Goal: Task Accomplishment & Management: Manage account settings

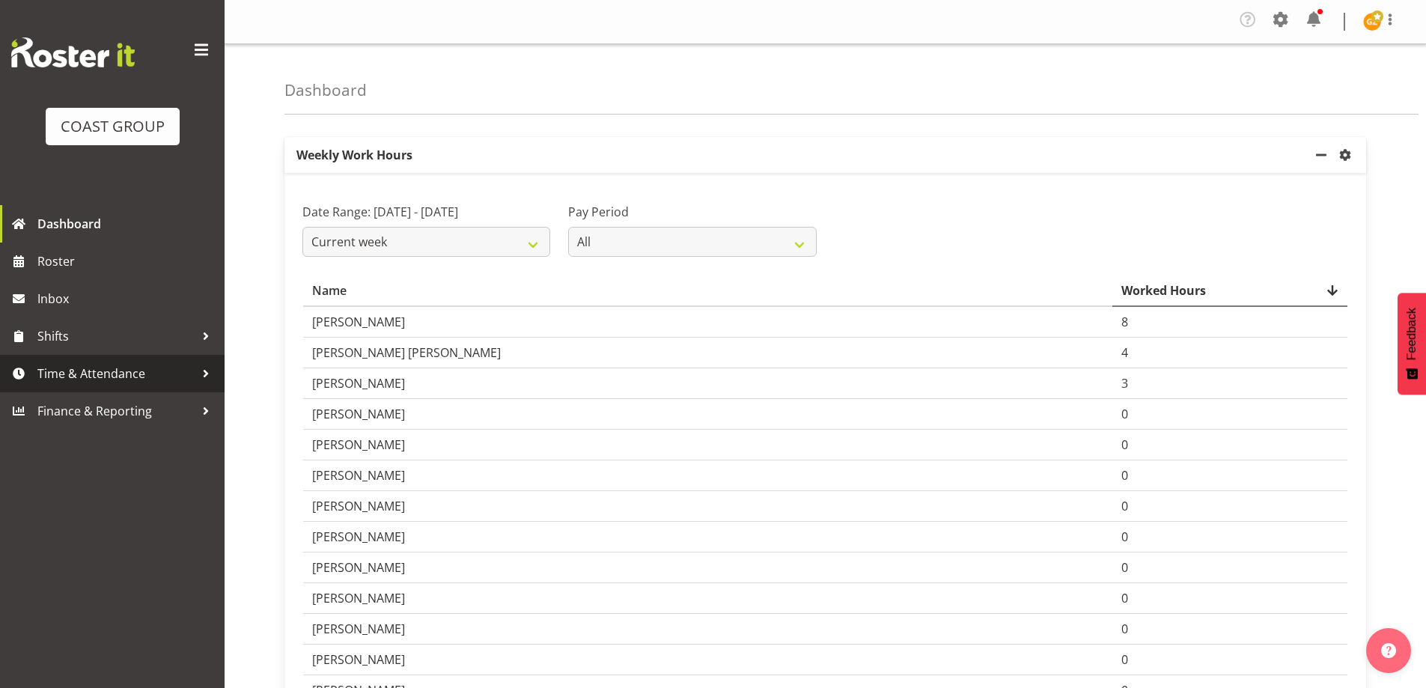
click at [148, 368] on span "Time & Attendance" at bounding box center [115, 373] width 157 height 22
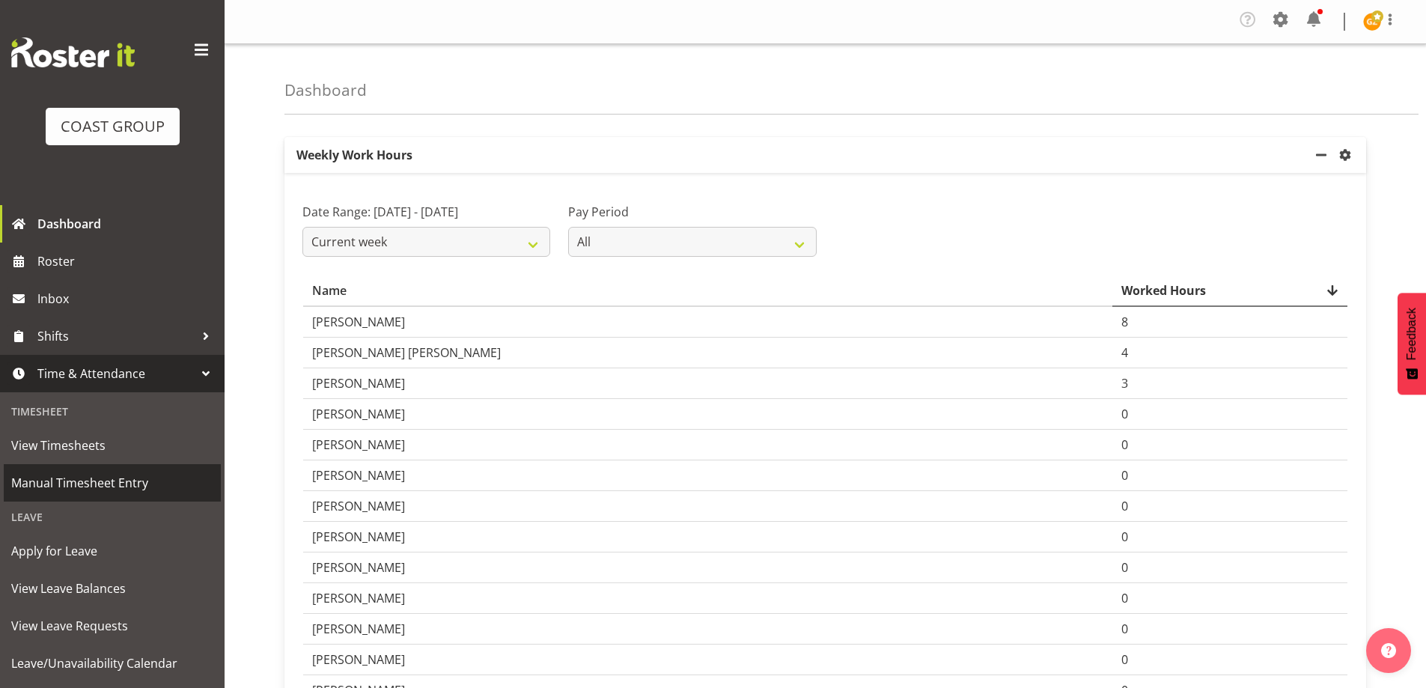
click at [101, 478] on span "Manual Timesheet Entry" at bounding box center [112, 483] width 202 height 22
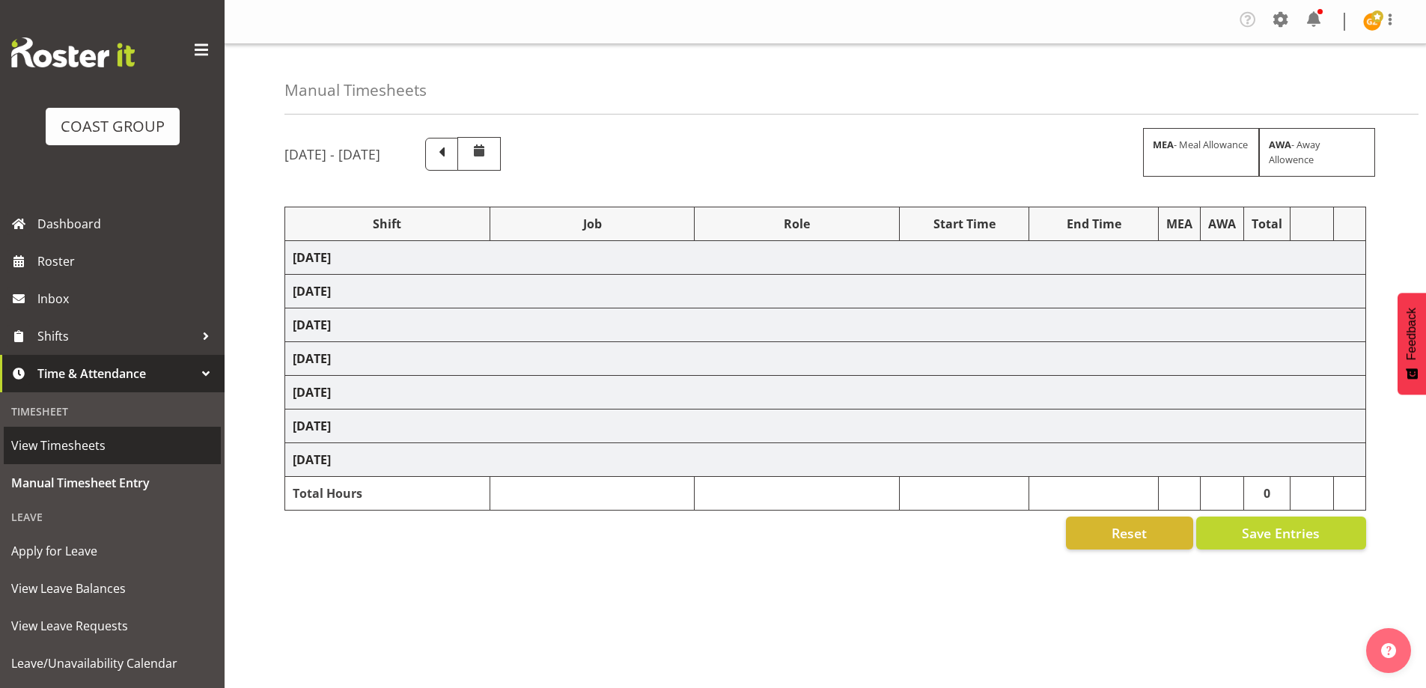
click at [102, 448] on span "View Timesheets" at bounding box center [112, 445] width 202 height 22
select select "47759"
select select "7032"
select select "47759"
select select "7032"
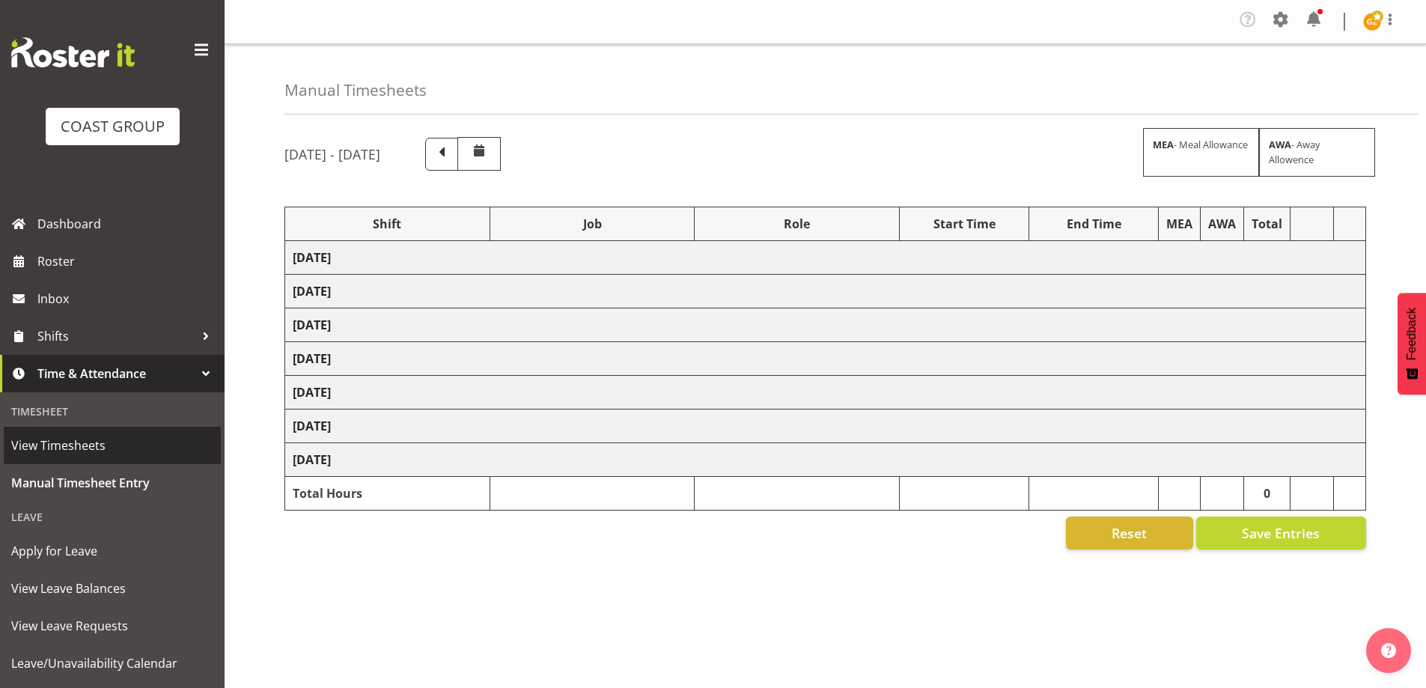
select select "47759"
select select "7032"
select select "47759"
select select "7032"
select select "47759"
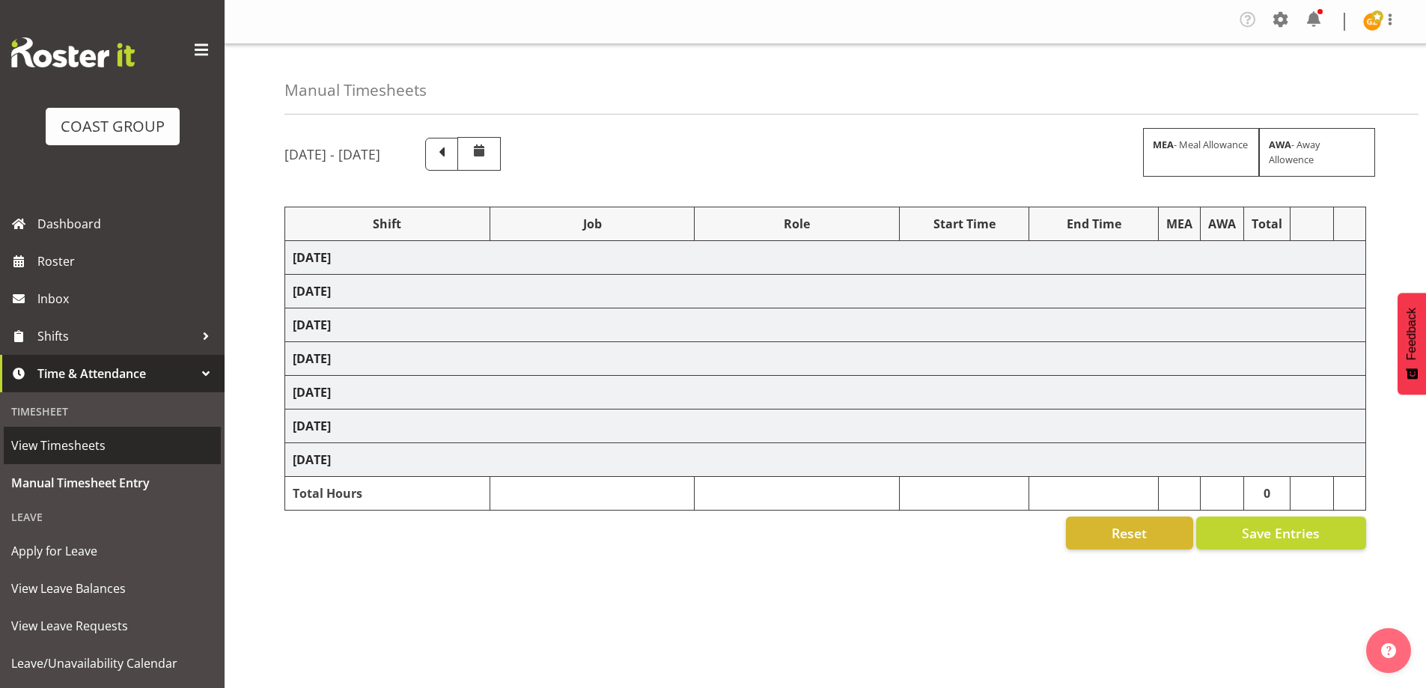
select select "7032"
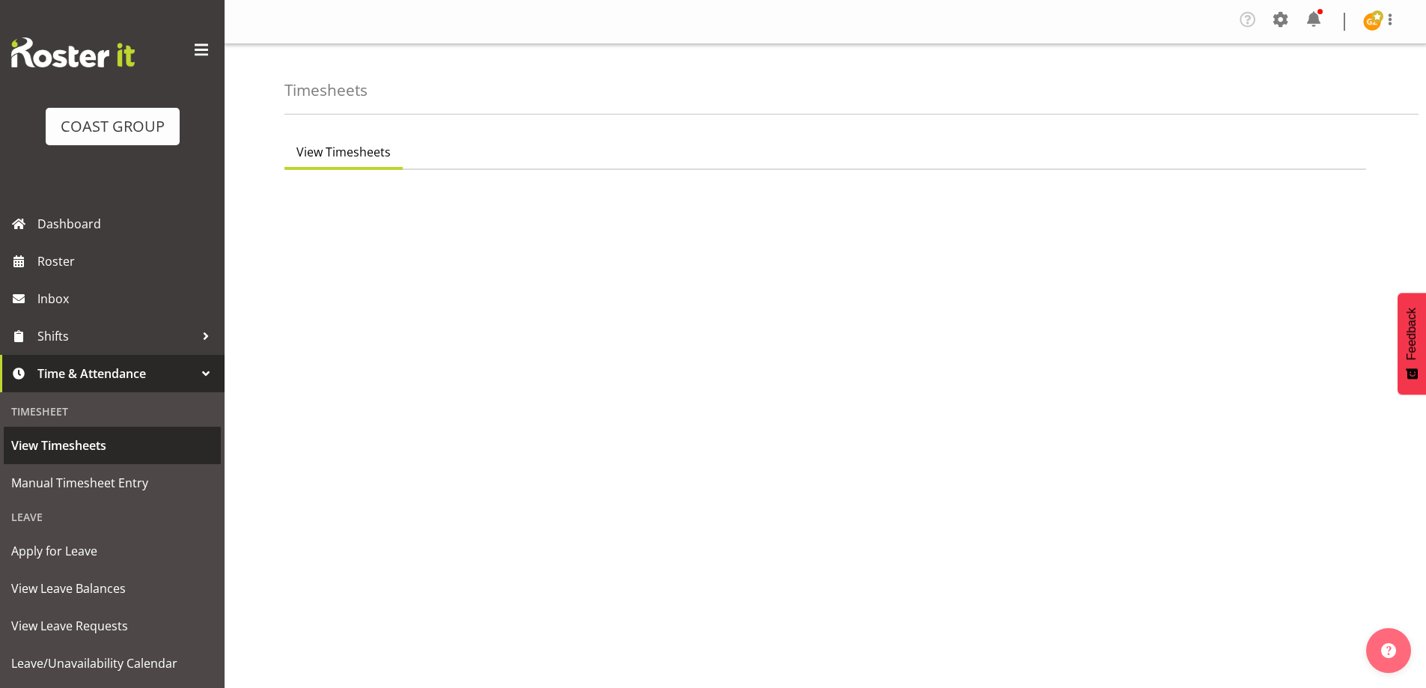
select select "150"
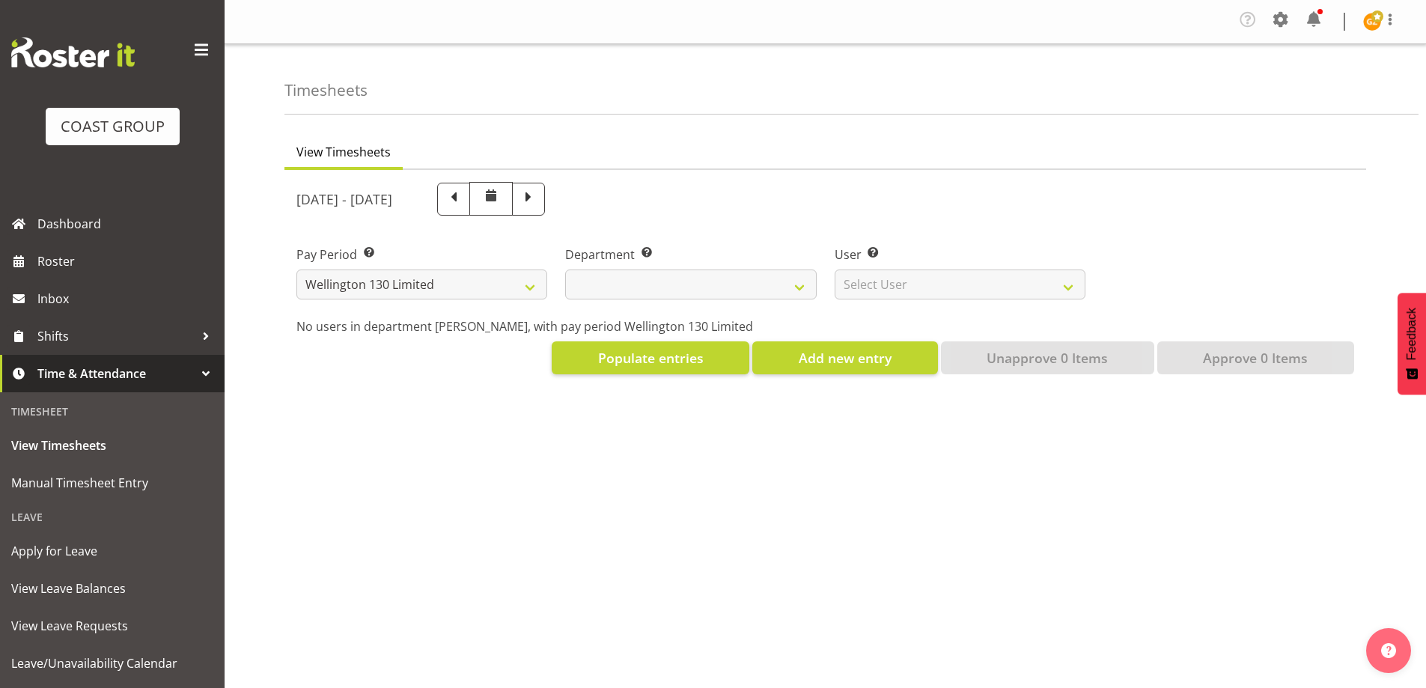
select select
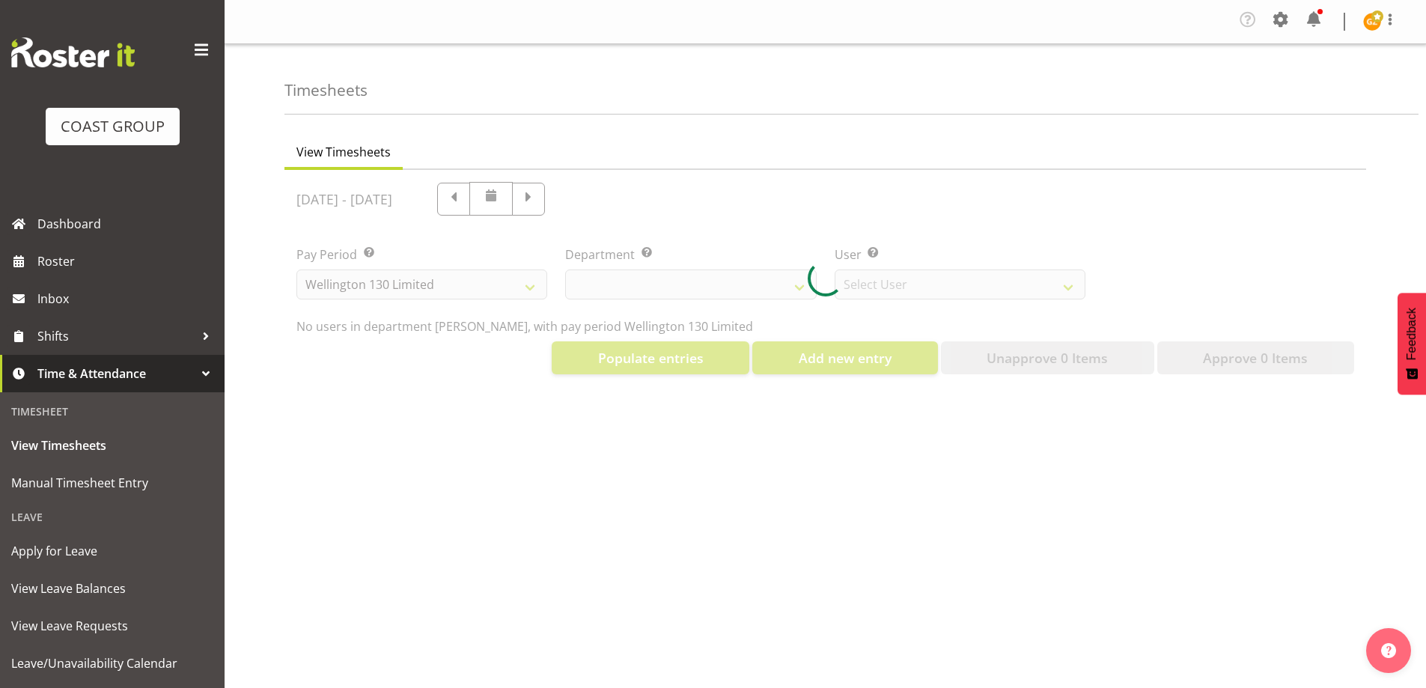
select select "9931"
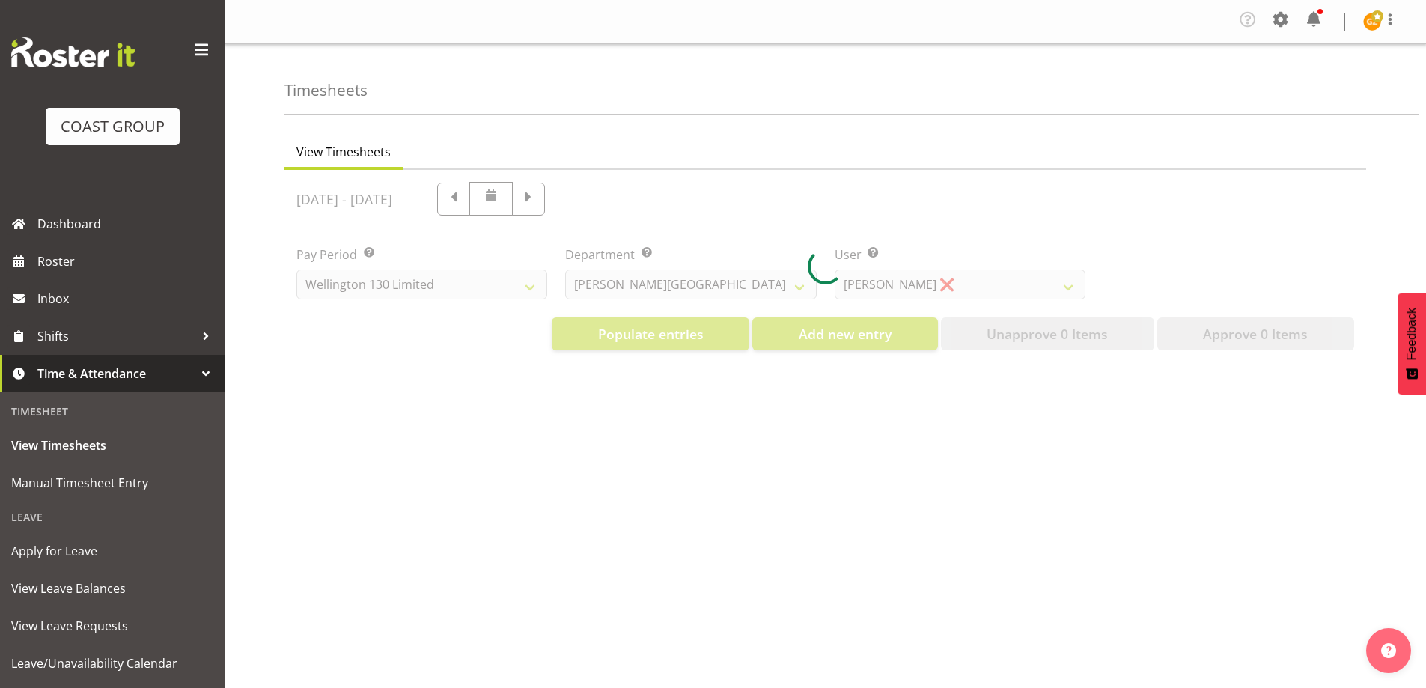
click at [1071, 288] on div at bounding box center [826, 266] width 1082 height 192
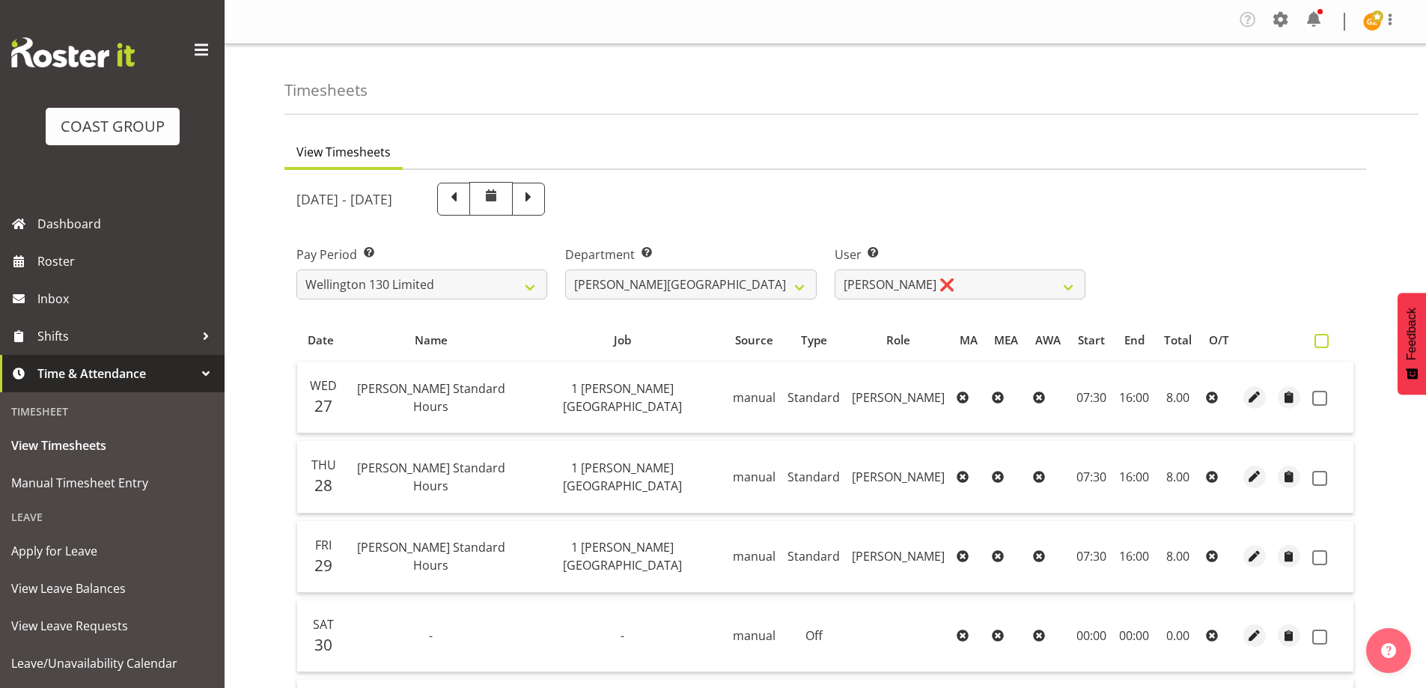
click at [1322, 344] on span at bounding box center [1322, 341] width 14 height 14
click at [1322, 344] on input "checkbox" at bounding box center [1320, 341] width 10 height 10
checkbox input "true"
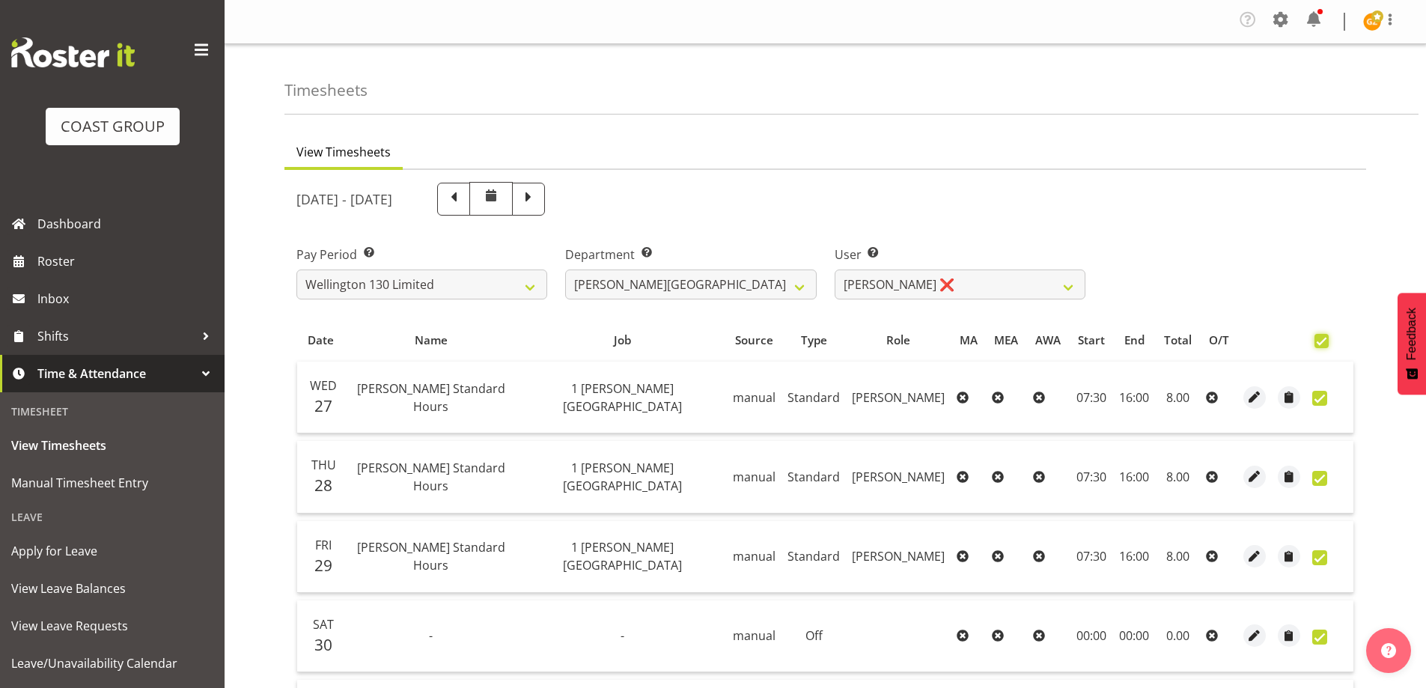
checkbox input "true"
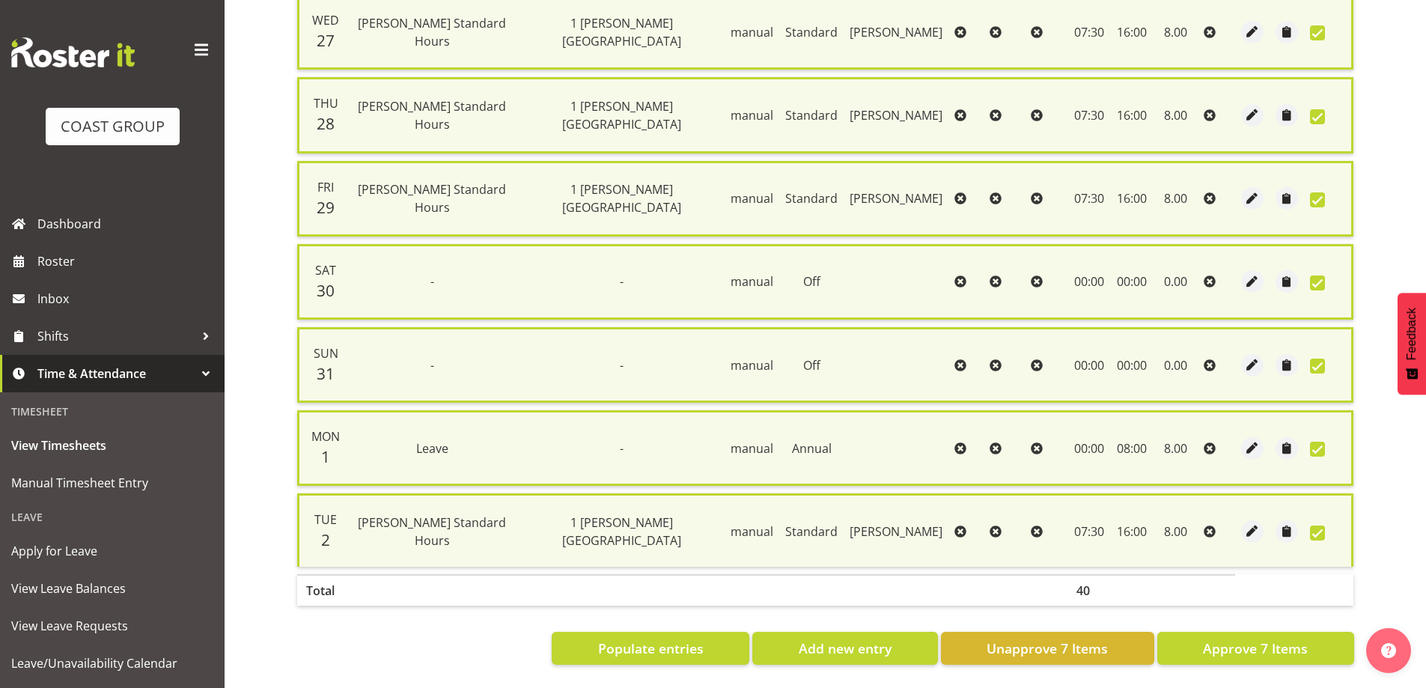
scroll to position [379, 0]
click at [1256, 639] on span "Approve 7 Items" at bounding box center [1255, 648] width 105 height 19
checkbox input "false"
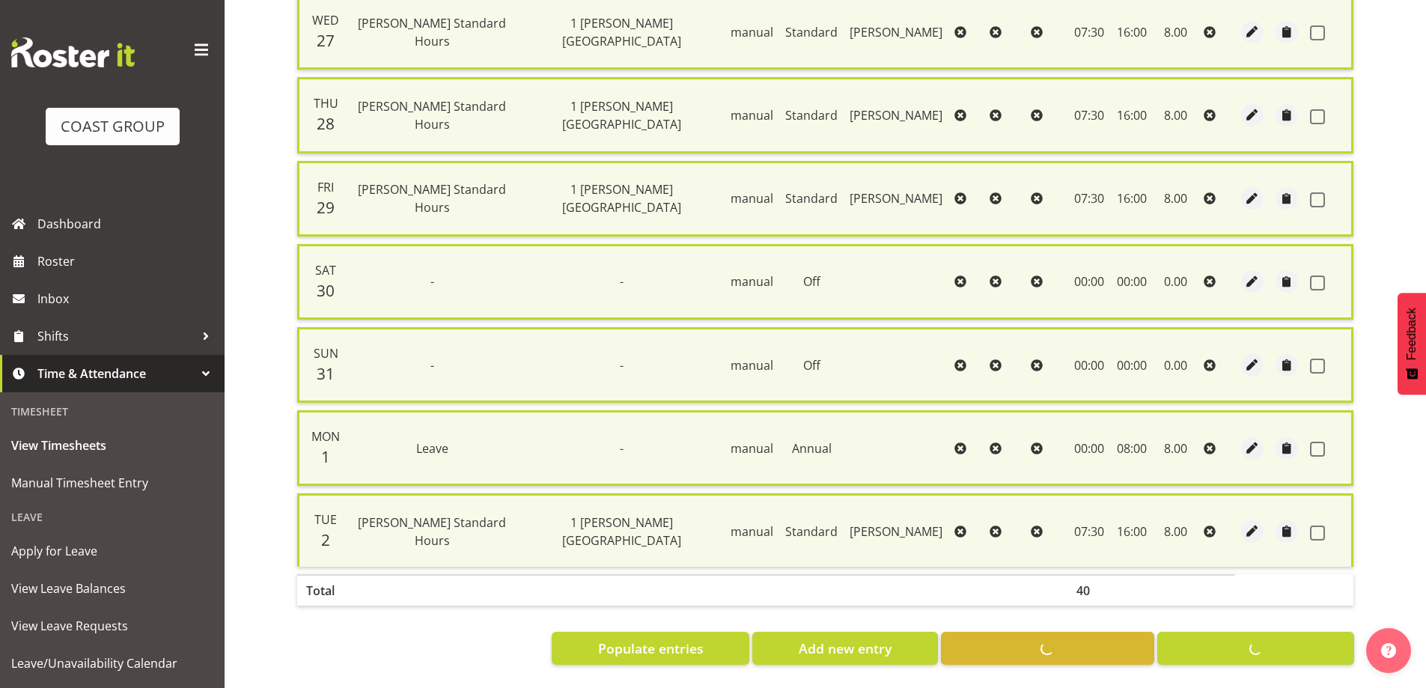
checkbox input "false"
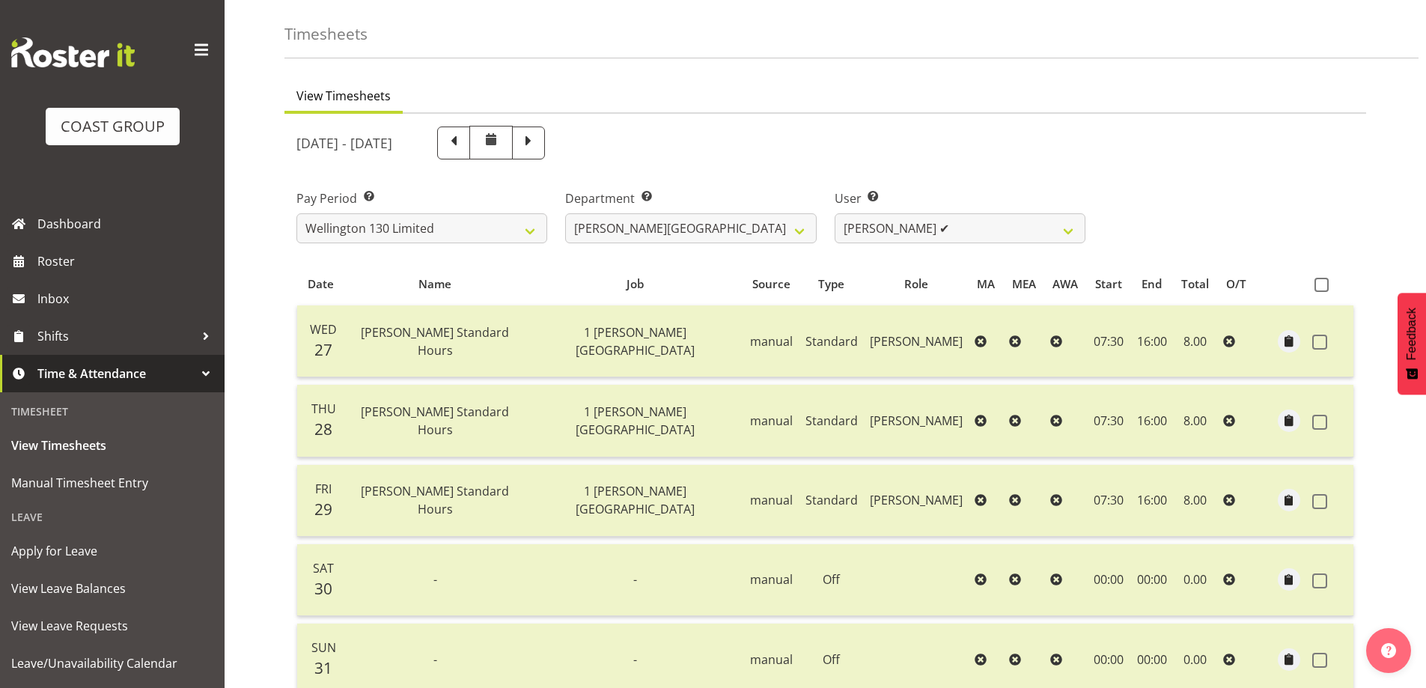
scroll to position [0, 0]
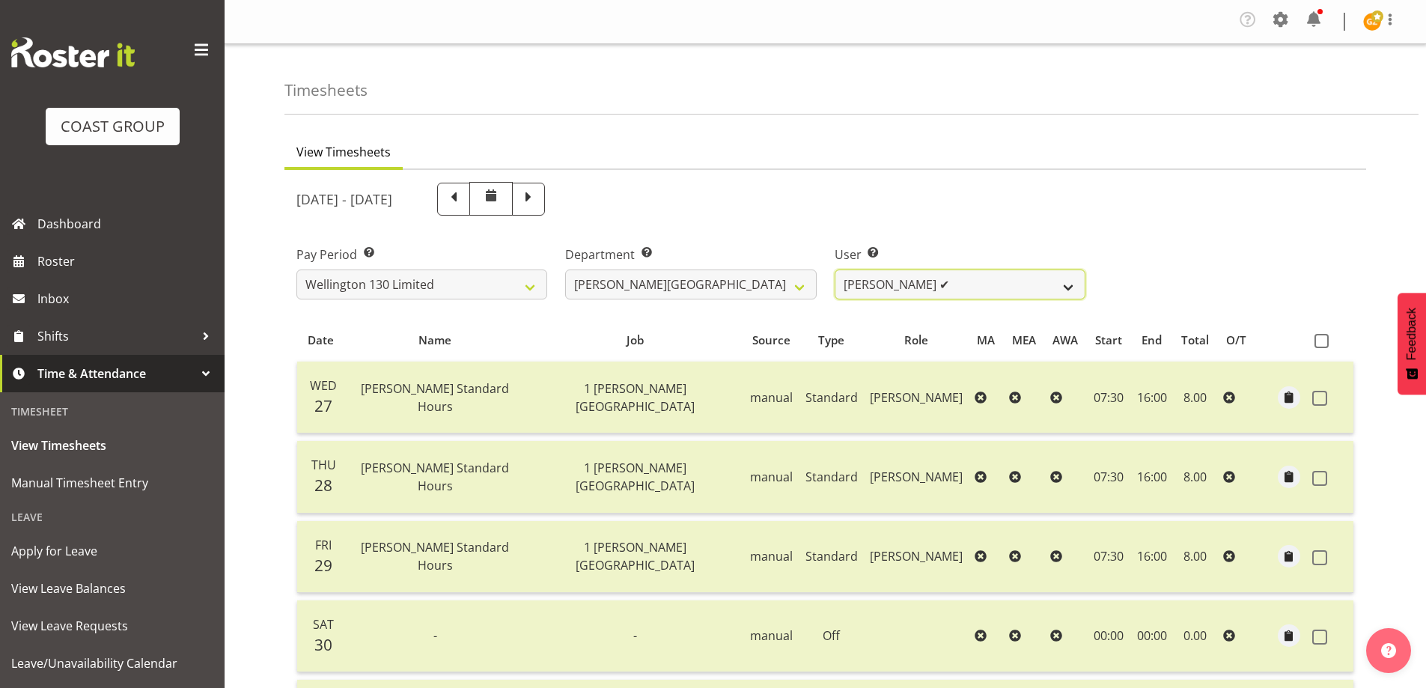
click at [1068, 286] on select "[PERSON_NAME] ✔ [PERSON_NAME] ❌ [PERSON_NAME] [PERSON_NAME] ❌ [PERSON_NAME] ❌ […" at bounding box center [960, 285] width 251 height 30
select select "9956"
click at [835, 270] on select "[PERSON_NAME] ✔ [PERSON_NAME] ❌ [PERSON_NAME] [PERSON_NAME] ❌ [PERSON_NAME] ❌ […" at bounding box center [960, 285] width 251 height 30
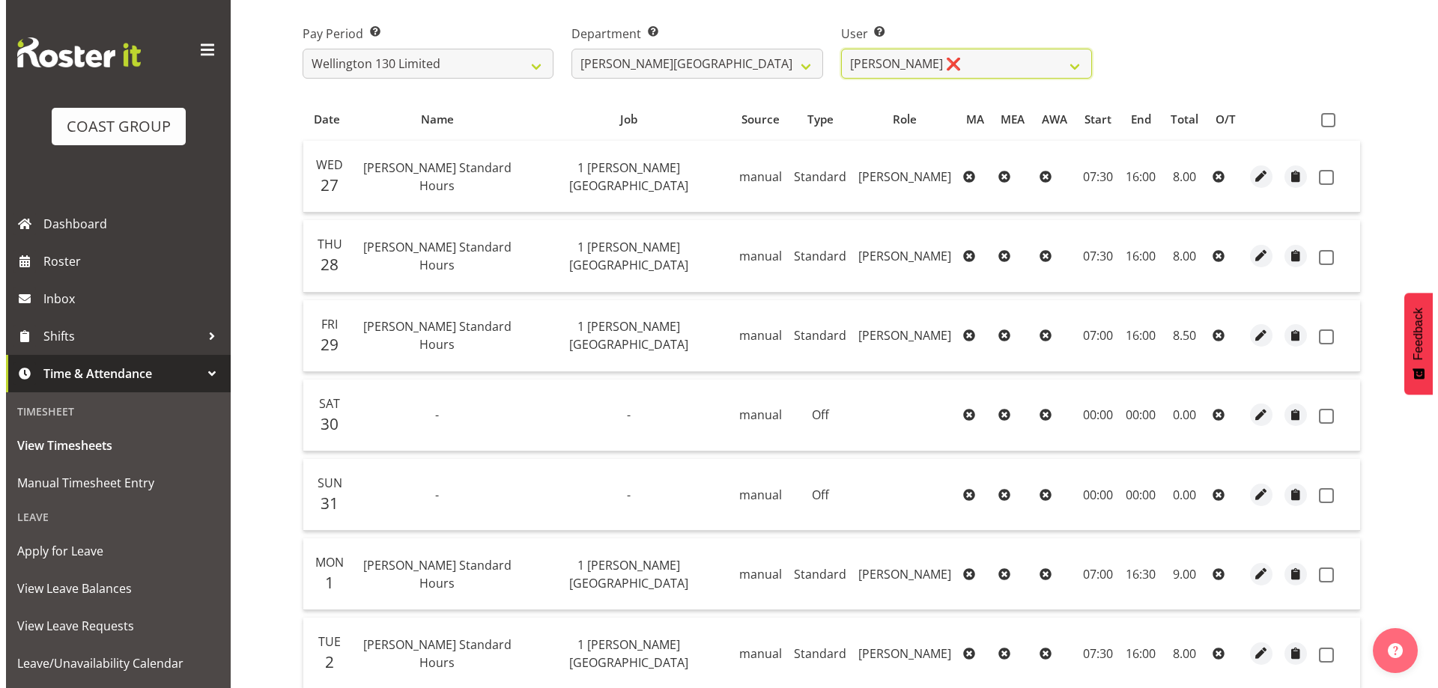
scroll to position [204, 0]
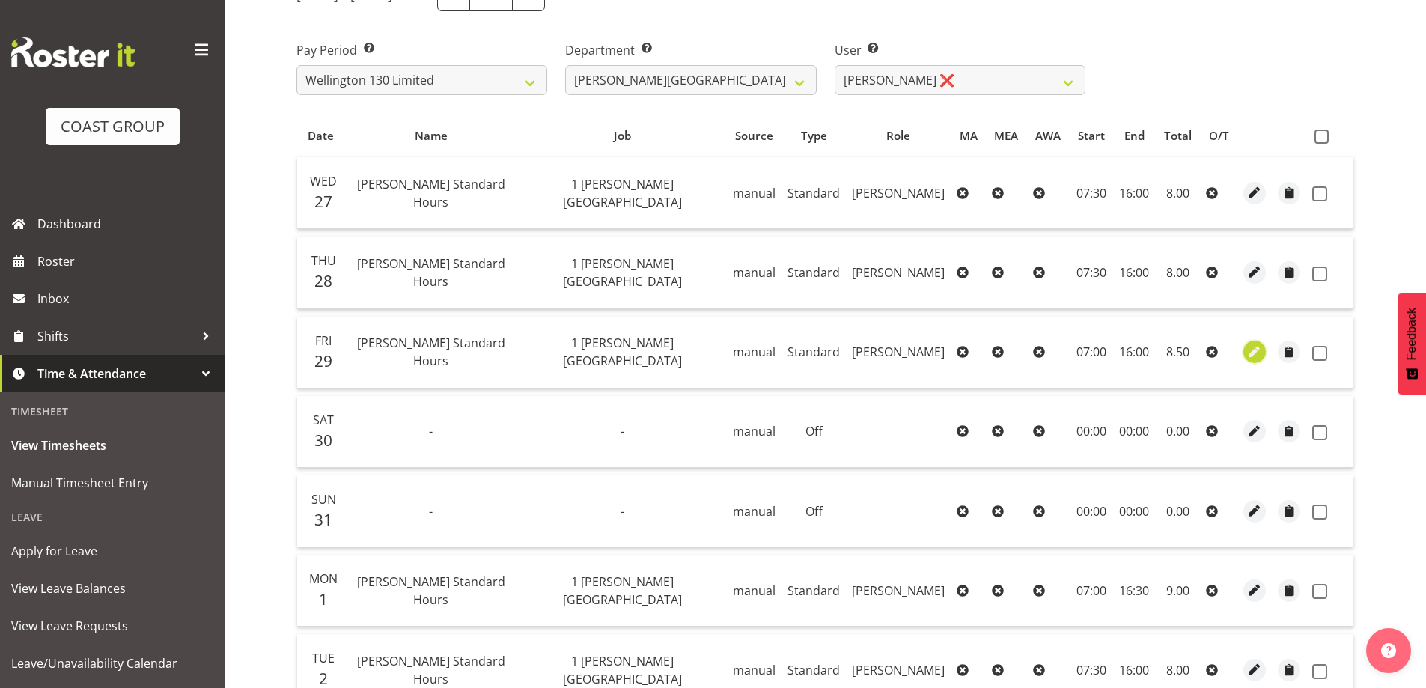
click at [1256, 356] on span "button" at bounding box center [1255, 352] width 17 height 17
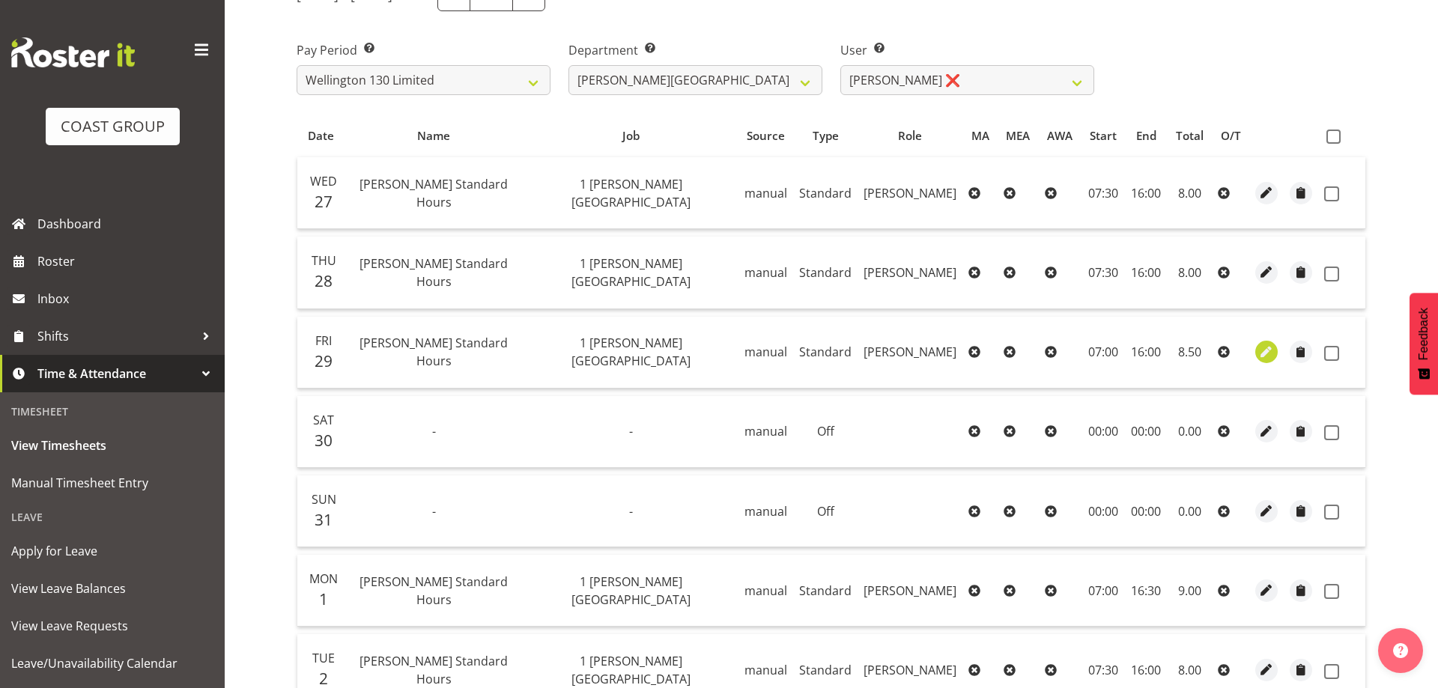
select select "Standard"
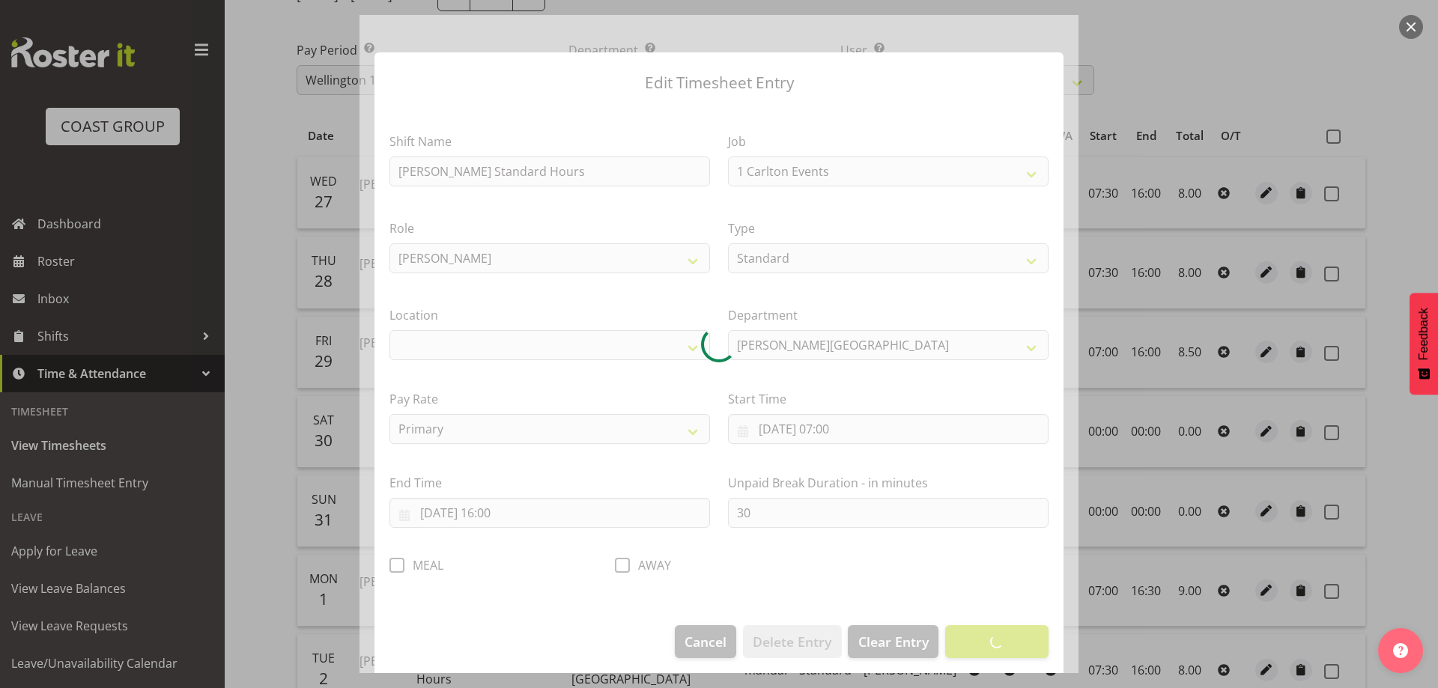
select select "7032"
select select "1075"
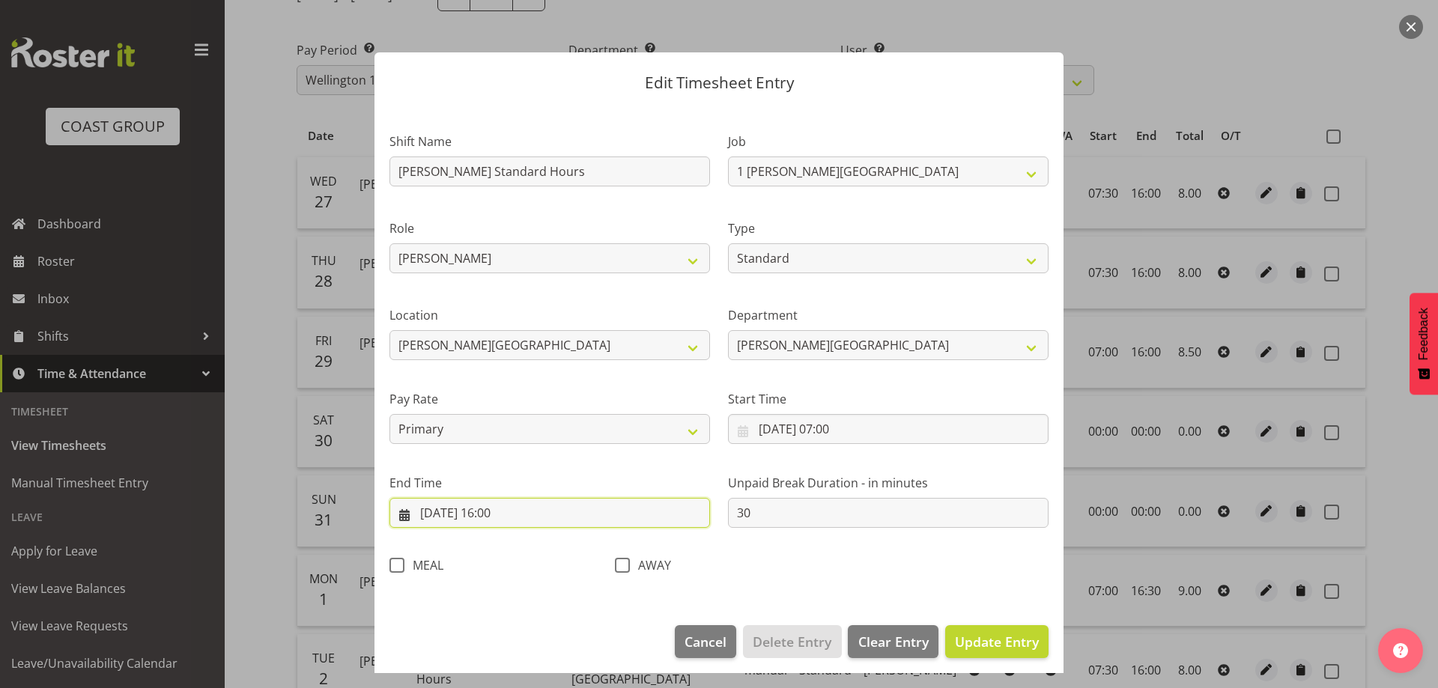
click at [555, 511] on input "[DATE] 16:00" at bounding box center [549, 513] width 320 height 30
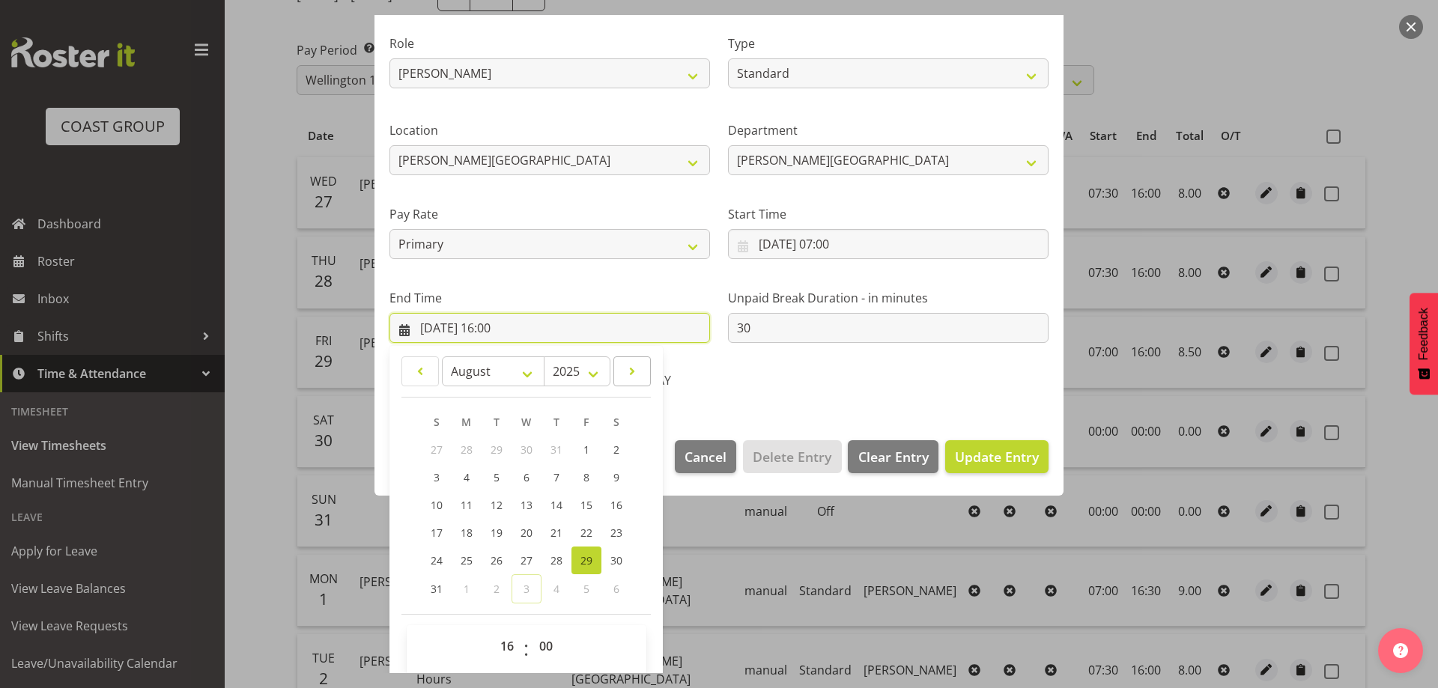
scroll to position [197, 0]
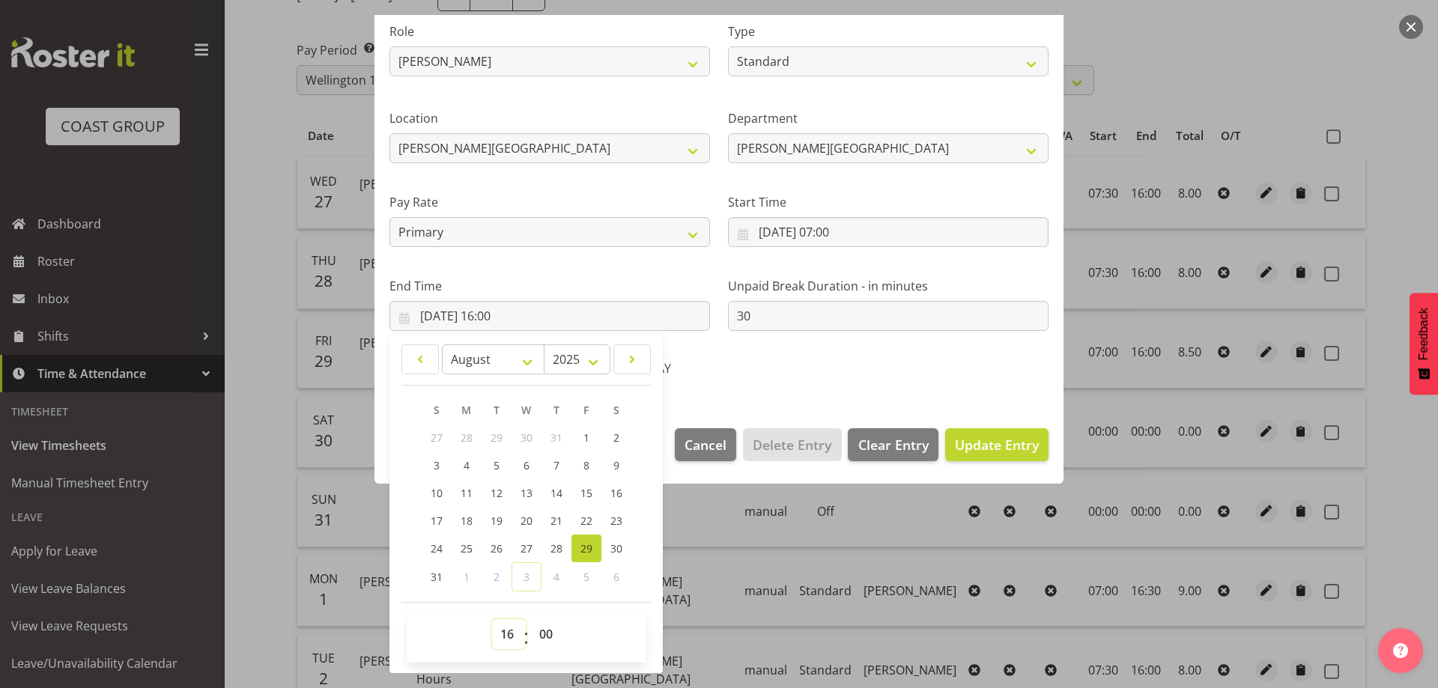
click at [505, 634] on select "00 01 02 03 04 05 06 07 08 09 10 11 12 13 14 15 16 17 18 19 20 21 22 23" at bounding box center [509, 634] width 34 height 30
click at [545, 637] on select "00 01 02 03 04 05 06 07 08 09 10 11 12 13 14 15 16 17 18 19 20 21 22 23 24 25 2…" at bounding box center [548, 634] width 34 height 30
select select "45"
click at [531, 619] on select "00 01 02 03 04 05 06 07 08 09 10 11 12 13 14 15 16 17 18 19 20 21 22 23 24 25 2…" at bounding box center [548, 634] width 34 height 30
type input "[DATE] 16:45"
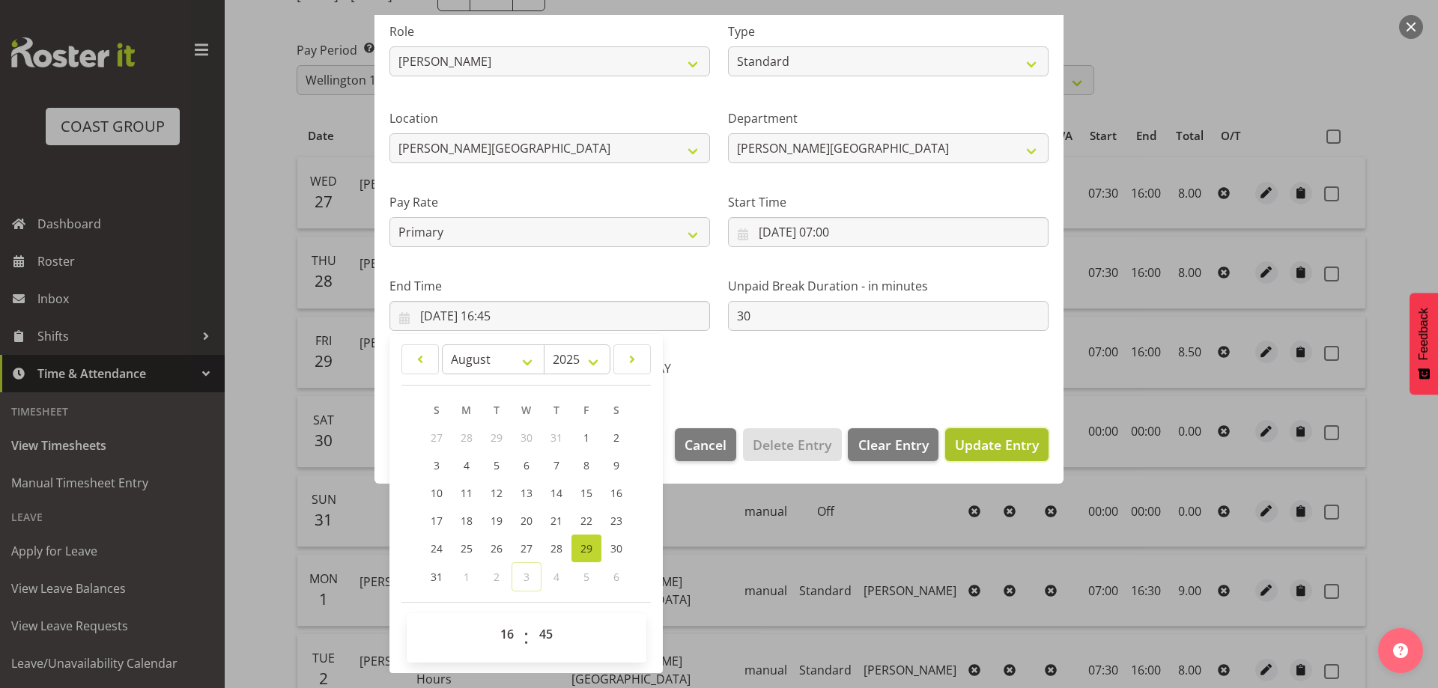
click at [980, 451] on span "Update Entry" at bounding box center [997, 445] width 84 height 18
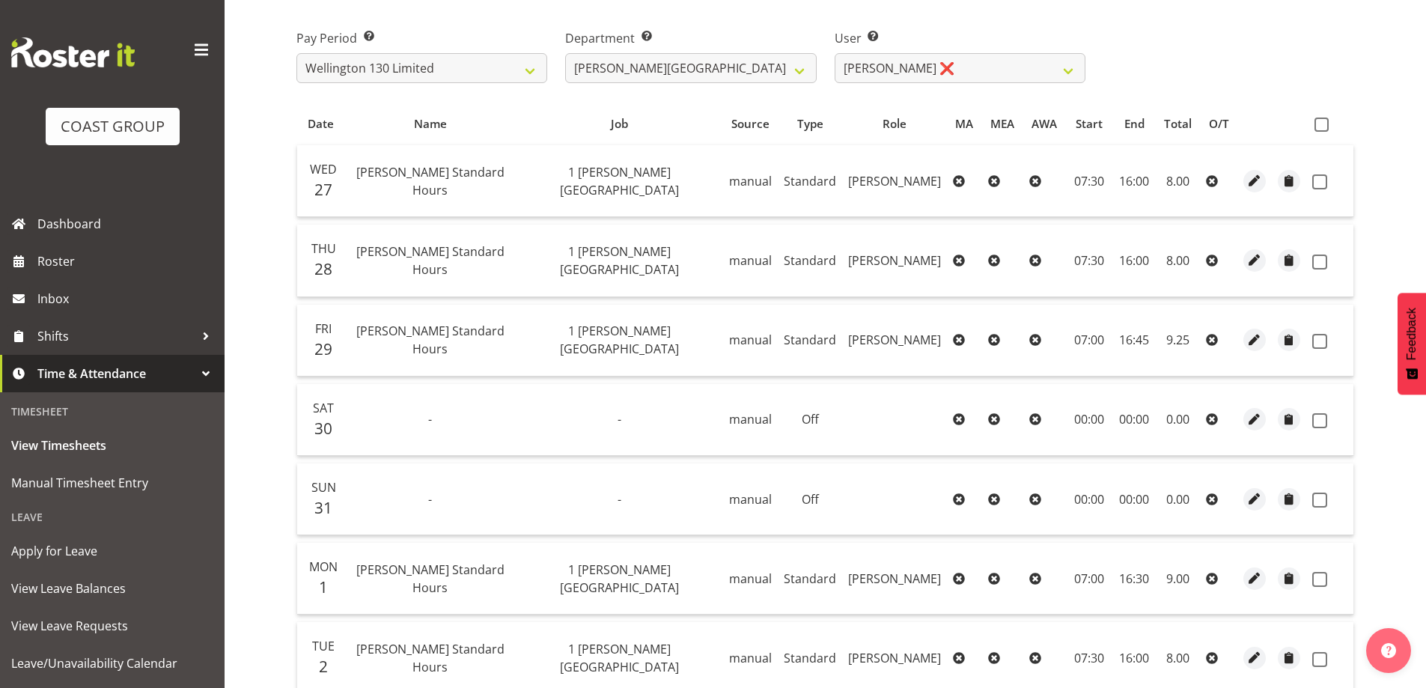
scroll to position [55, 0]
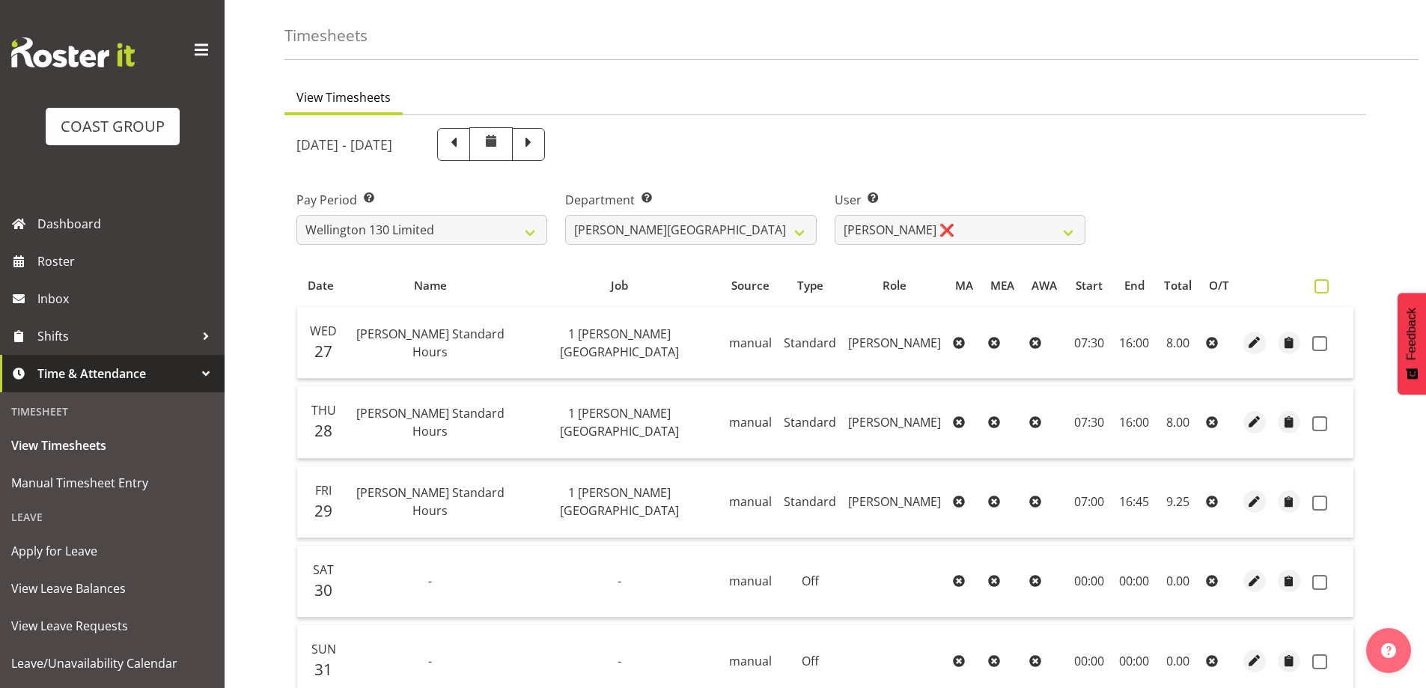
click at [1323, 286] on span at bounding box center [1322, 286] width 14 height 14
click at [1323, 286] on input "checkbox" at bounding box center [1320, 287] width 10 height 10
checkbox input "true"
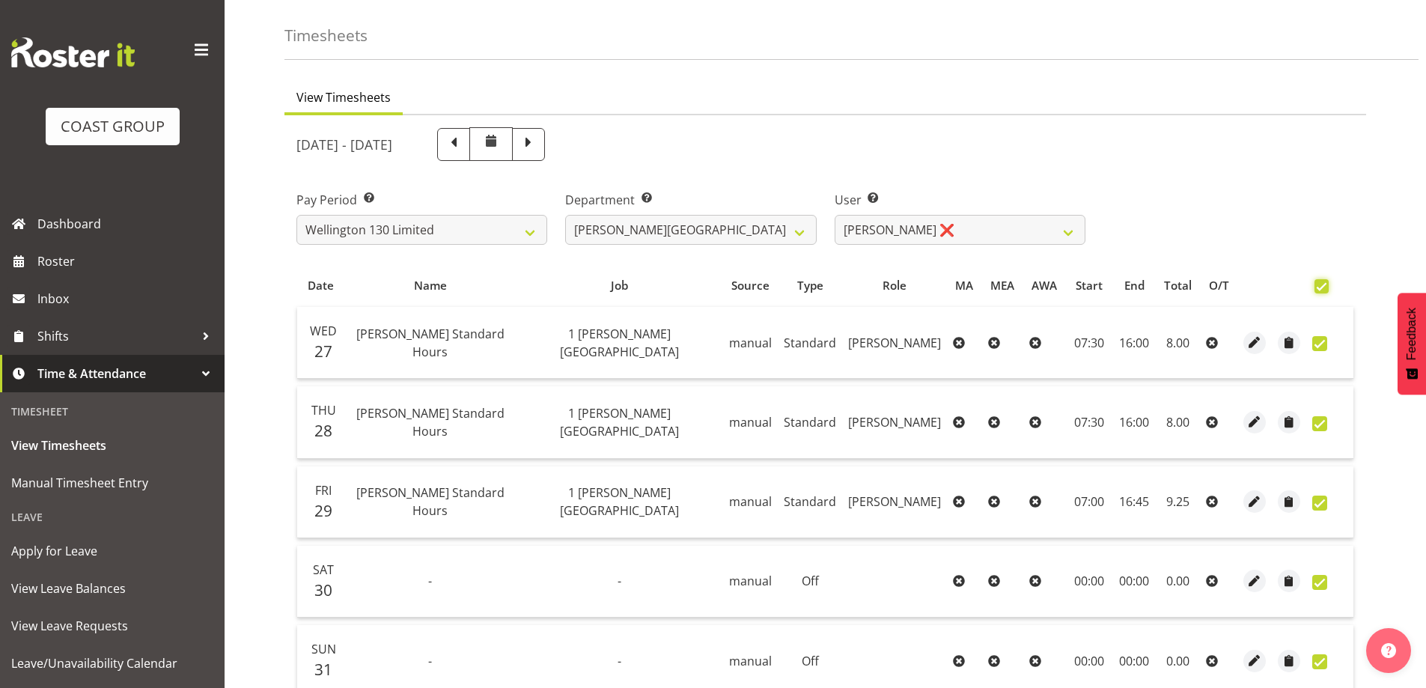
checkbox input "true"
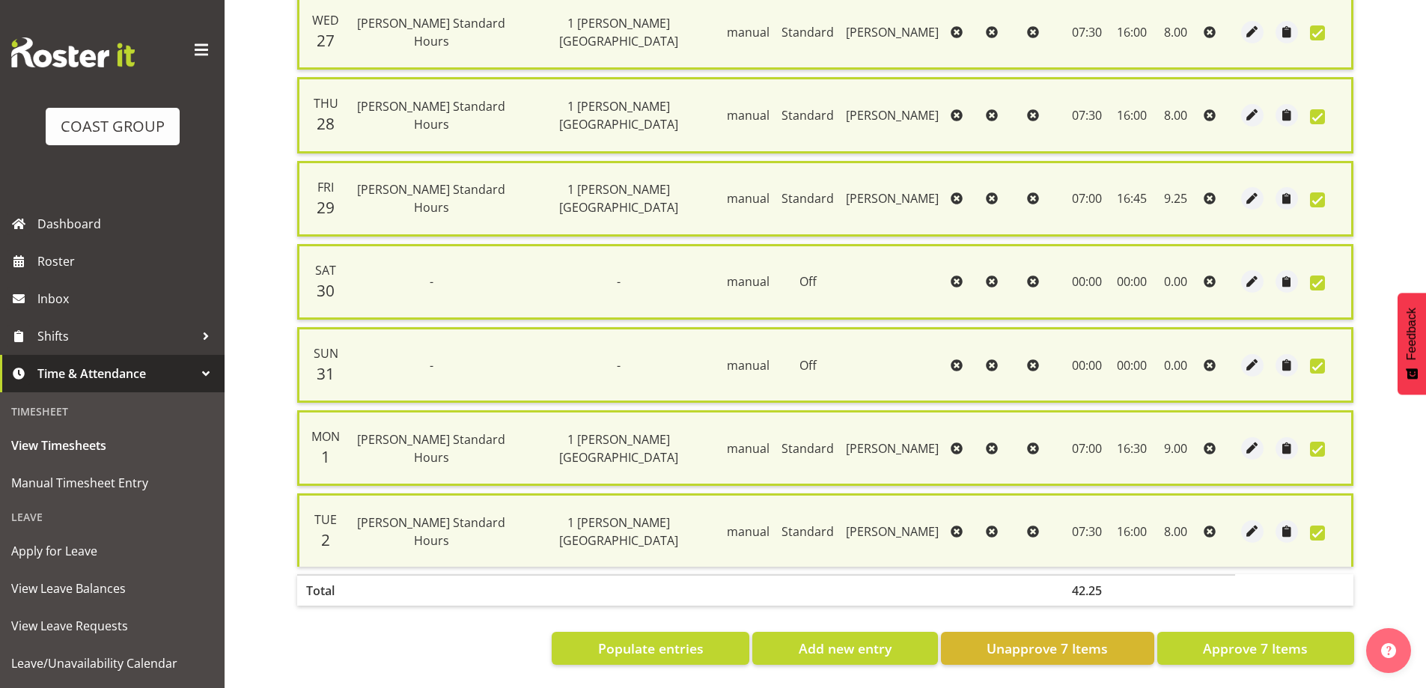
scroll to position [379, 0]
click at [1271, 639] on span "Approve 7 Items" at bounding box center [1255, 648] width 105 height 19
checkbox input "false"
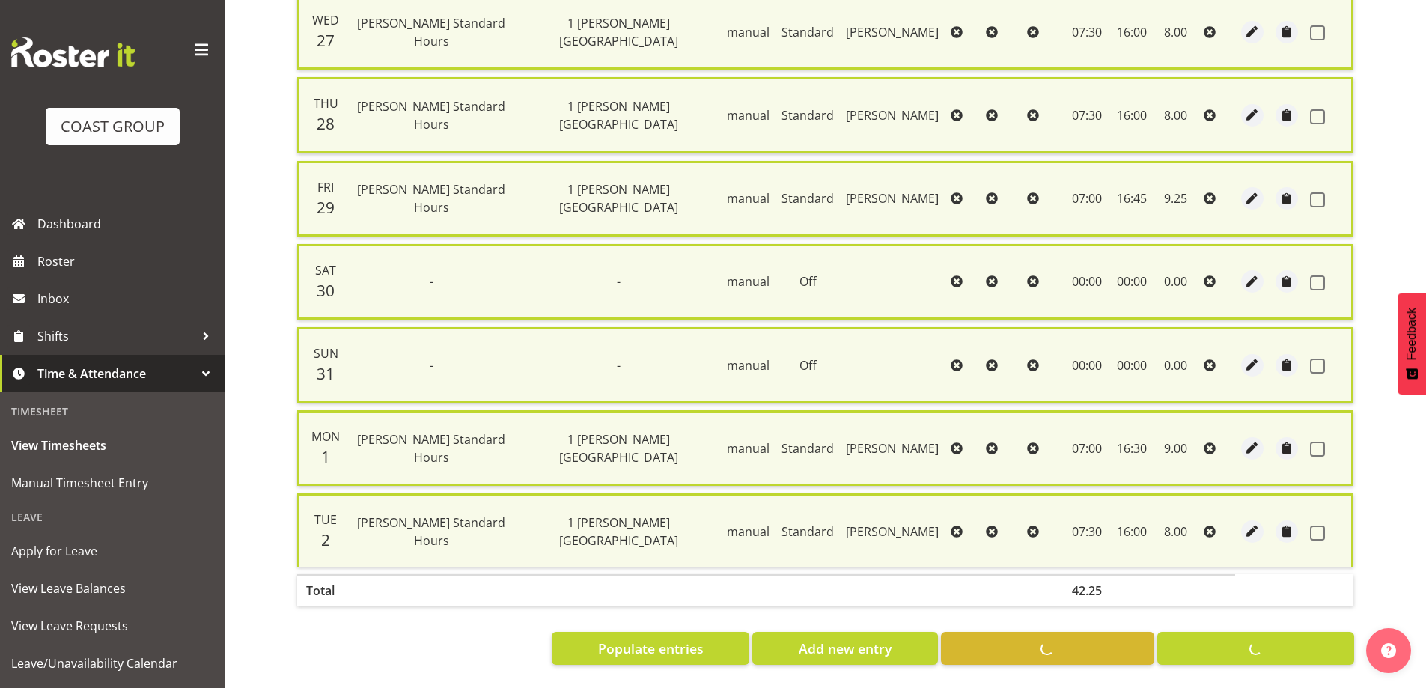
checkbox input "false"
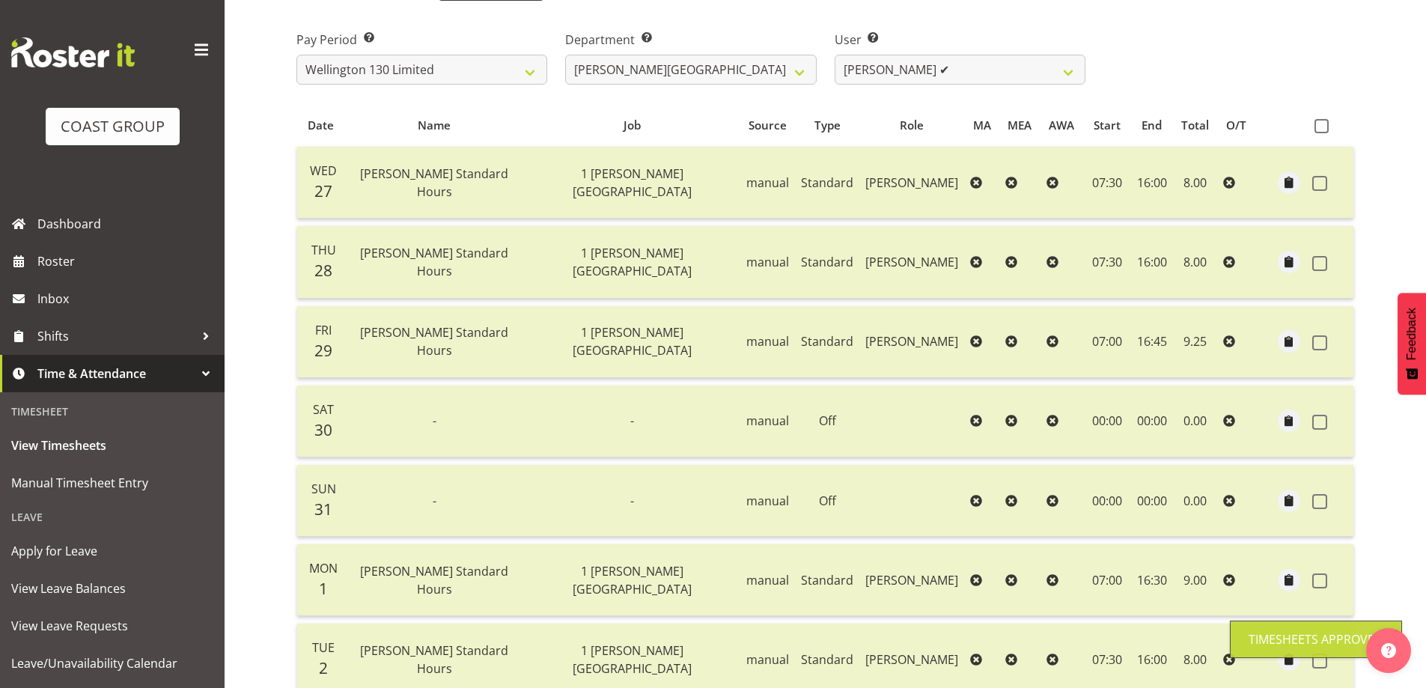
scroll to position [0, 0]
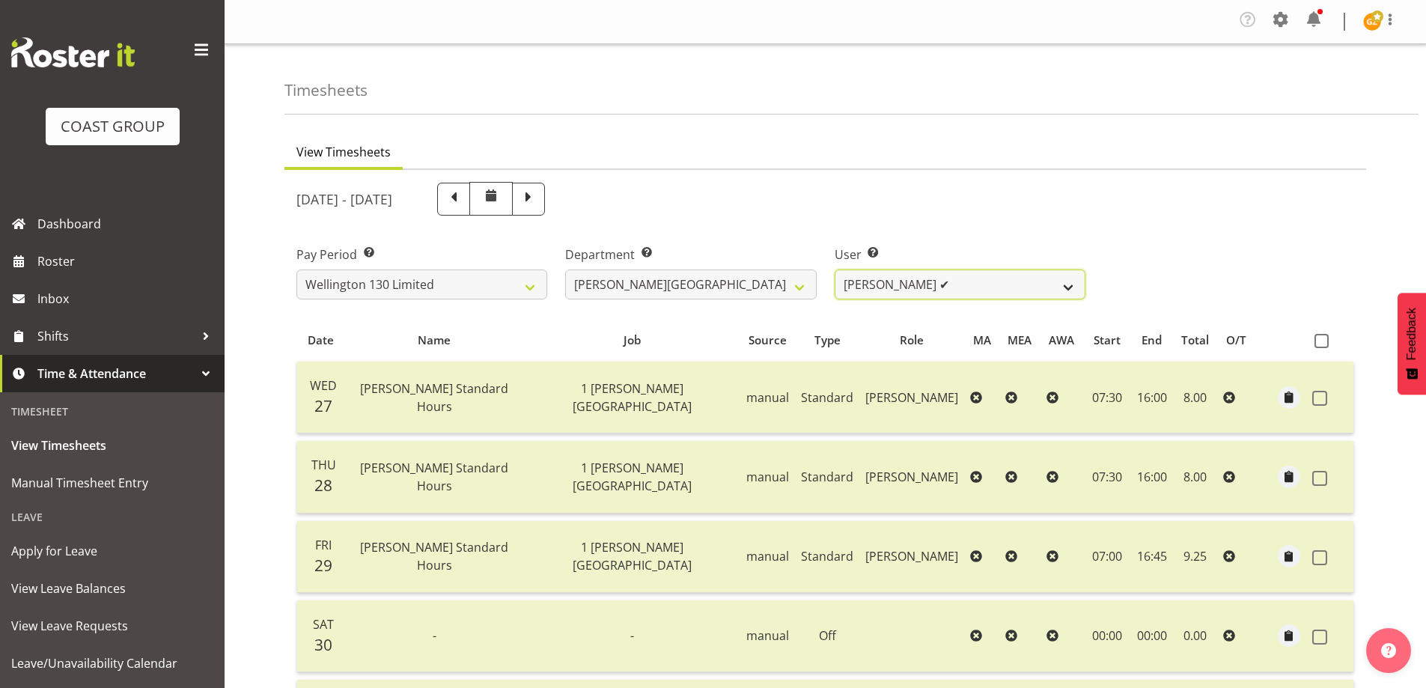
click at [1070, 288] on select "[PERSON_NAME] ✔ [PERSON_NAME] ✔ [PERSON_NAME] [PERSON_NAME] ❌ [PERSON_NAME] ❌ […" at bounding box center [960, 285] width 251 height 30
select select "9930"
click at [835, 270] on select "[PERSON_NAME] ✔ [PERSON_NAME] ✔ [PERSON_NAME] [PERSON_NAME] ❌ [PERSON_NAME] ❌ […" at bounding box center [960, 285] width 251 height 30
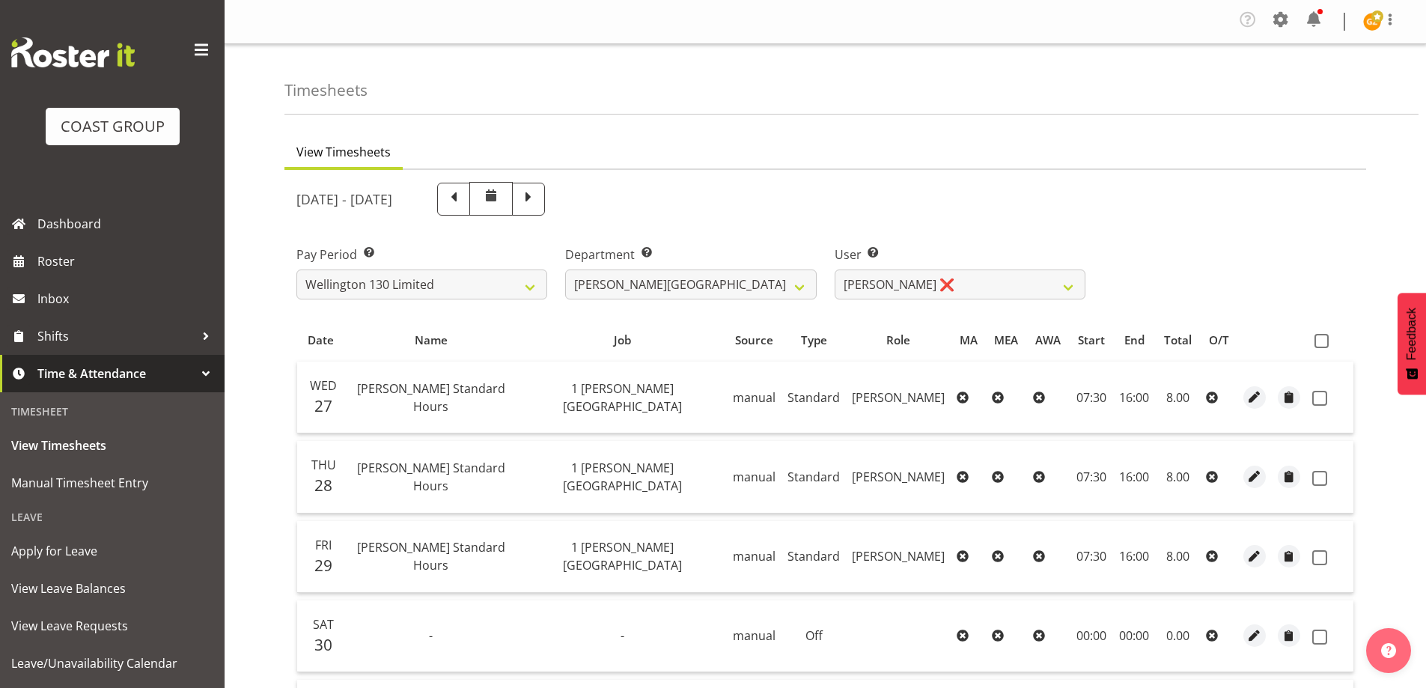
click at [1322, 340] on span at bounding box center [1322, 341] width 14 height 14
click at [1322, 340] on input "checkbox" at bounding box center [1320, 341] width 10 height 10
checkbox input "true"
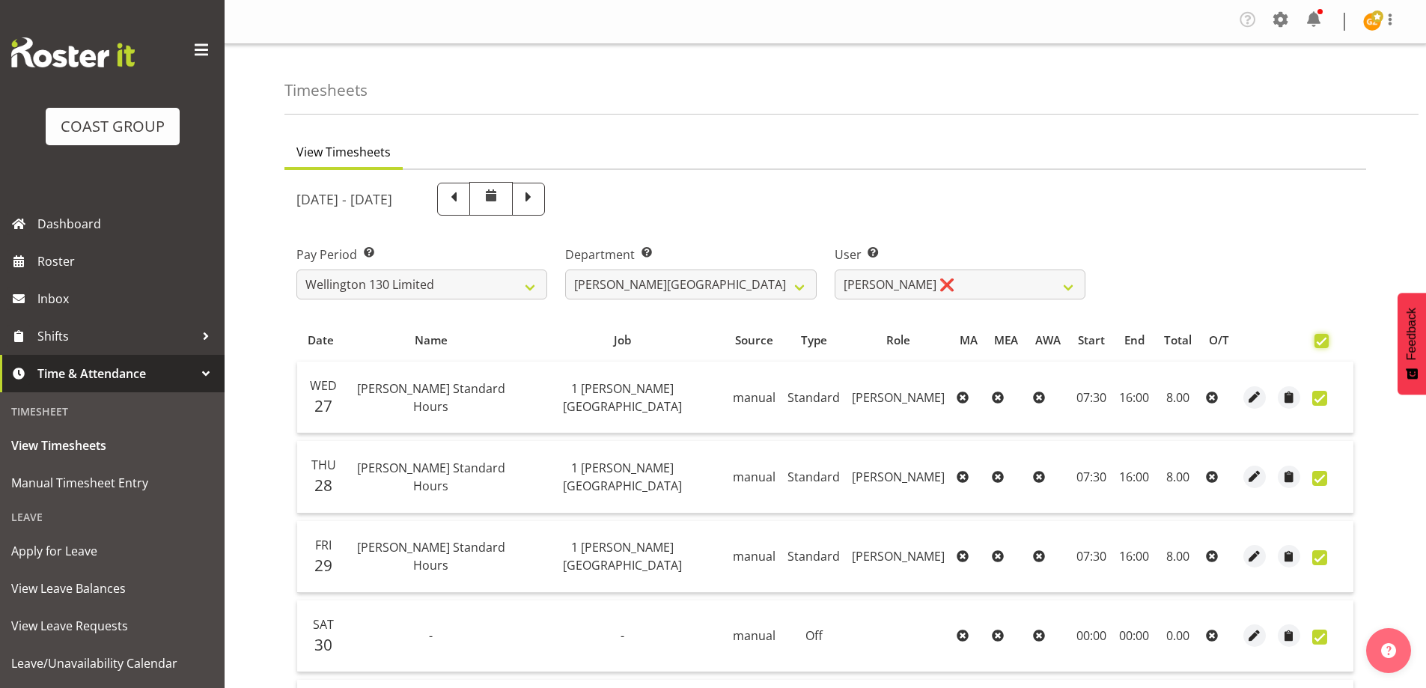
checkbox input "true"
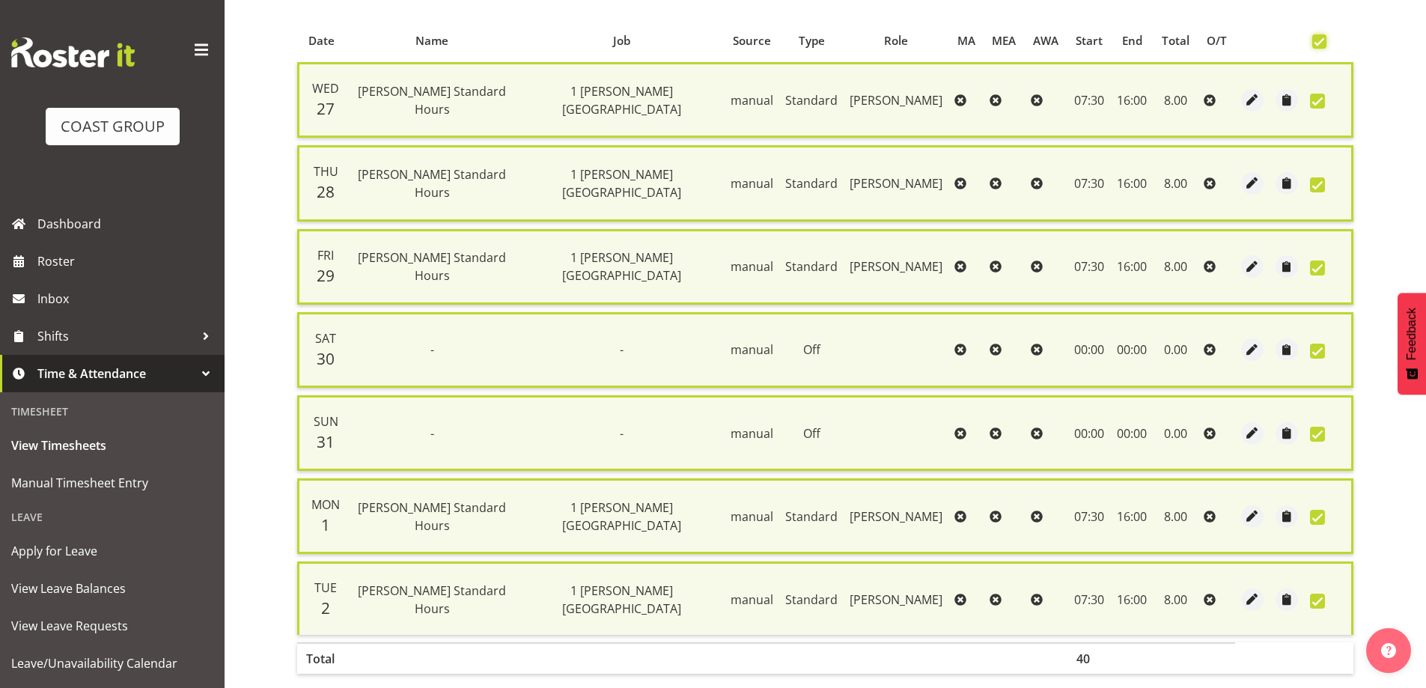
scroll to position [379, 0]
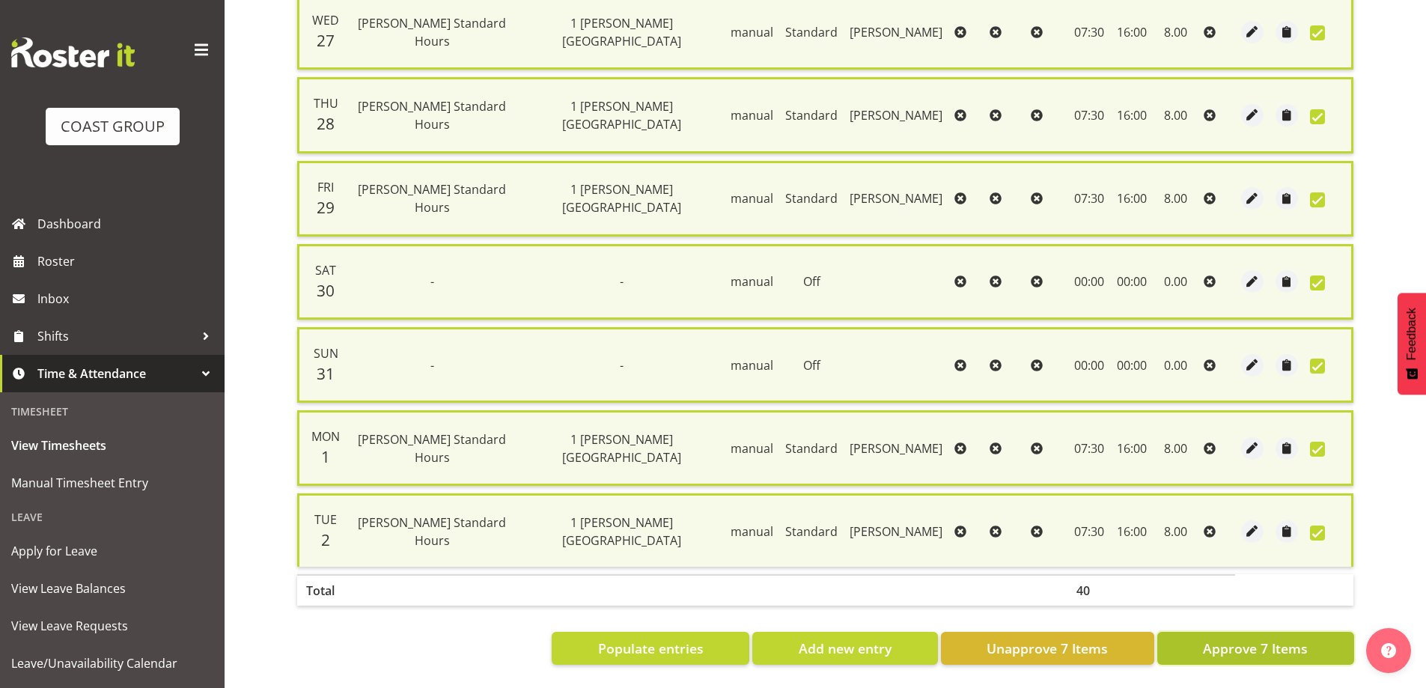
click at [1265, 639] on span "Approve 7 Items" at bounding box center [1255, 648] width 105 height 19
checkbox input "false"
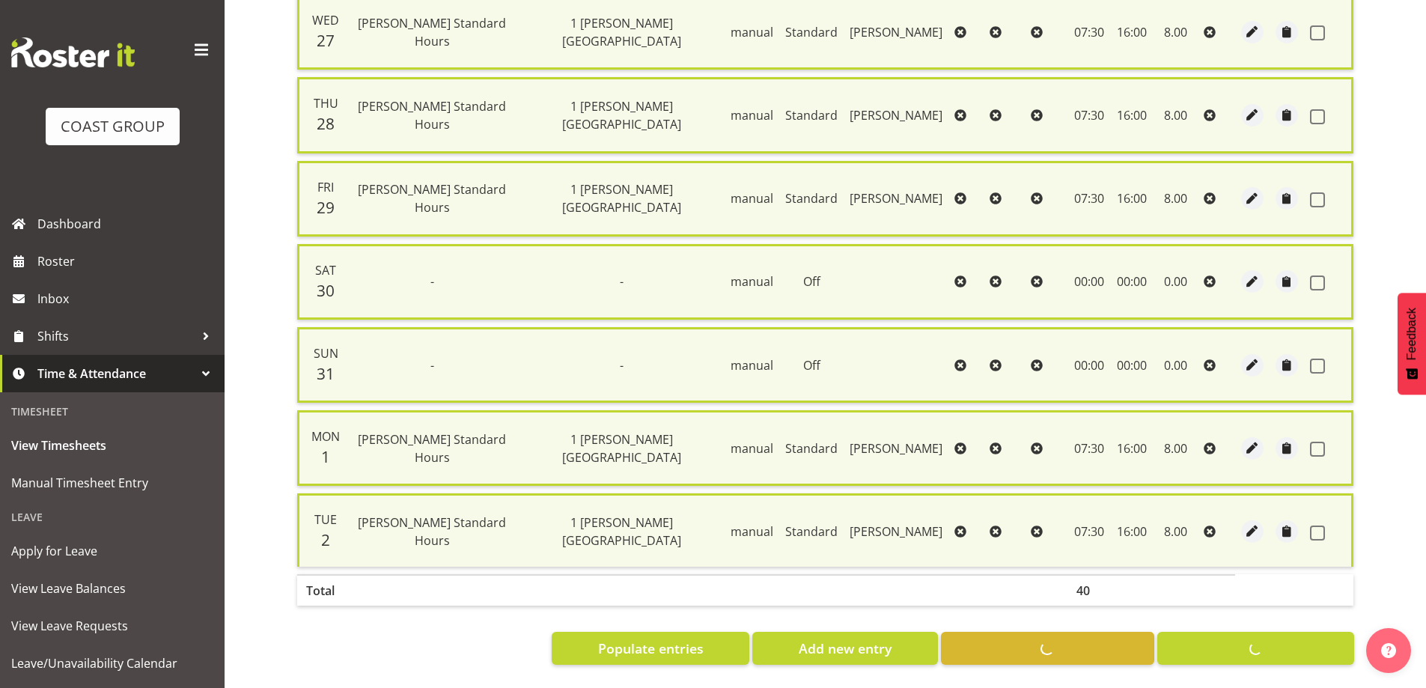
checkbox input "false"
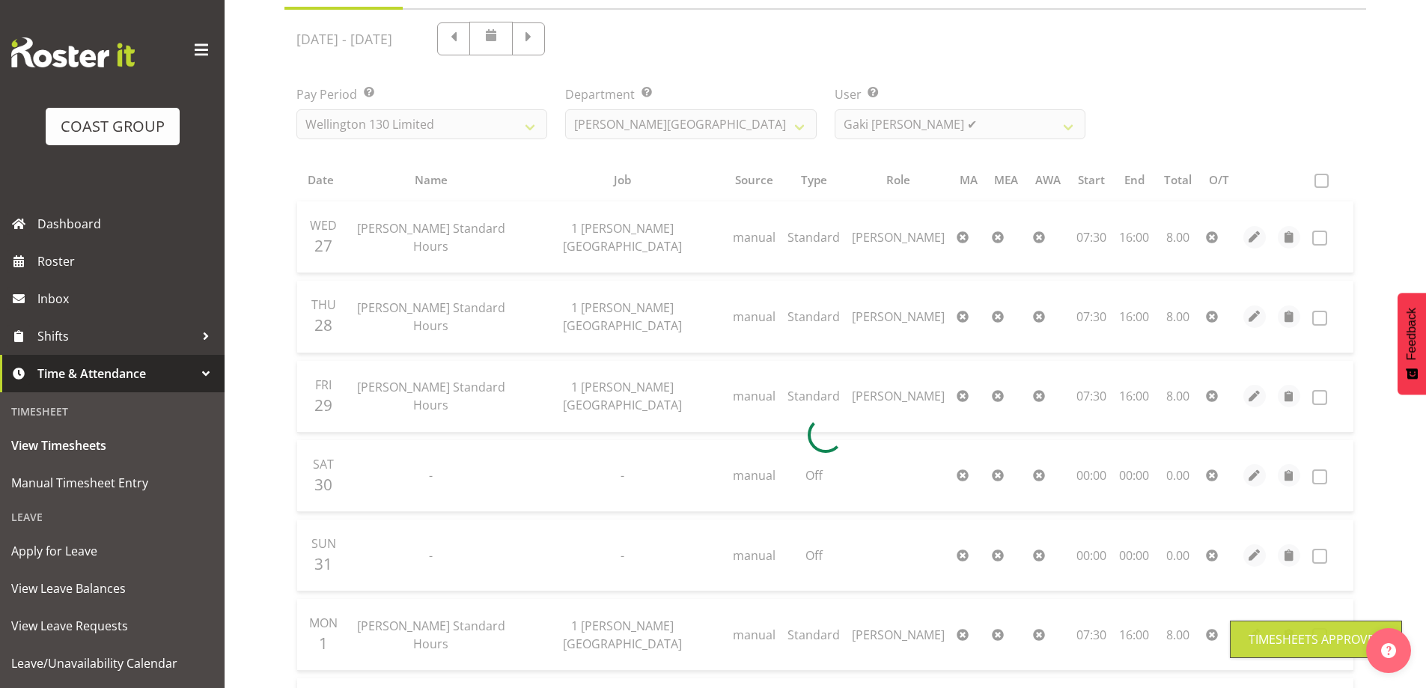
scroll to position [55, 0]
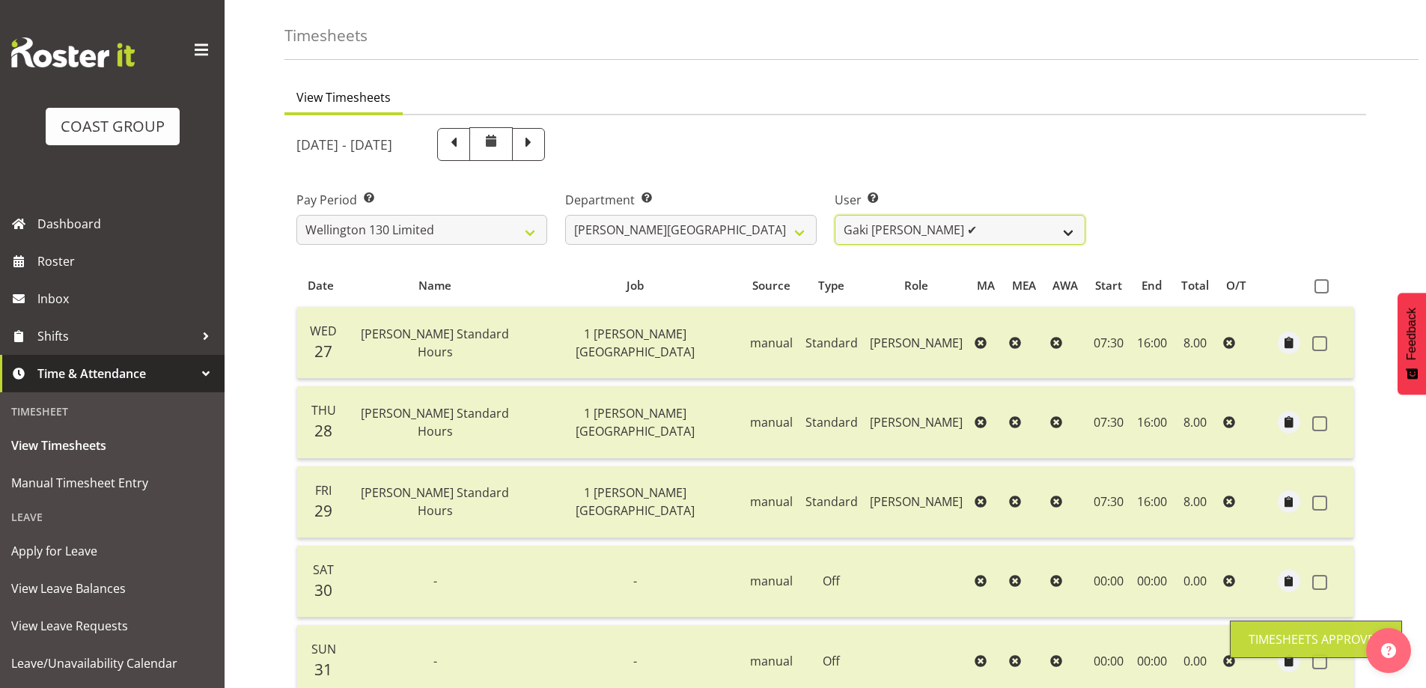
click at [1072, 231] on select "[PERSON_NAME] ✔ [PERSON_NAME] ✔ [PERSON_NAME] [PERSON_NAME] ❌ [PERSON_NAME] ✔ […" at bounding box center [960, 230] width 251 height 30
select select "9949"
click at [835, 215] on select "[PERSON_NAME] ✔ [PERSON_NAME] ✔ [PERSON_NAME] [PERSON_NAME] ❌ [PERSON_NAME] ✔ […" at bounding box center [960, 230] width 251 height 30
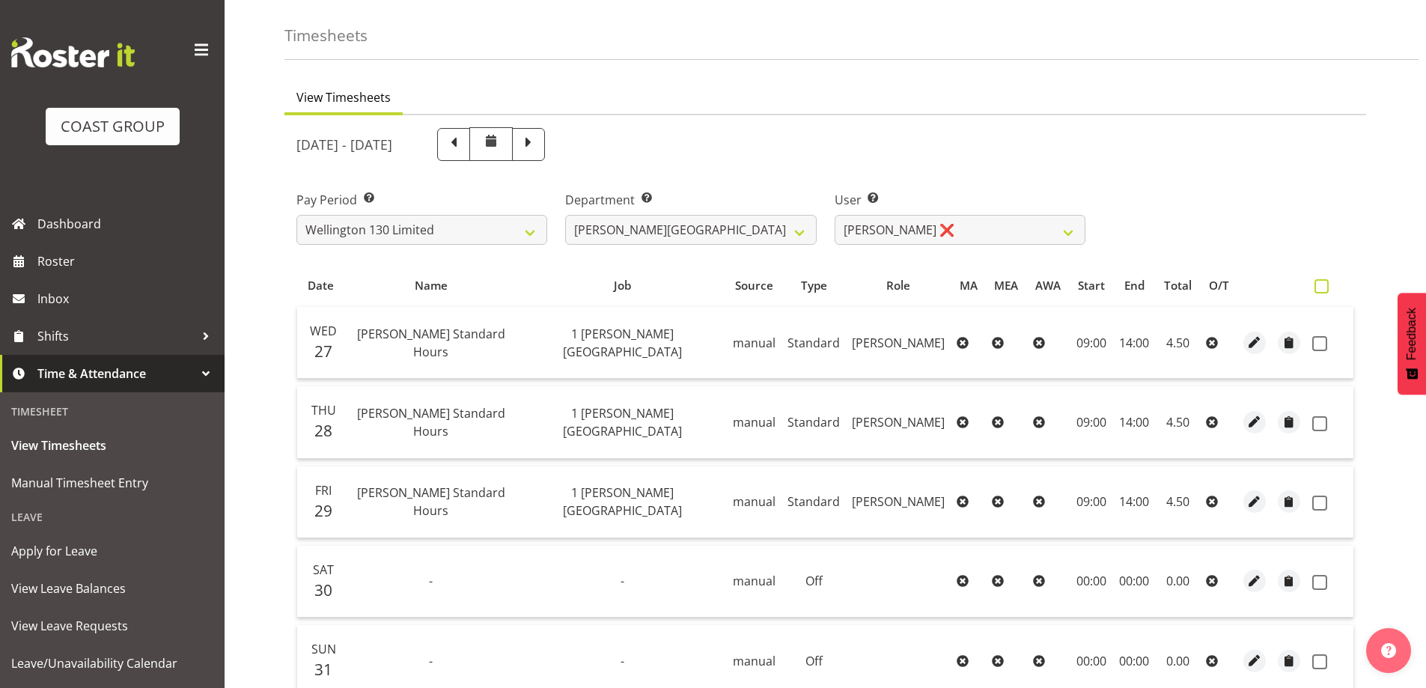
click at [1328, 283] on span at bounding box center [1322, 286] width 14 height 14
click at [1325, 283] on input "checkbox" at bounding box center [1320, 287] width 10 height 10
checkbox input "true"
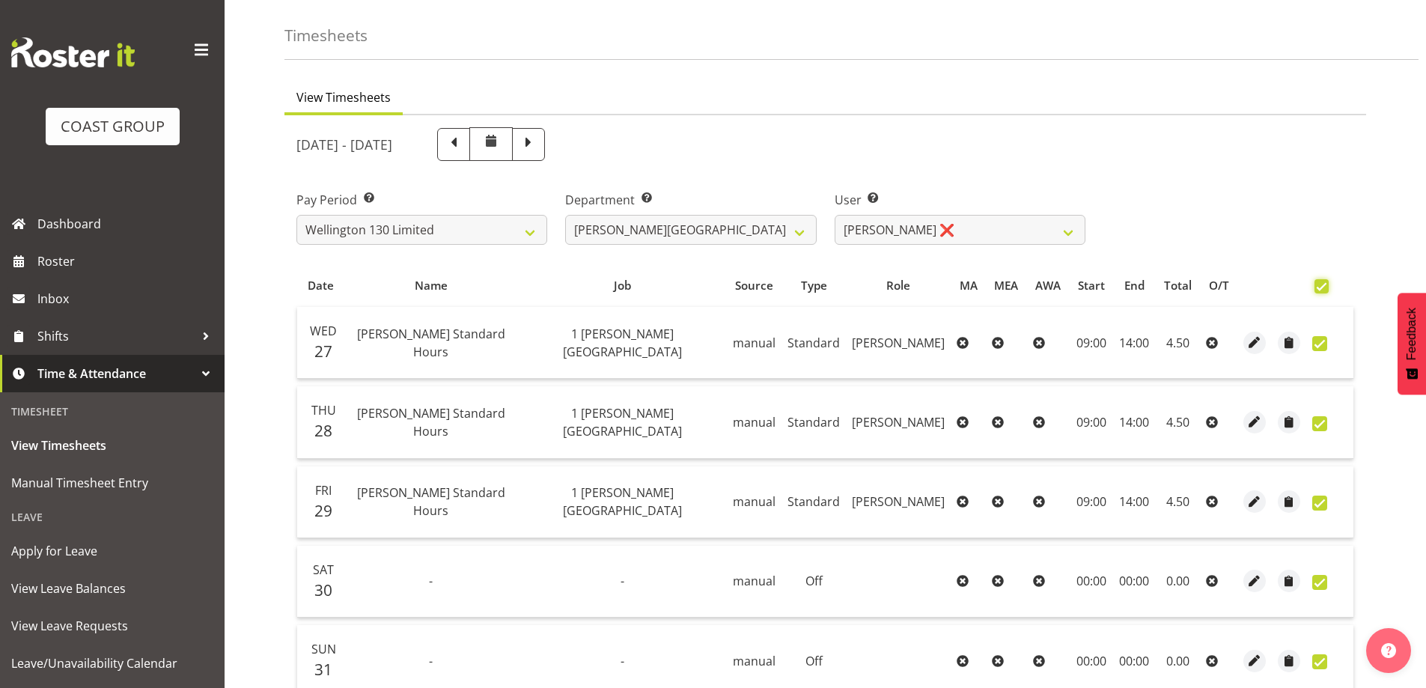
checkbox input "true"
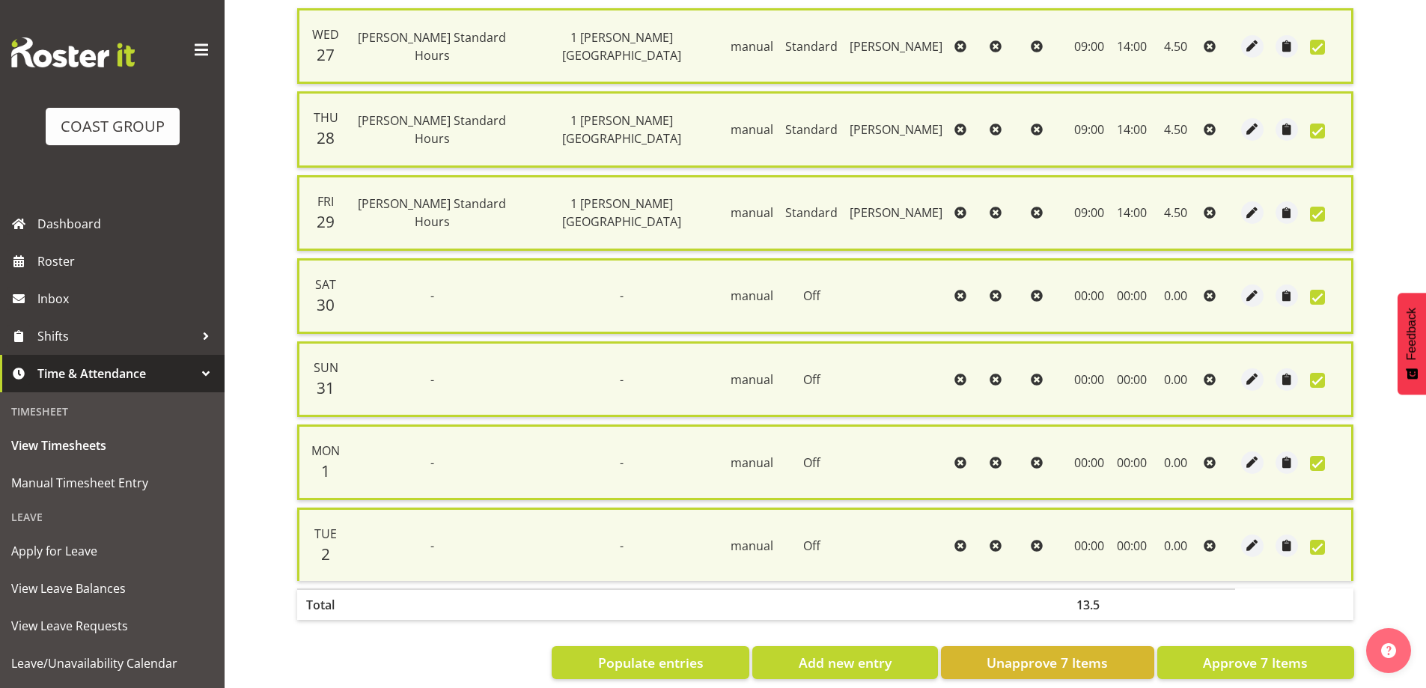
scroll to position [354, 0]
click at [1280, 669] on span "Approve 7 Items" at bounding box center [1255, 661] width 105 height 19
checkbox input "false"
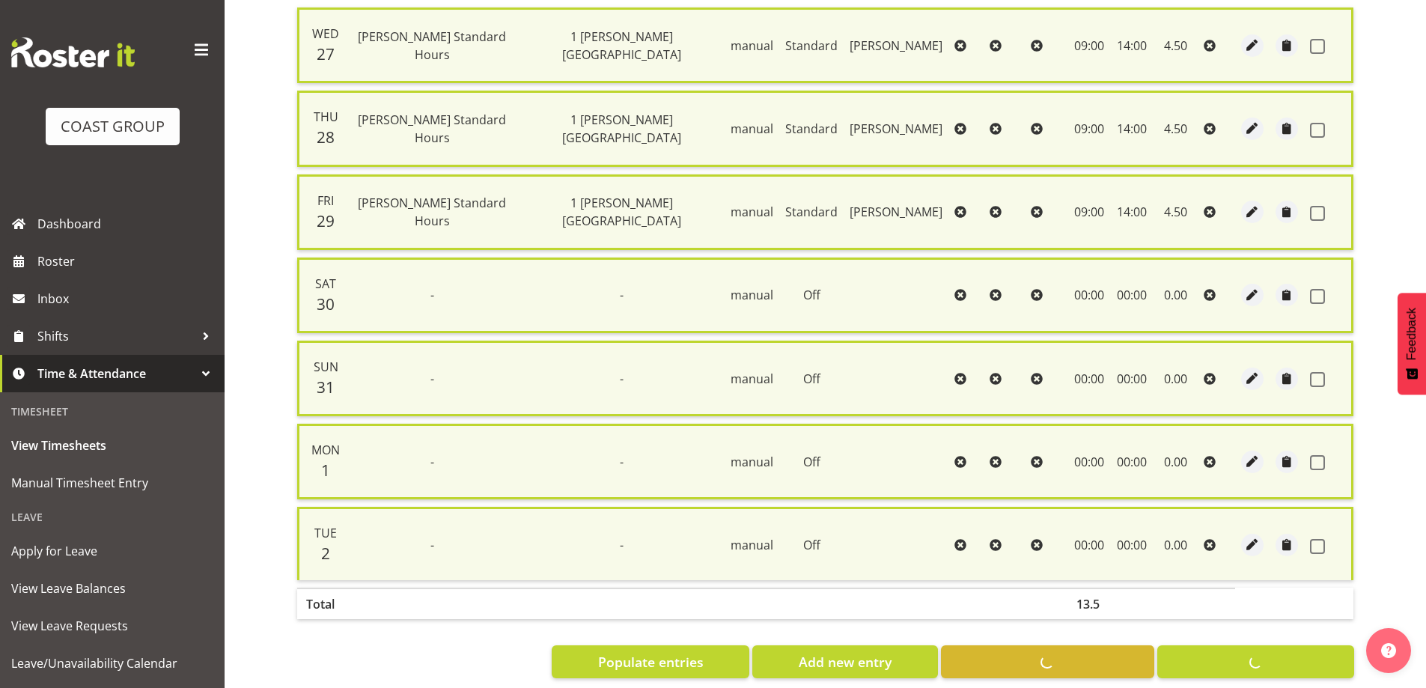
checkbox input "false"
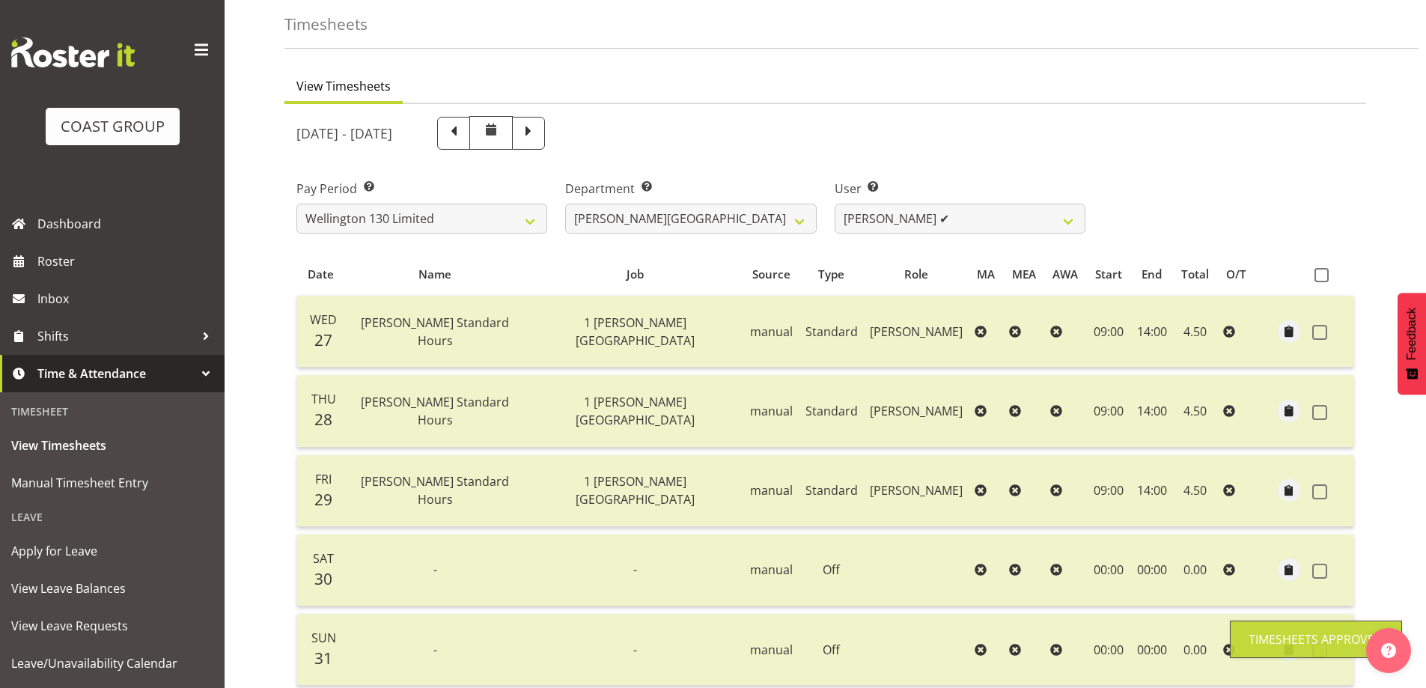
scroll to position [55, 0]
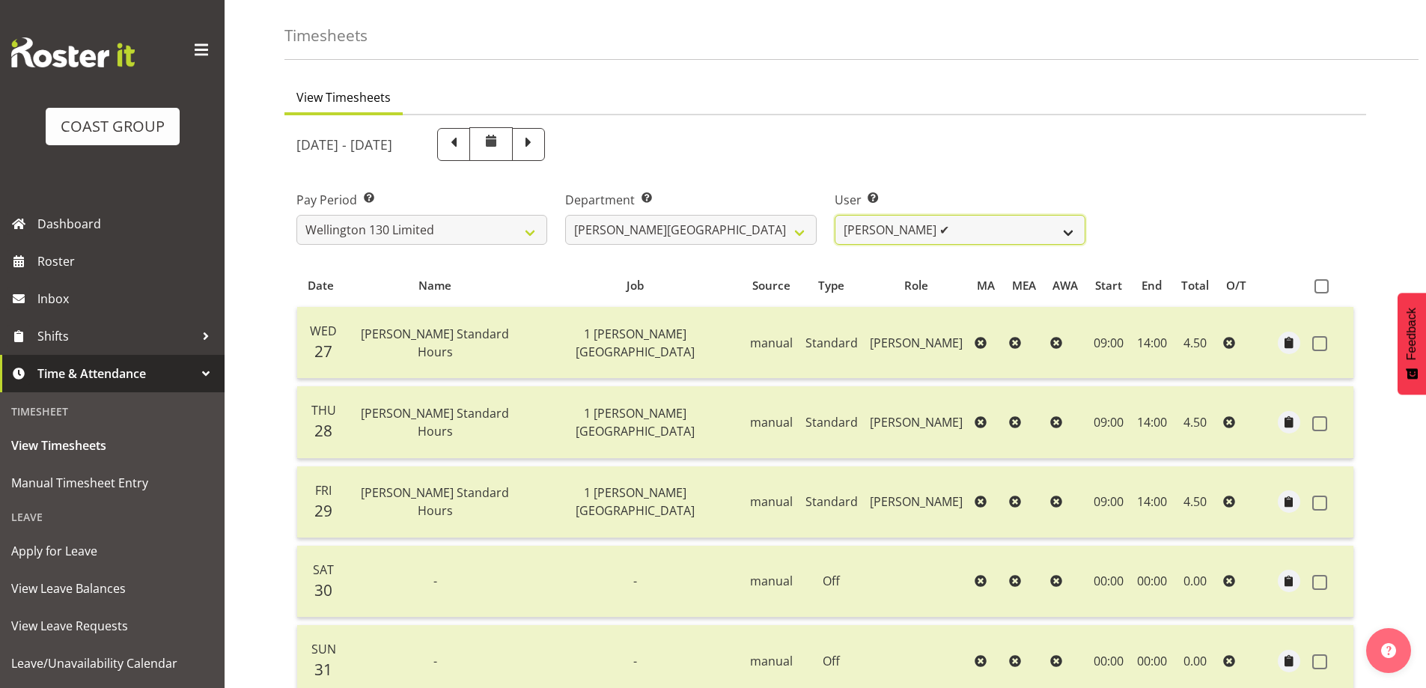
click at [1071, 226] on select "[PERSON_NAME] ✔ [PERSON_NAME] ✔ [PERSON_NAME] [PERSON_NAME] ❌ [PERSON_NAME] ✔ […" at bounding box center [960, 230] width 251 height 30
select select "9950"
click at [835, 215] on select "[PERSON_NAME] ✔ [PERSON_NAME] ✔ [PERSON_NAME] [PERSON_NAME] ❌ [PERSON_NAME] ✔ […" at bounding box center [960, 230] width 251 height 30
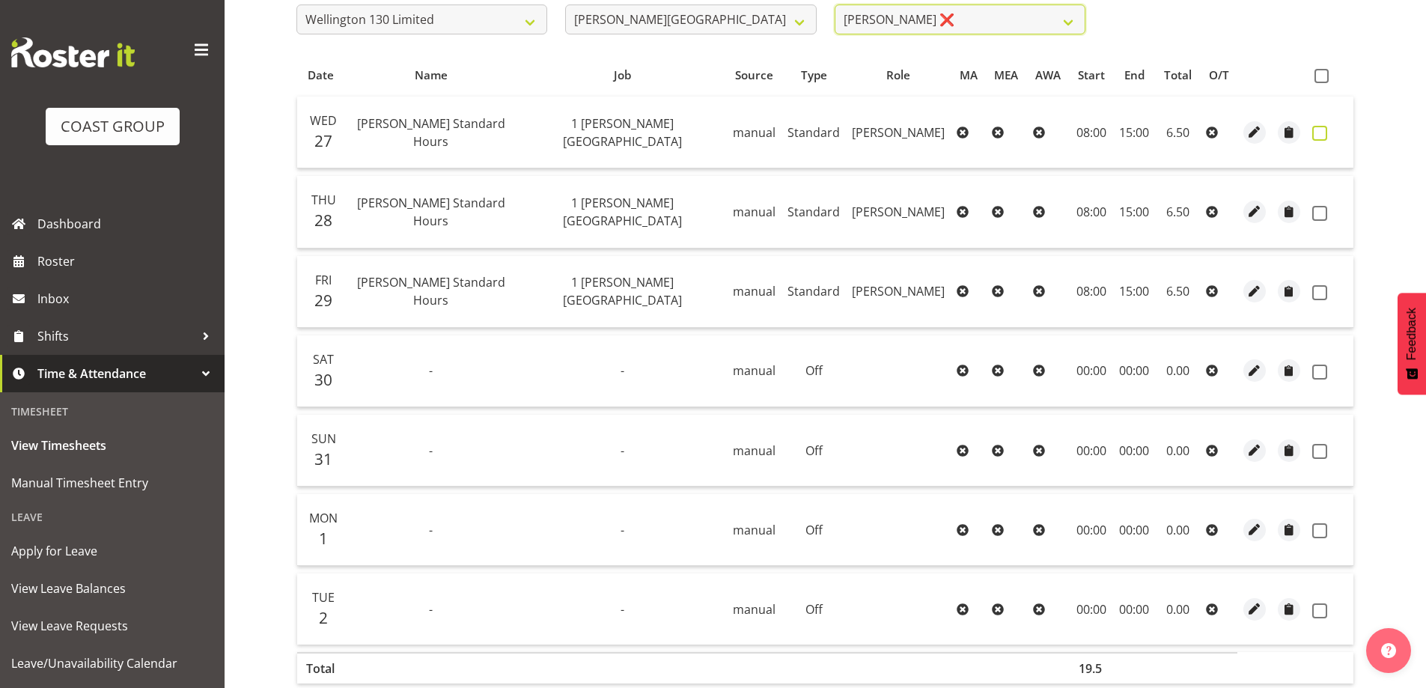
scroll to position [204, 0]
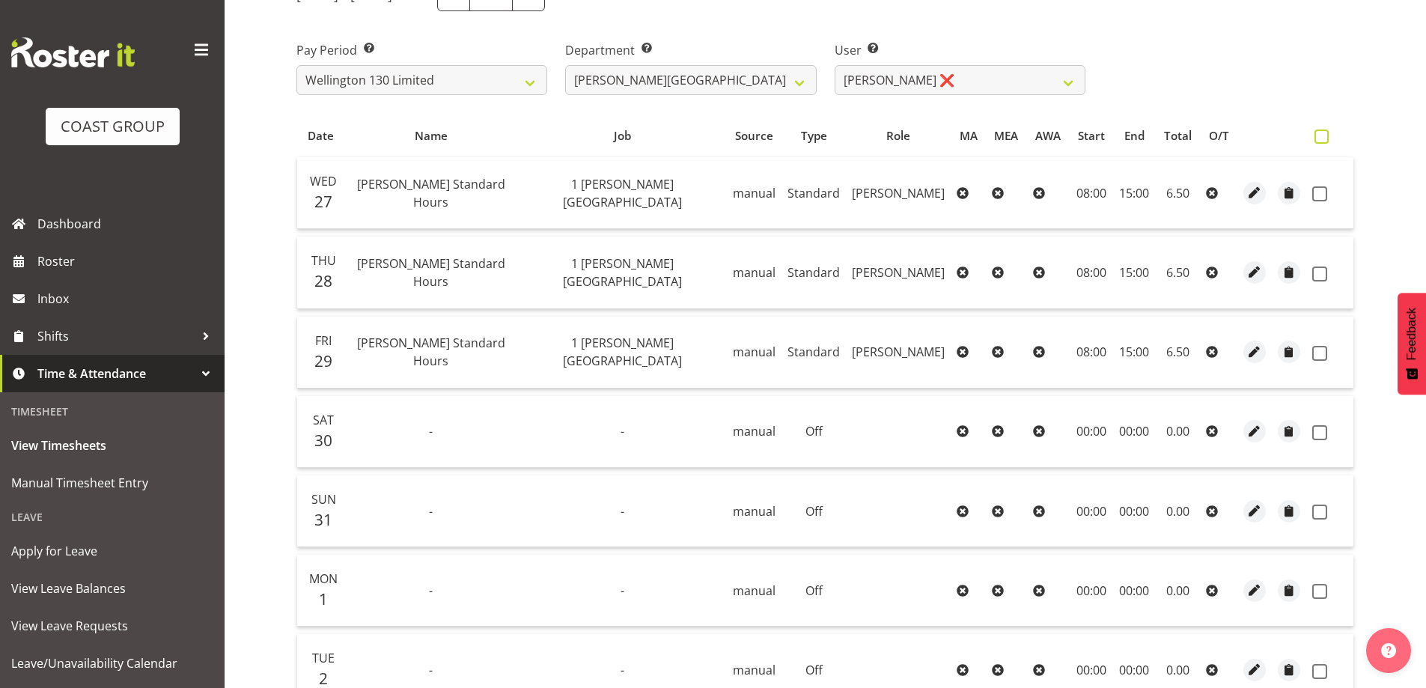
click at [1325, 139] on span at bounding box center [1322, 137] width 14 height 14
click at [1325, 139] on input "checkbox" at bounding box center [1320, 137] width 10 height 10
checkbox input "true"
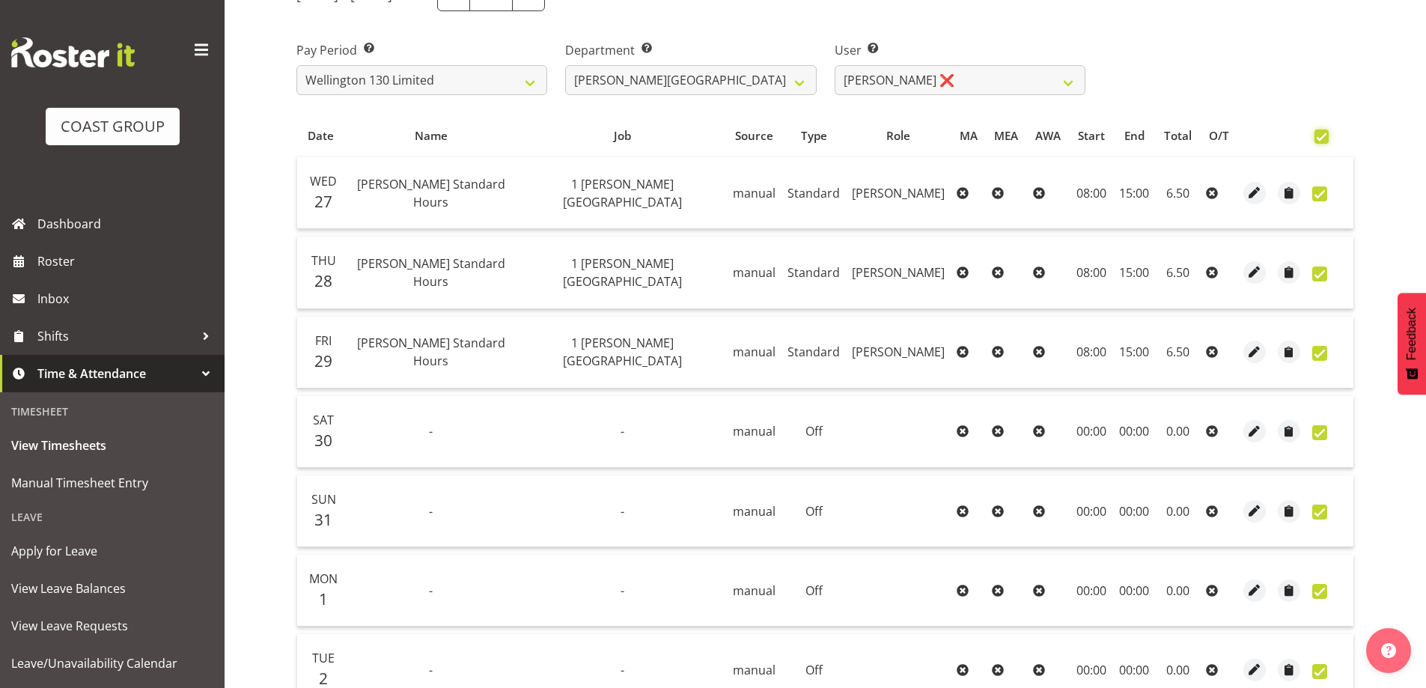
checkbox input "true"
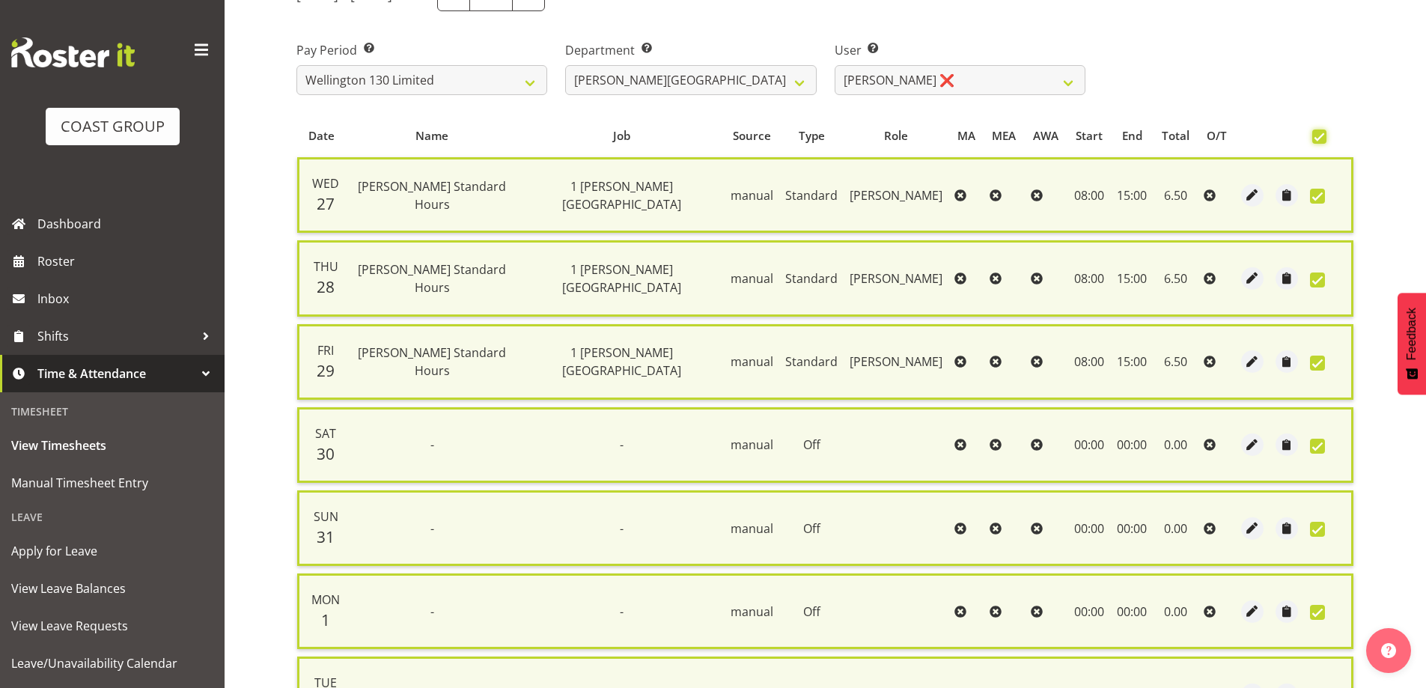
scroll to position [379, 0]
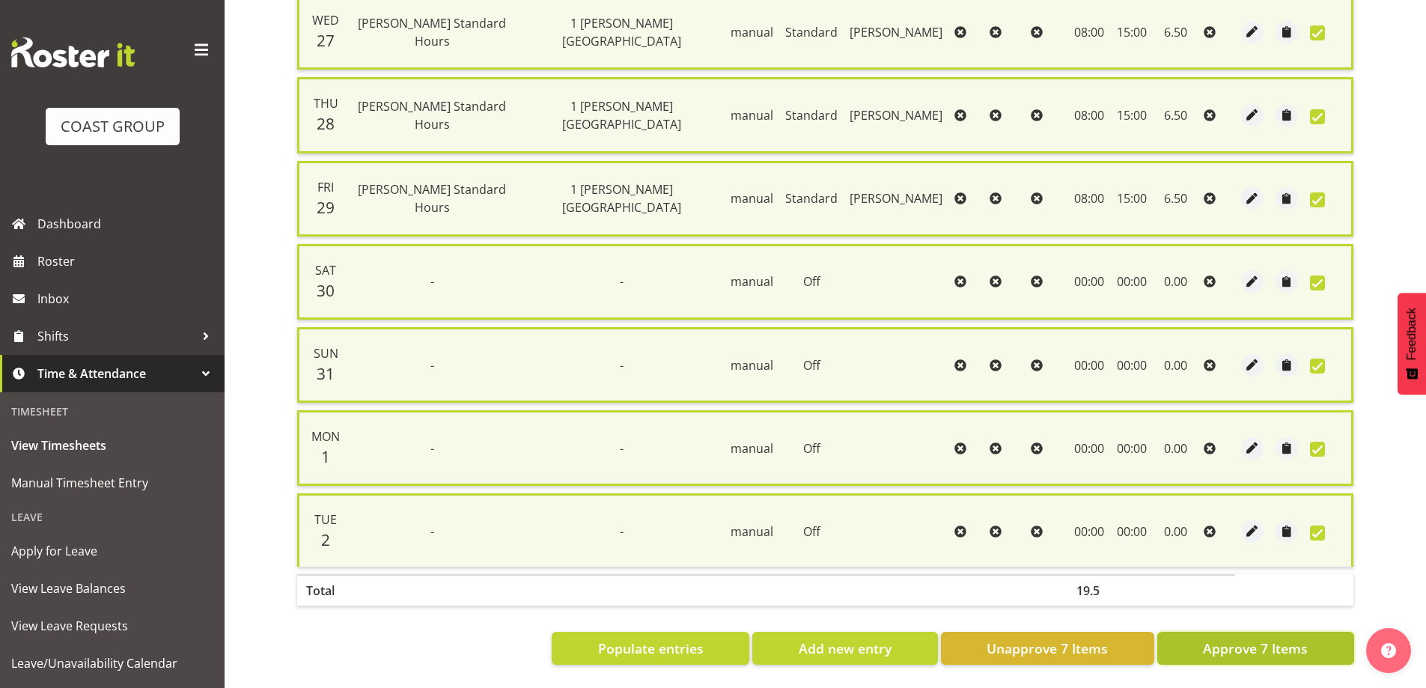
click at [1240, 639] on span "Approve 7 Items" at bounding box center [1255, 648] width 105 height 19
checkbox input "false"
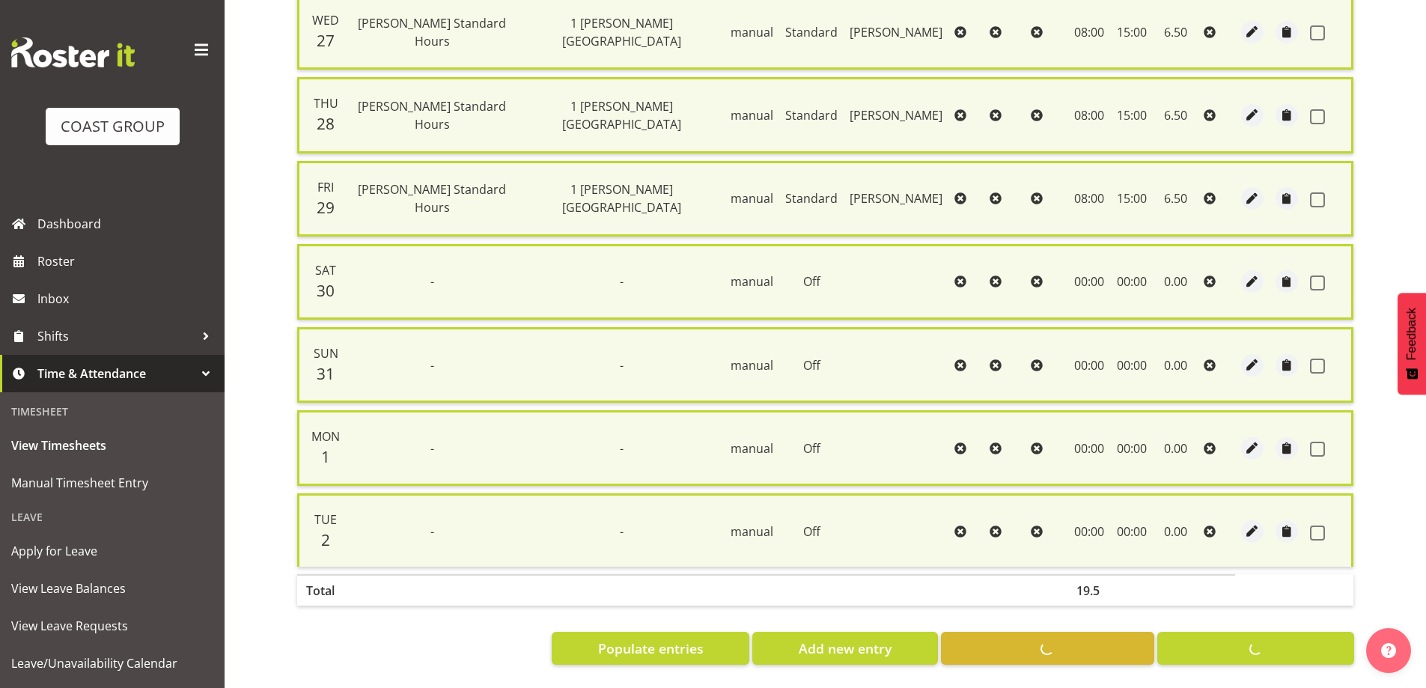
checkbox input "false"
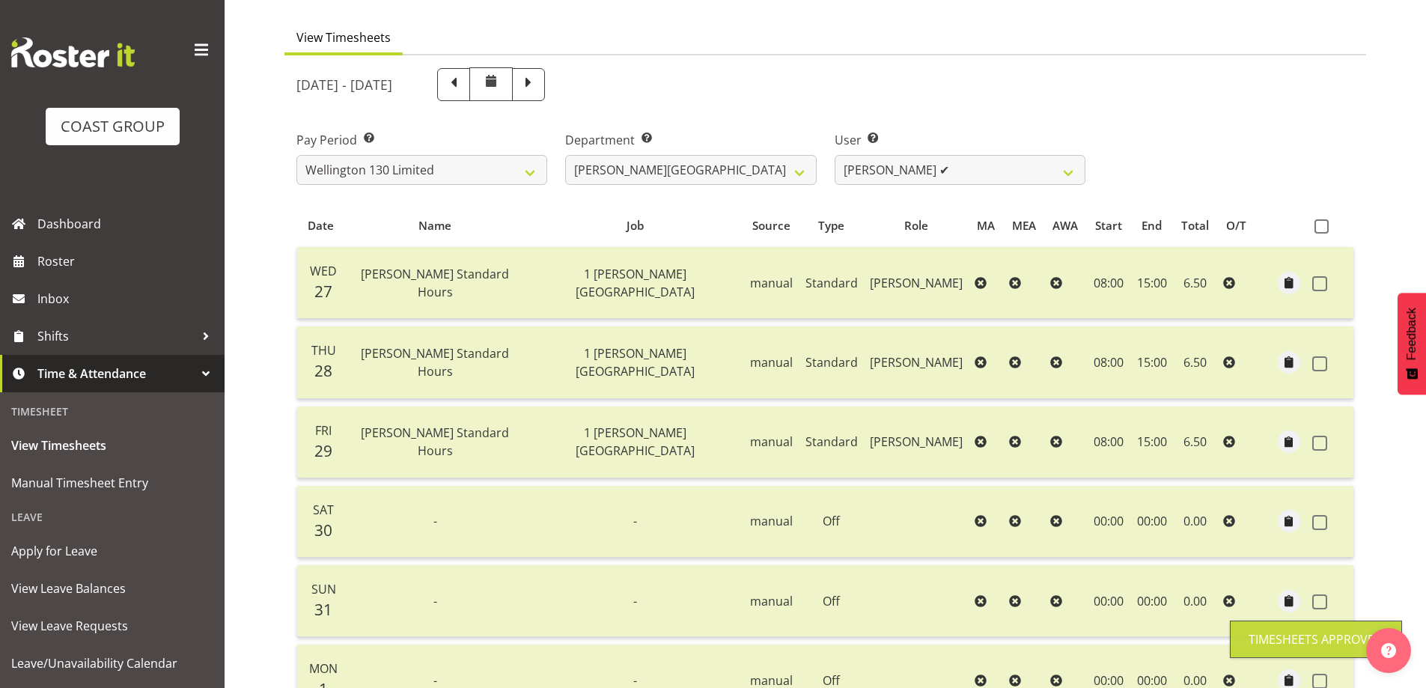
scroll to position [0, 0]
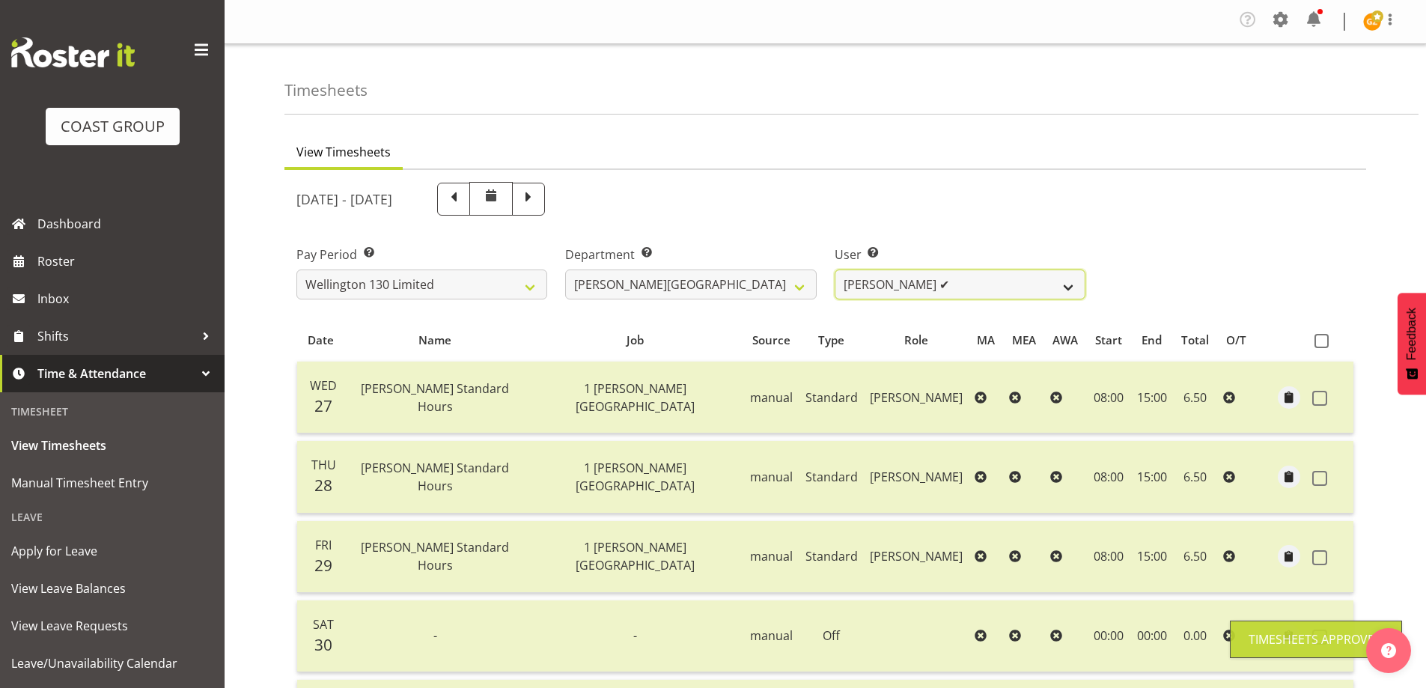
drag, startPoint x: 1072, startPoint y: 289, endPoint x: 1067, endPoint y: 297, distance: 9.1
click at [1072, 289] on select "[PERSON_NAME] ✔ [PERSON_NAME] ✔ [PERSON_NAME] [PERSON_NAME] ❌ [PERSON_NAME] ✔ […" at bounding box center [960, 285] width 251 height 30
select select "9951"
click at [835, 270] on select "[PERSON_NAME] ✔ [PERSON_NAME] ✔ [PERSON_NAME] [PERSON_NAME] ❌ [PERSON_NAME] ✔ […" at bounding box center [960, 285] width 251 height 30
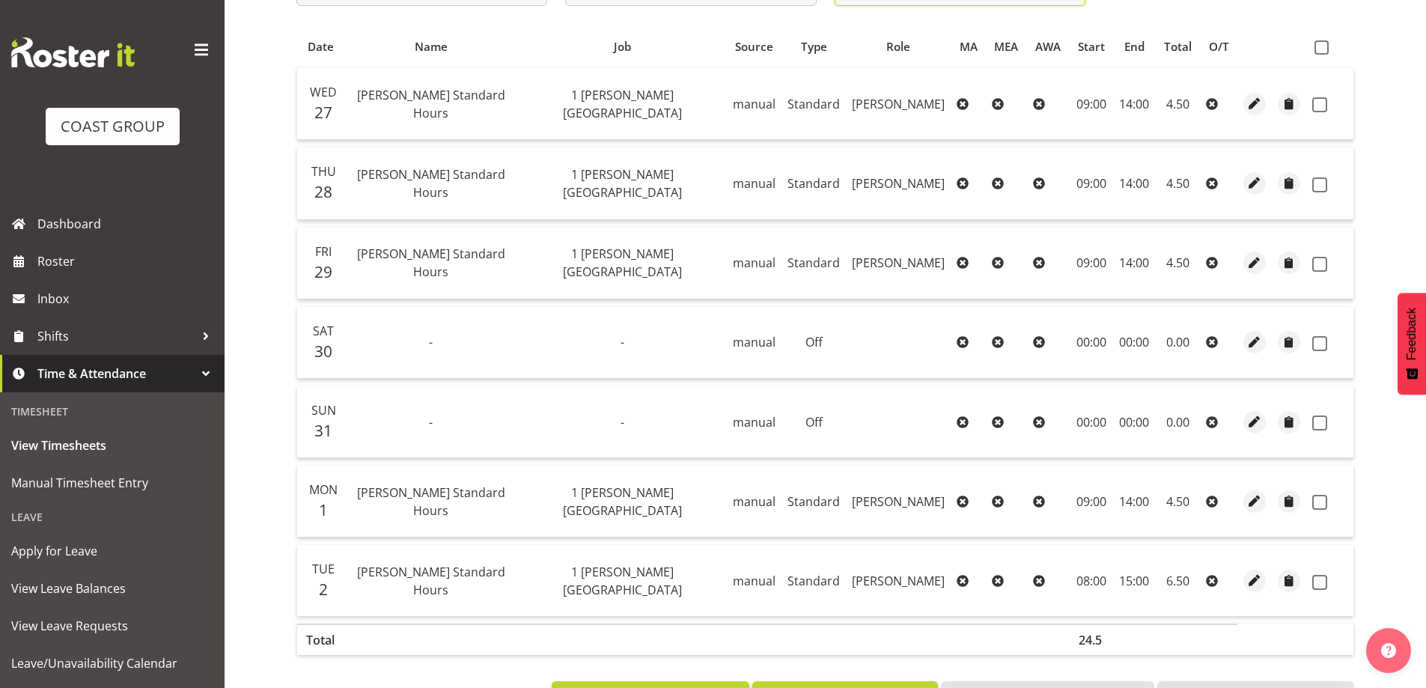
scroll to position [299, 0]
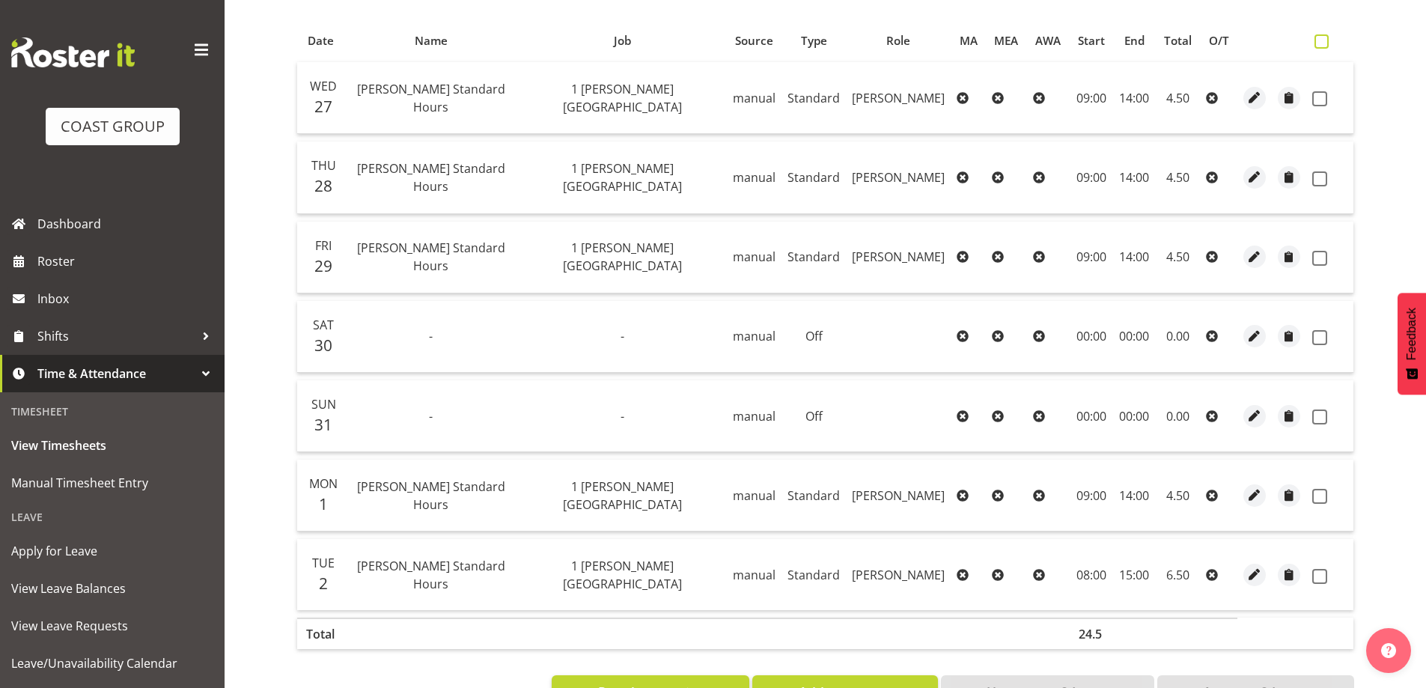
click at [1322, 40] on span at bounding box center [1322, 41] width 14 height 14
click at [1322, 40] on input "checkbox" at bounding box center [1320, 42] width 10 height 10
checkbox input "true"
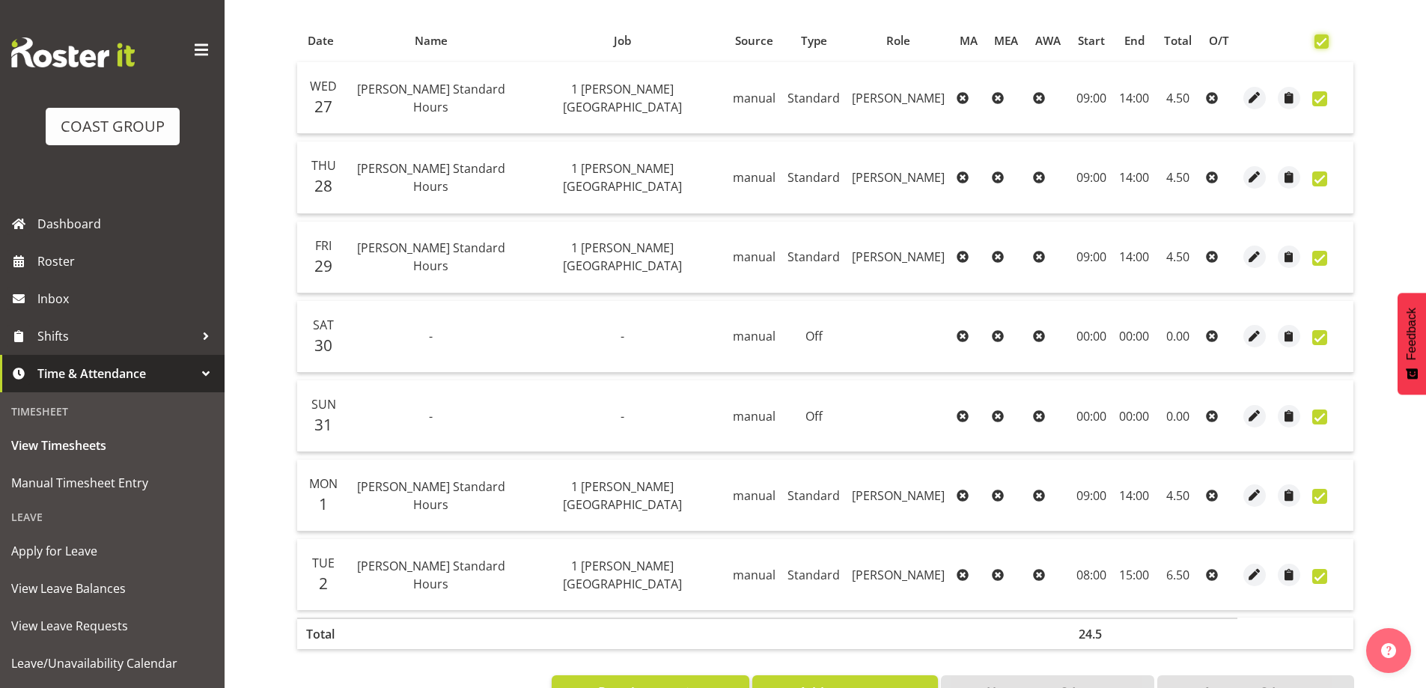
checkbox input "true"
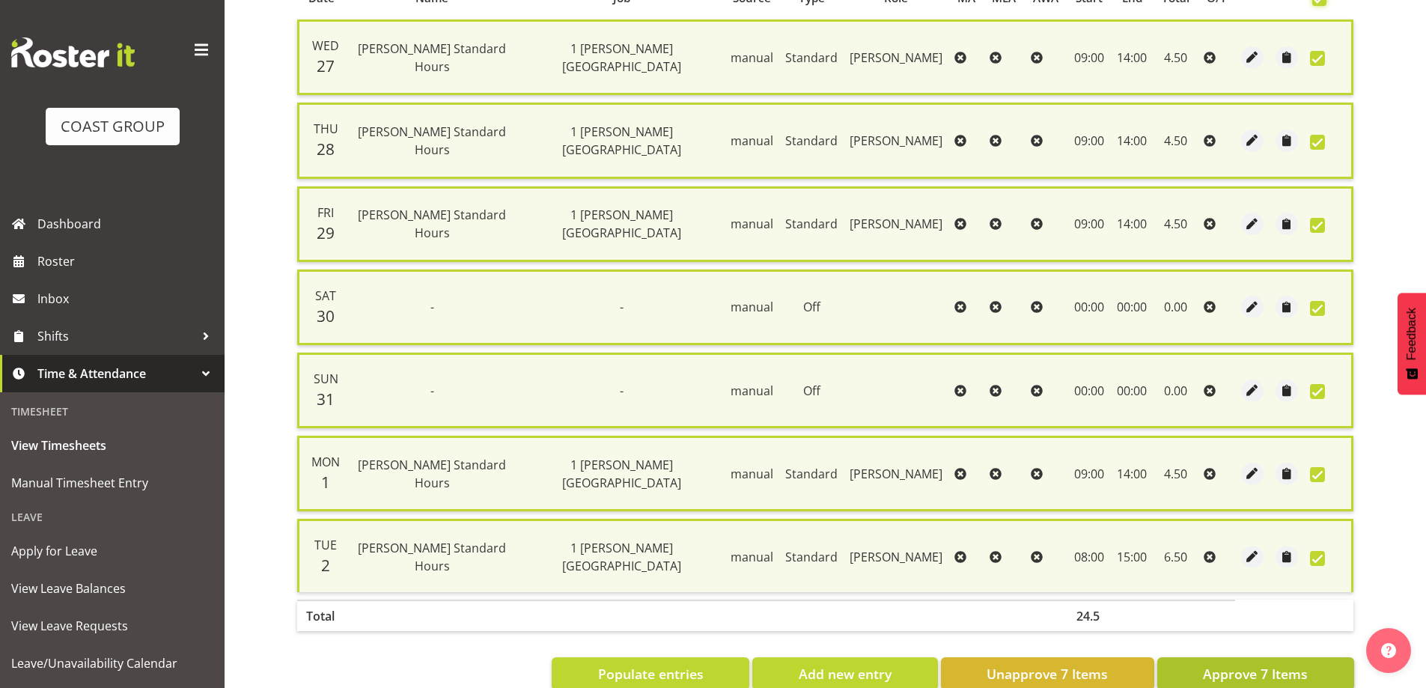
scroll to position [379, 0]
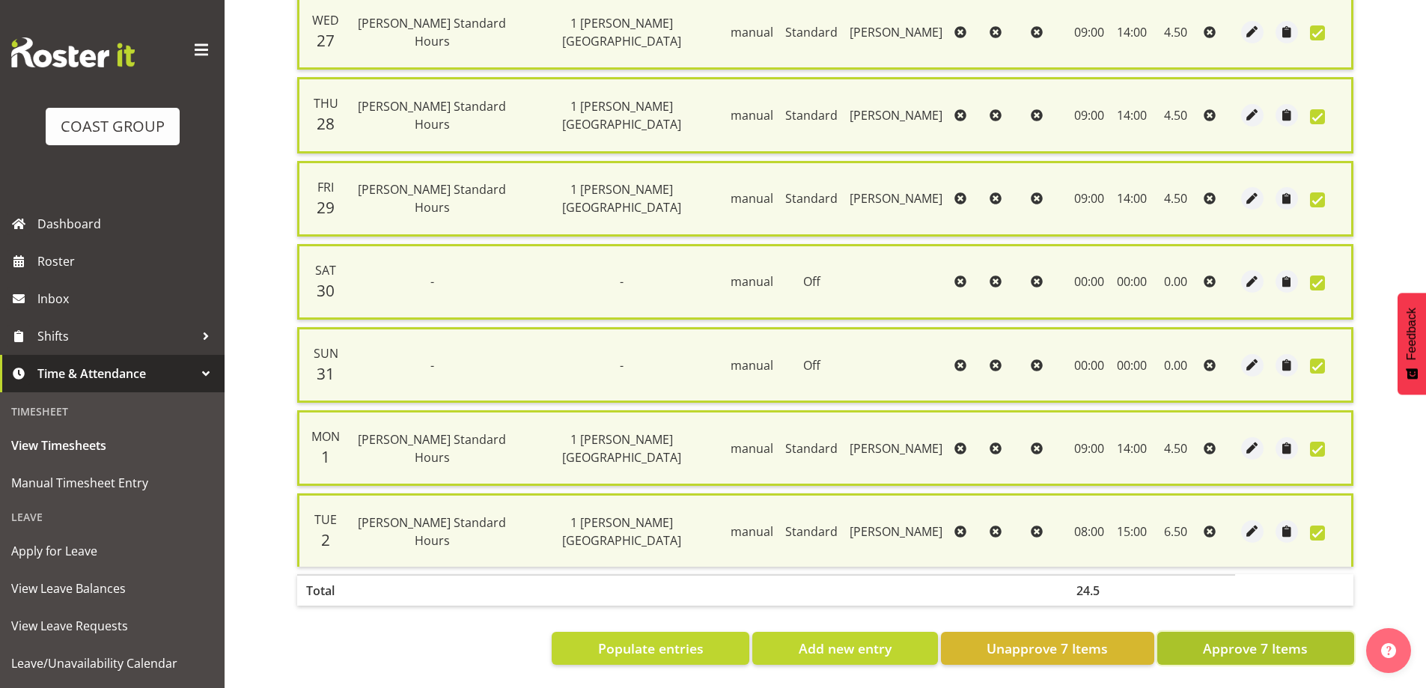
click at [1279, 639] on span "Approve 7 Items" at bounding box center [1255, 648] width 105 height 19
checkbox input "false"
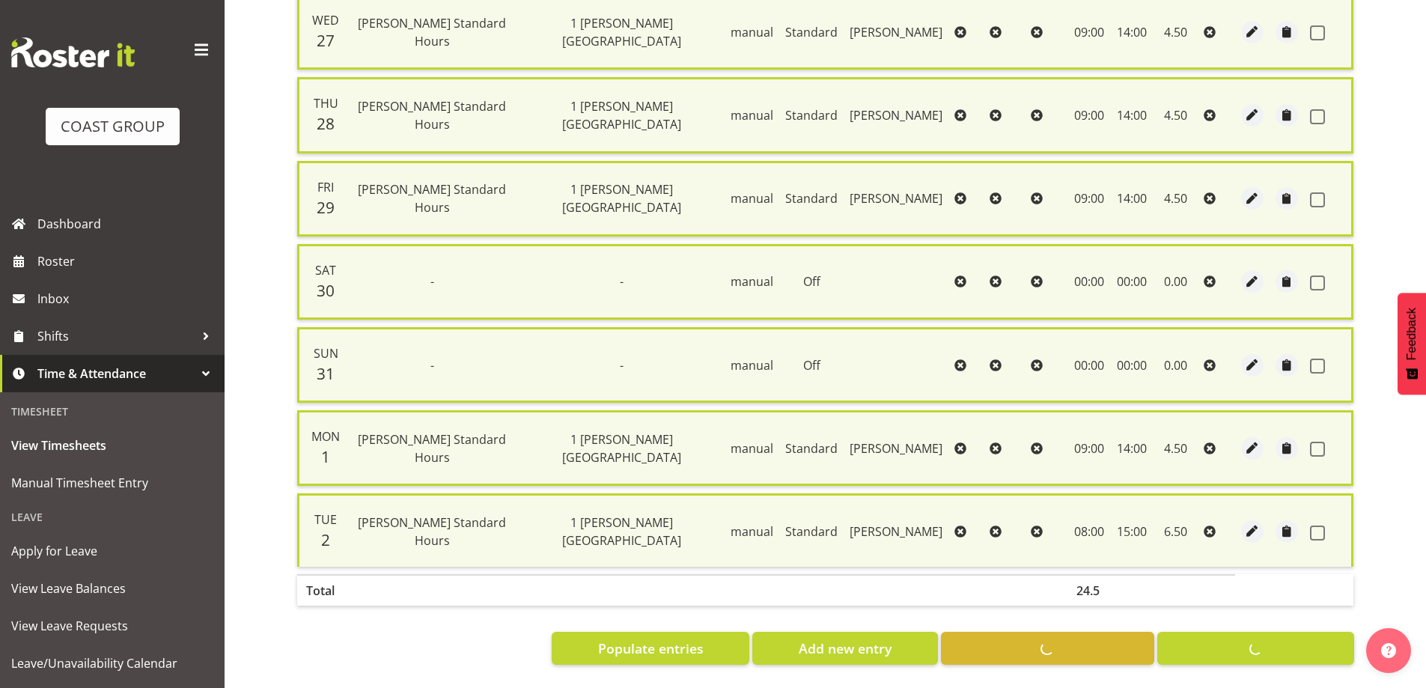
checkbox input "false"
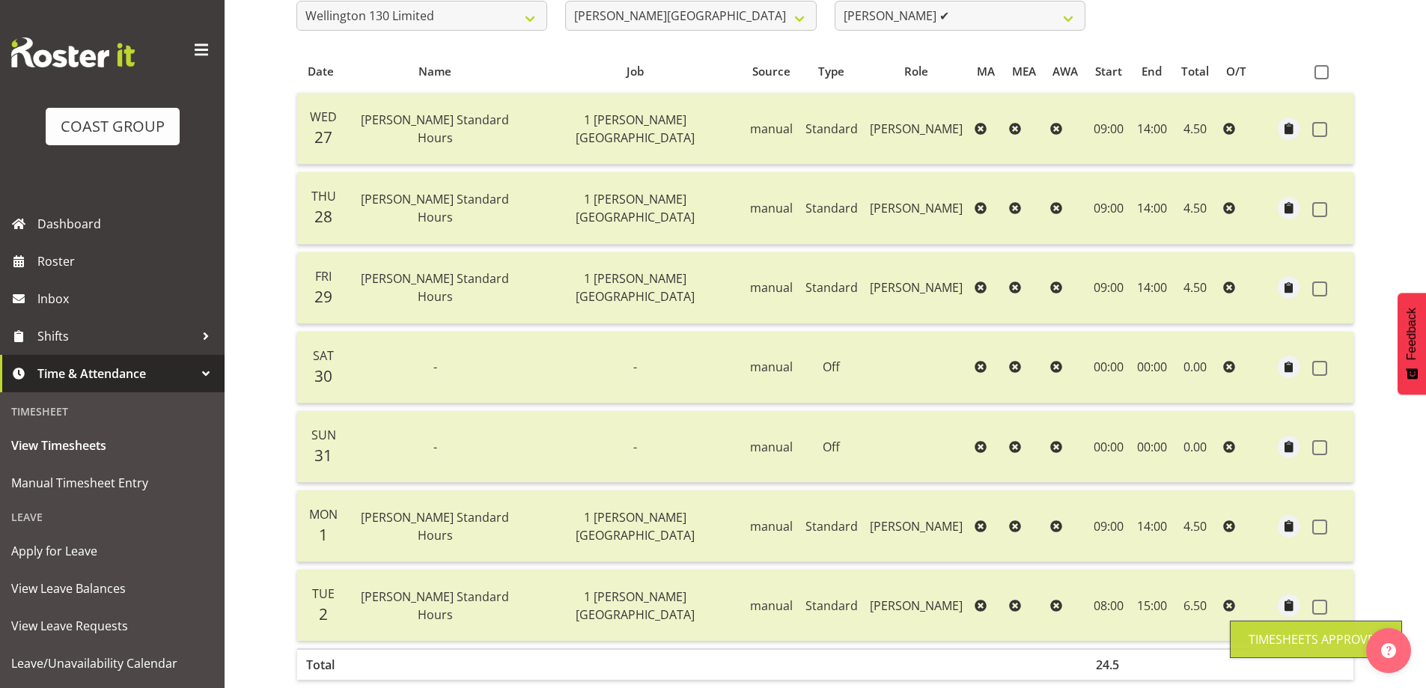
scroll to position [55, 0]
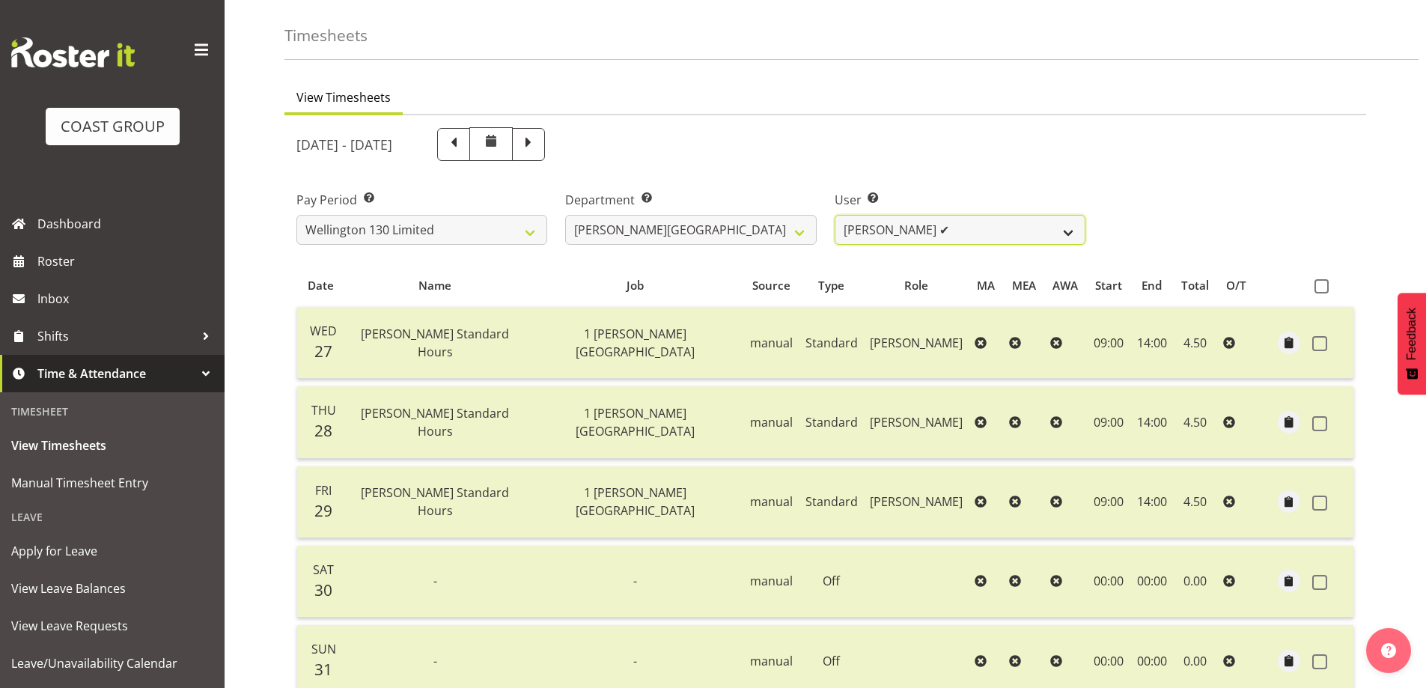
drag, startPoint x: 1066, startPoint y: 231, endPoint x: 1062, endPoint y: 239, distance: 8.4
click at [1066, 231] on select "[PERSON_NAME] ✔ [PERSON_NAME] ✔ [PERSON_NAME] [PERSON_NAME] ❌ [PERSON_NAME] ✔ […" at bounding box center [960, 230] width 251 height 30
select select "9952"
click at [835, 215] on select "[PERSON_NAME] ✔ [PERSON_NAME] ✔ [PERSON_NAME] [PERSON_NAME] ❌ [PERSON_NAME] ✔ […" at bounding box center [960, 230] width 251 height 30
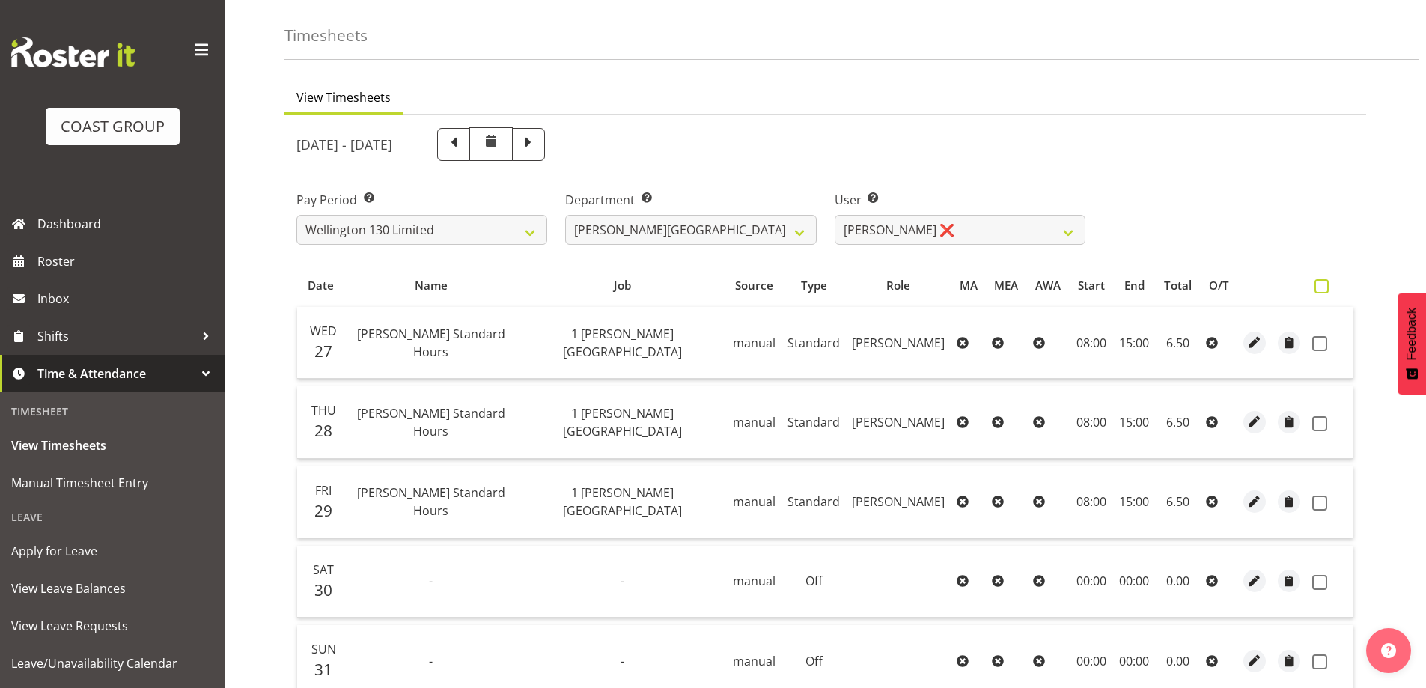
click at [1324, 288] on span at bounding box center [1322, 286] width 14 height 14
click at [1324, 288] on input "checkbox" at bounding box center [1320, 287] width 10 height 10
checkbox input "true"
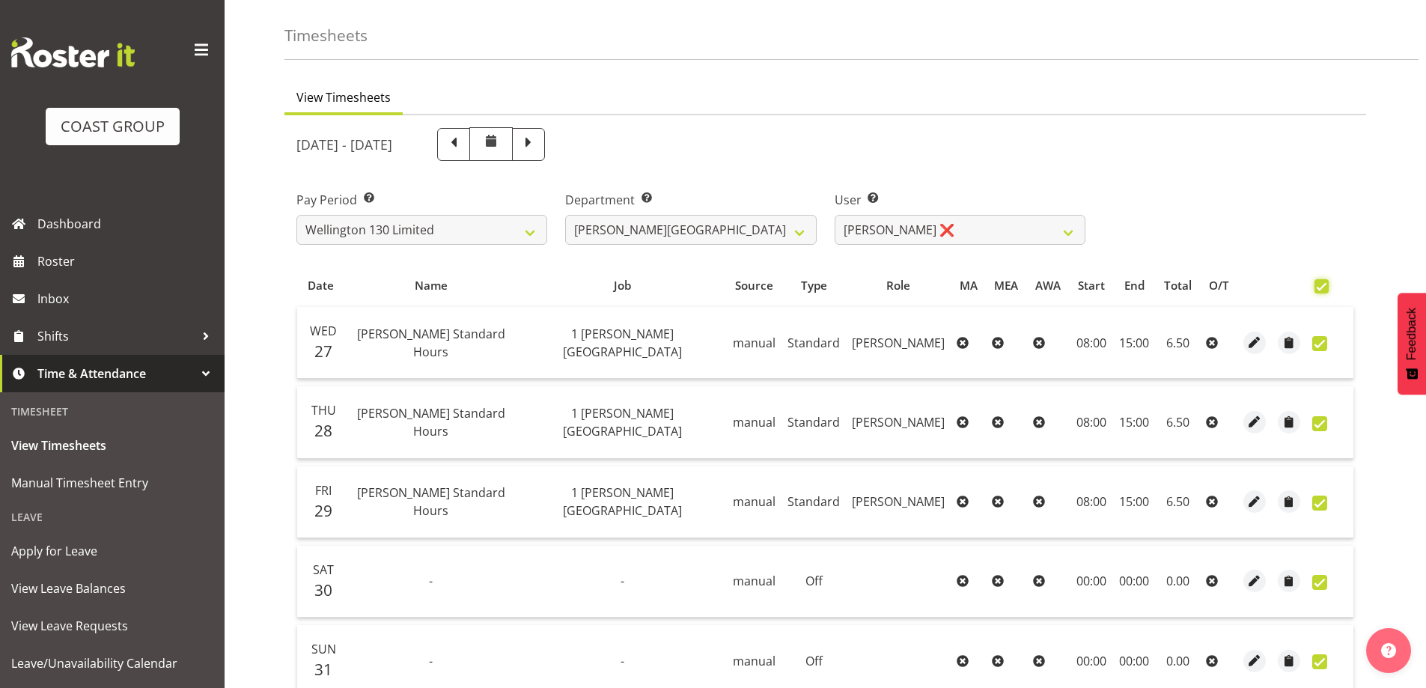
checkbox input "true"
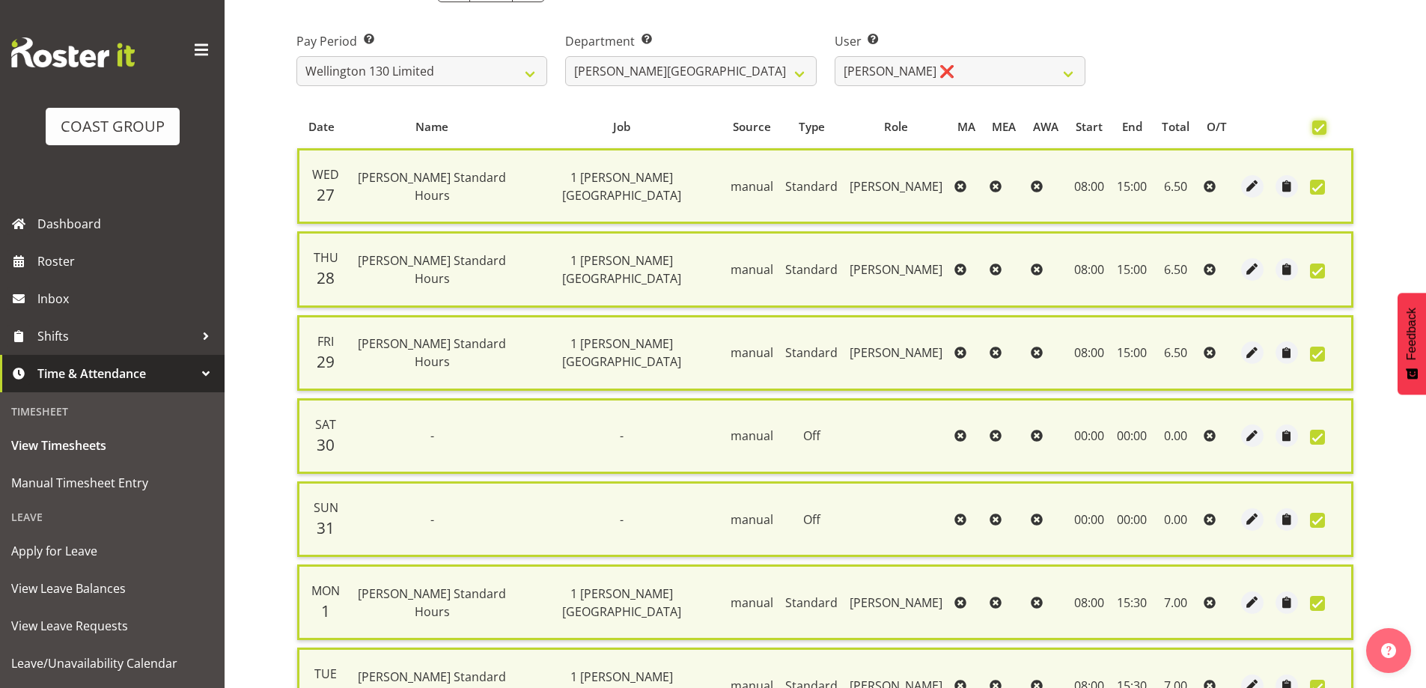
scroll to position [354, 0]
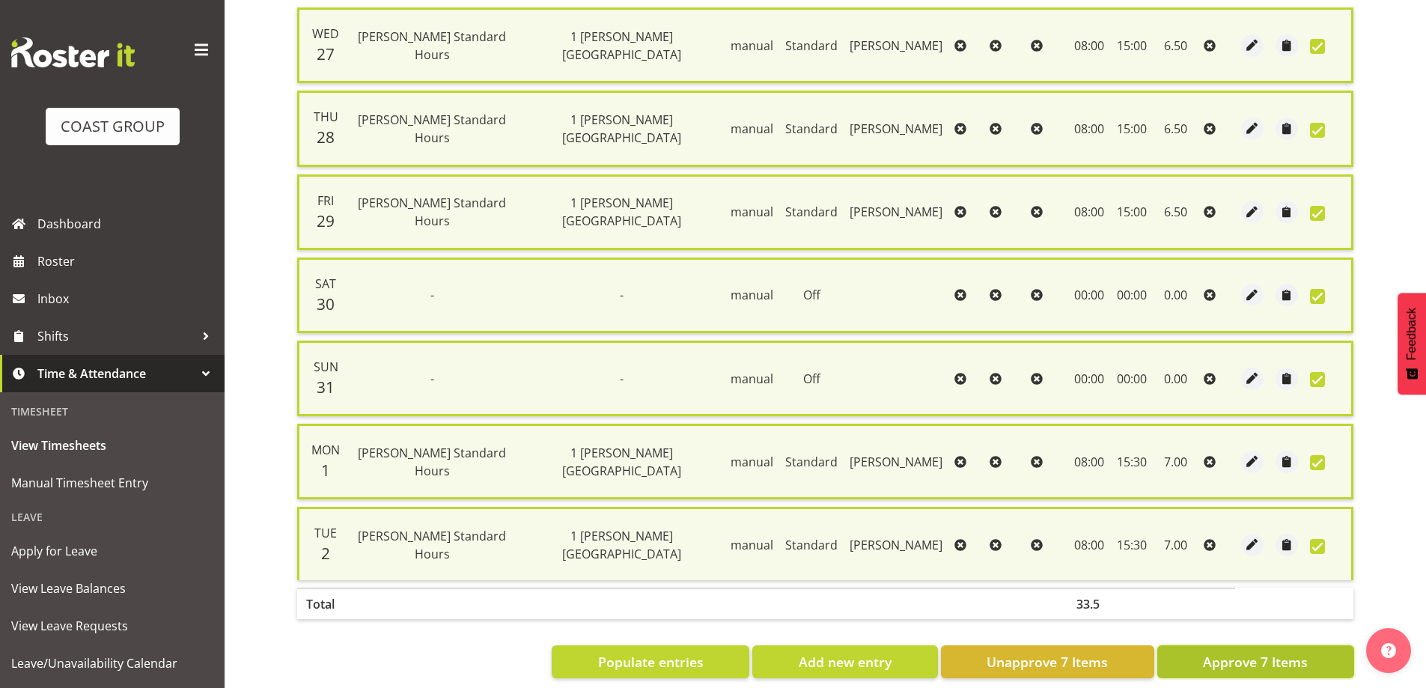
click at [1304, 671] on span "Approve 7 Items" at bounding box center [1255, 661] width 105 height 19
checkbox input "false"
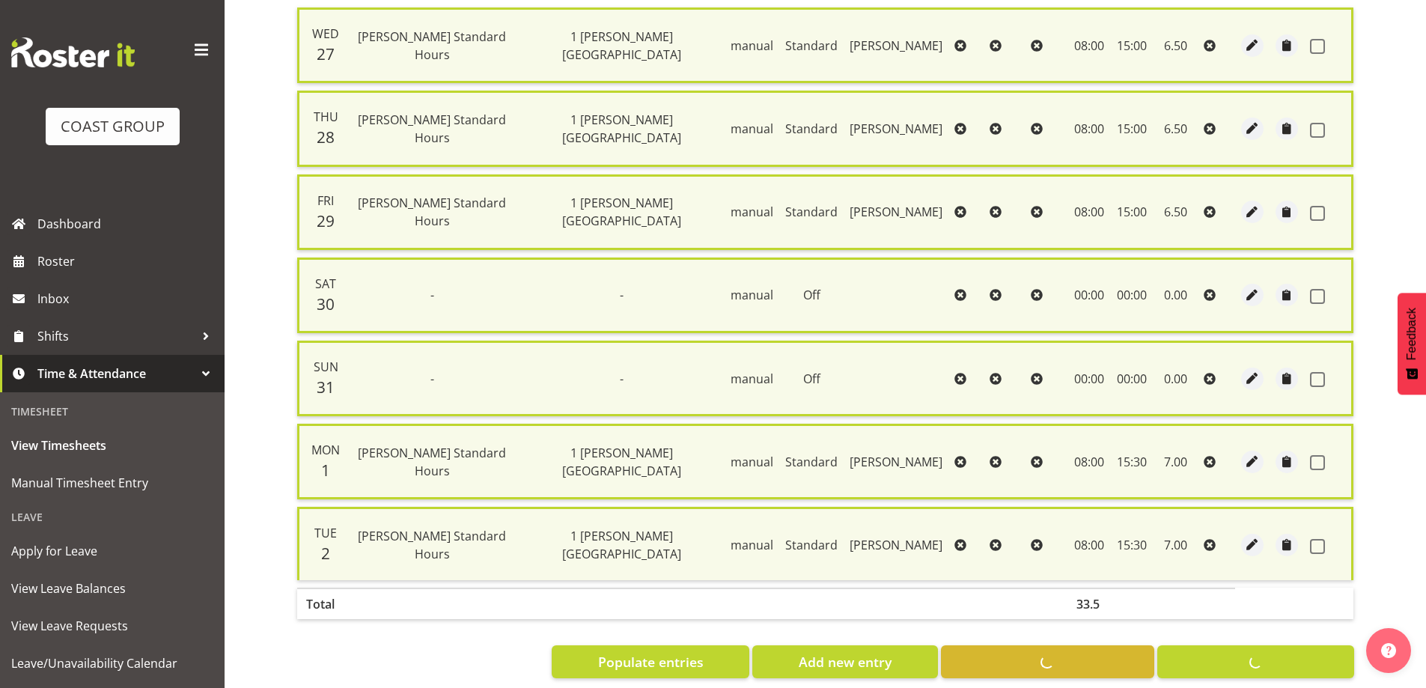
checkbox input "false"
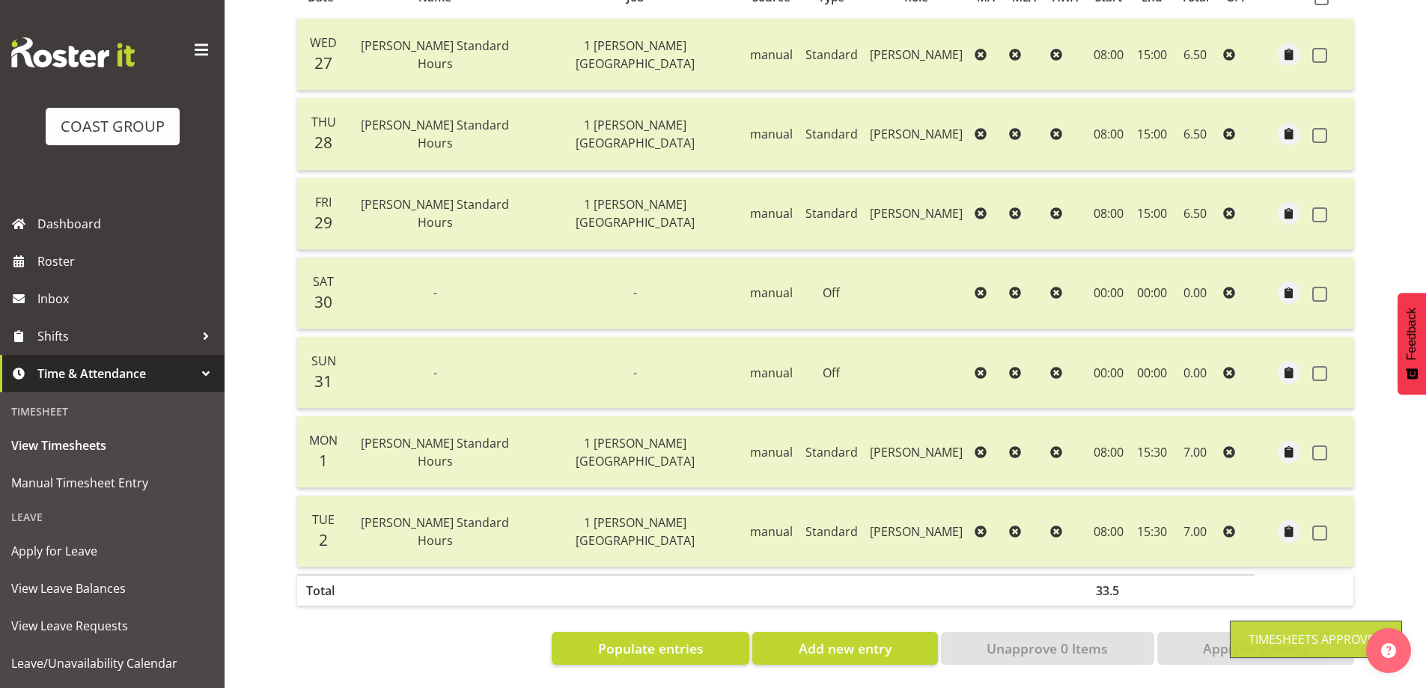
scroll to position [55, 0]
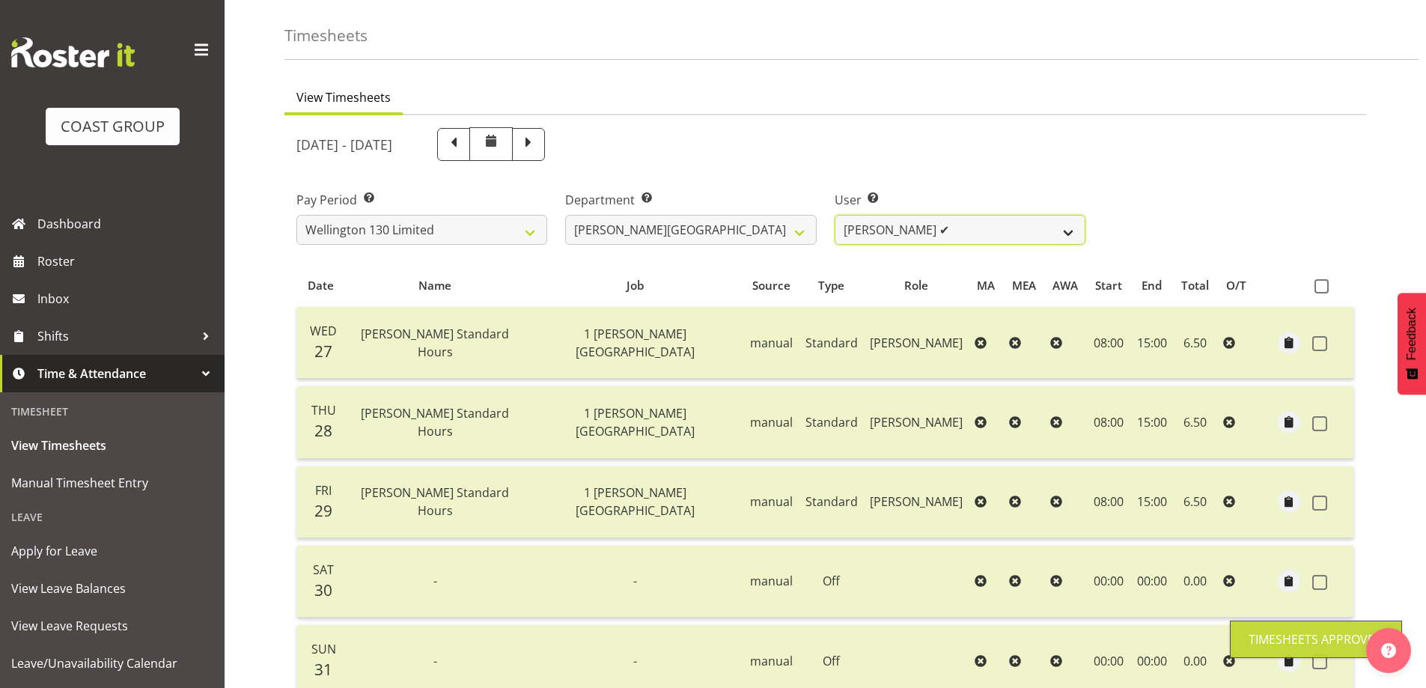
click at [1071, 223] on select "[PERSON_NAME] ✔ [PERSON_NAME] ✔ [PERSON_NAME] [PERSON_NAME] ❌ [PERSON_NAME] ✔ […" at bounding box center [960, 230] width 251 height 30
select select "9954"
click at [835, 215] on select "[PERSON_NAME] ✔ [PERSON_NAME] ✔ [PERSON_NAME] [PERSON_NAME] ❌ [PERSON_NAME] ✔ […" at bounding box center [960, 230] width 251 height 30
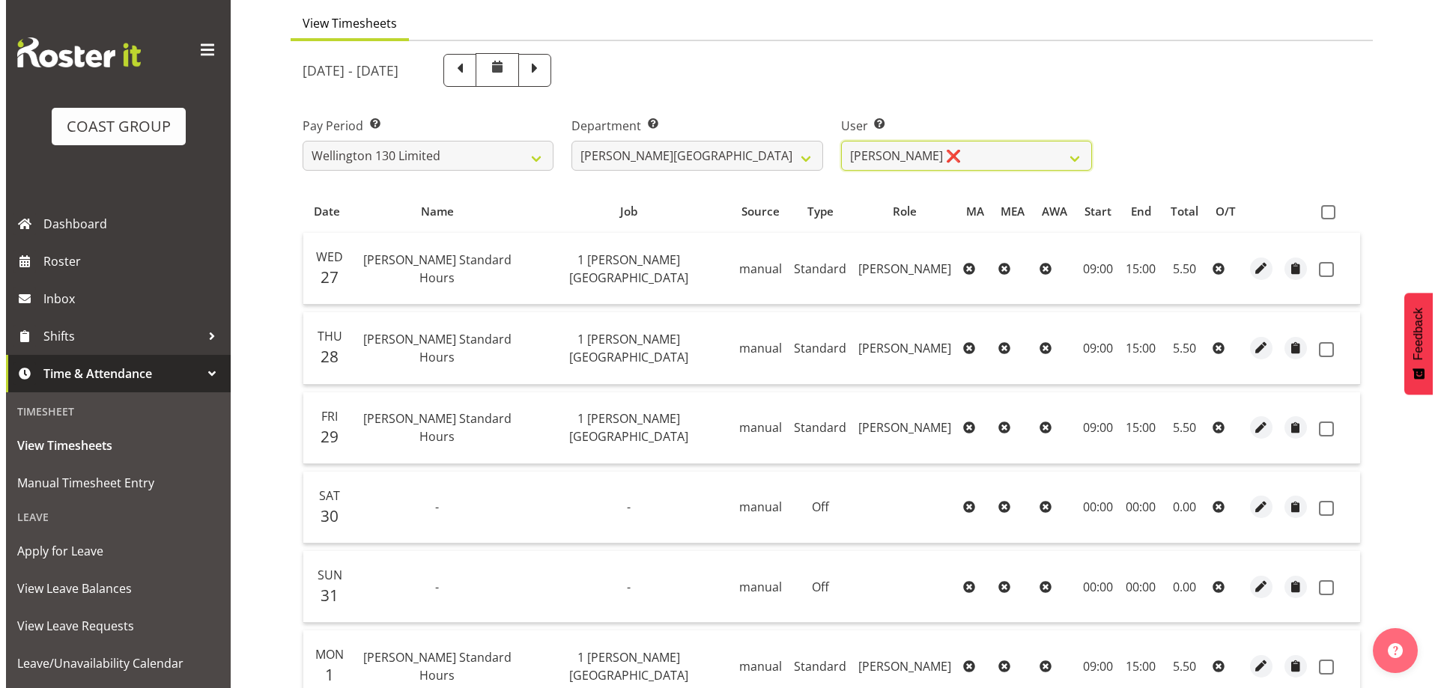
scroll to position [279, 0]
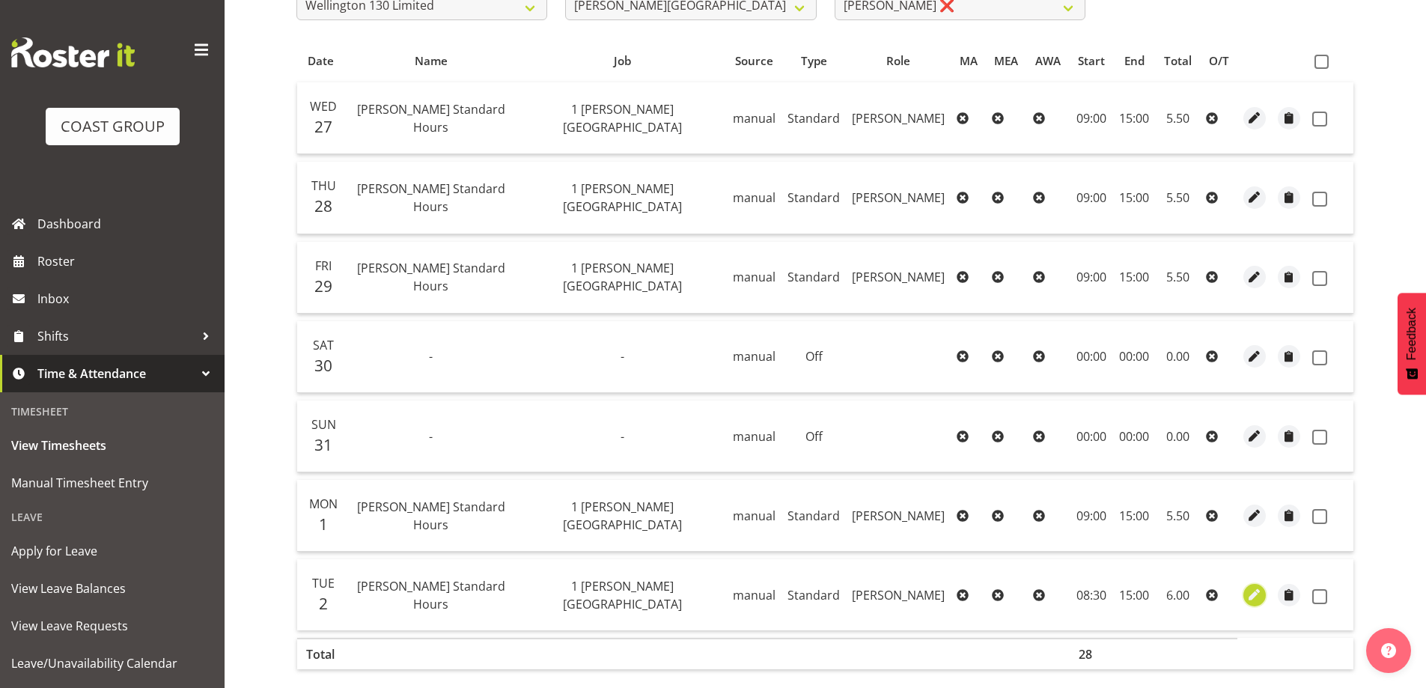
click at [1252, 601] on span "button" at bounding box center [1255, 594] width 17 height 17
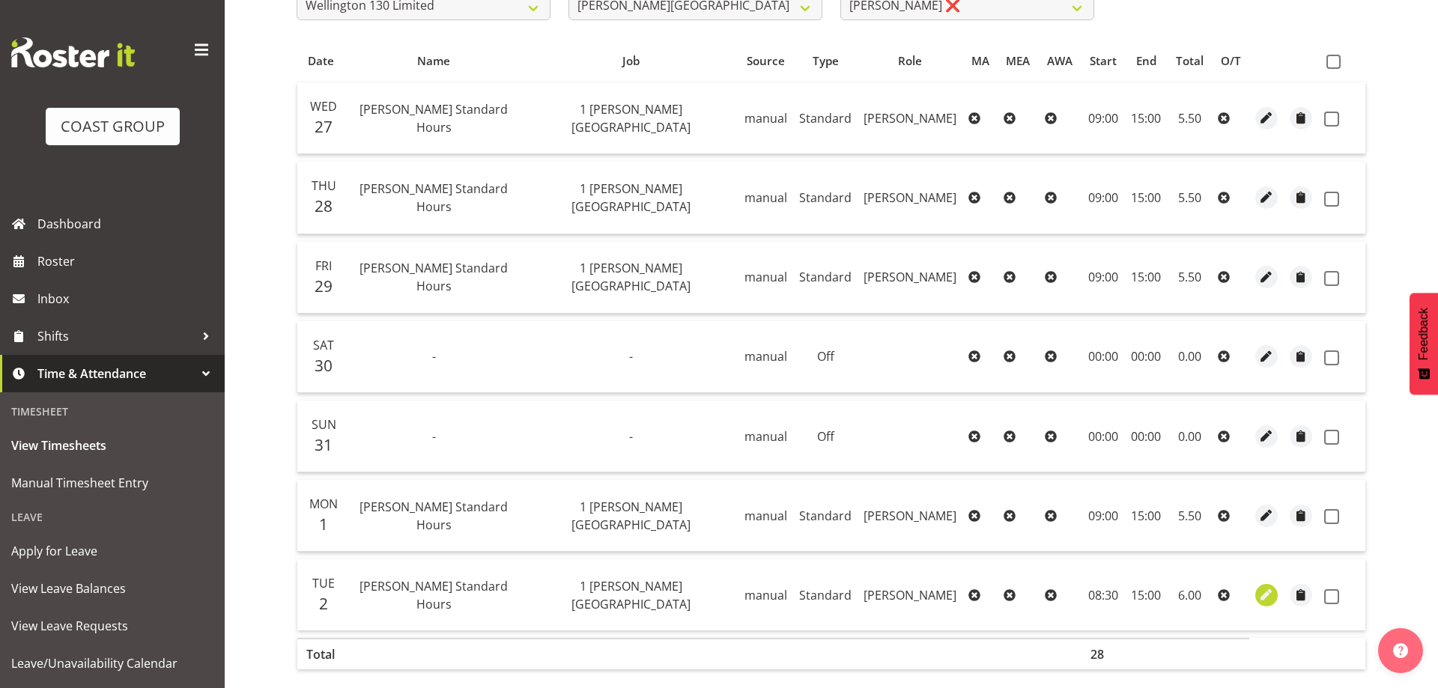
select select "Standard"
select select "8"
select select "2025"
select select "15"
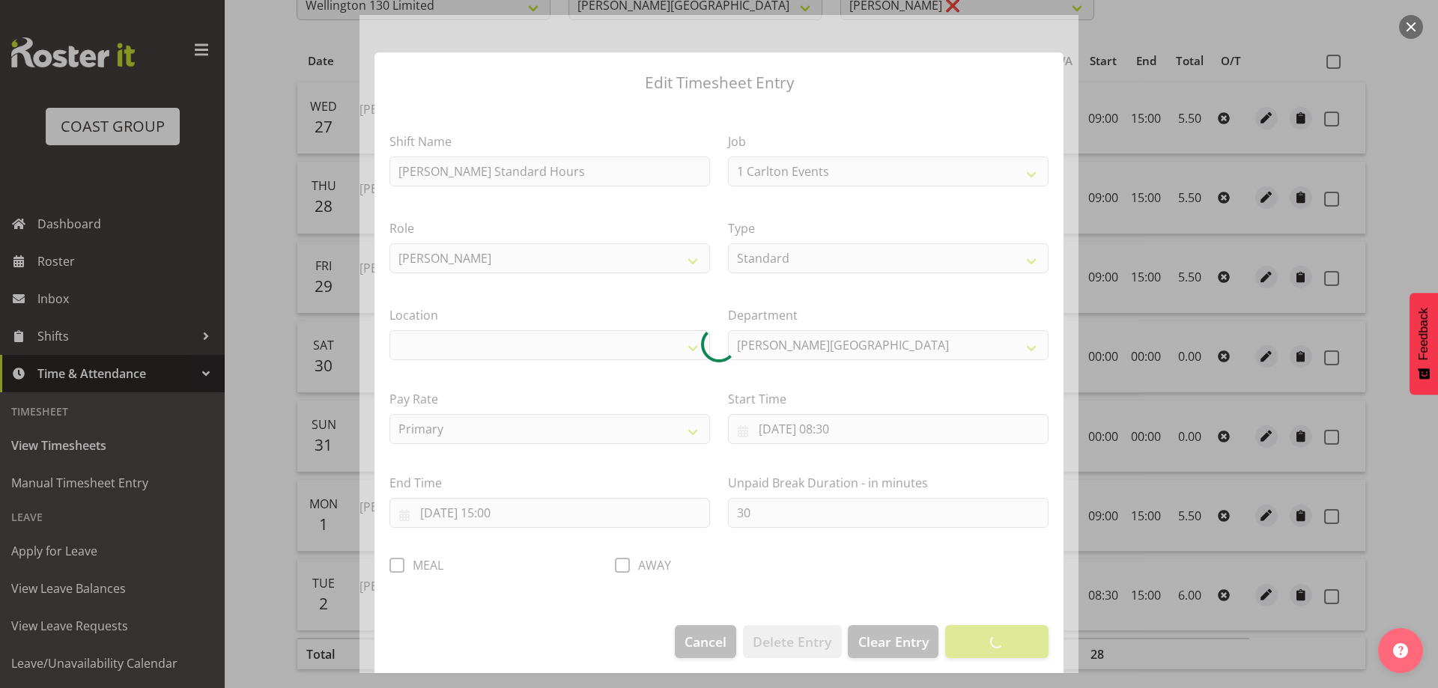
select select "7032"
select select "1075"
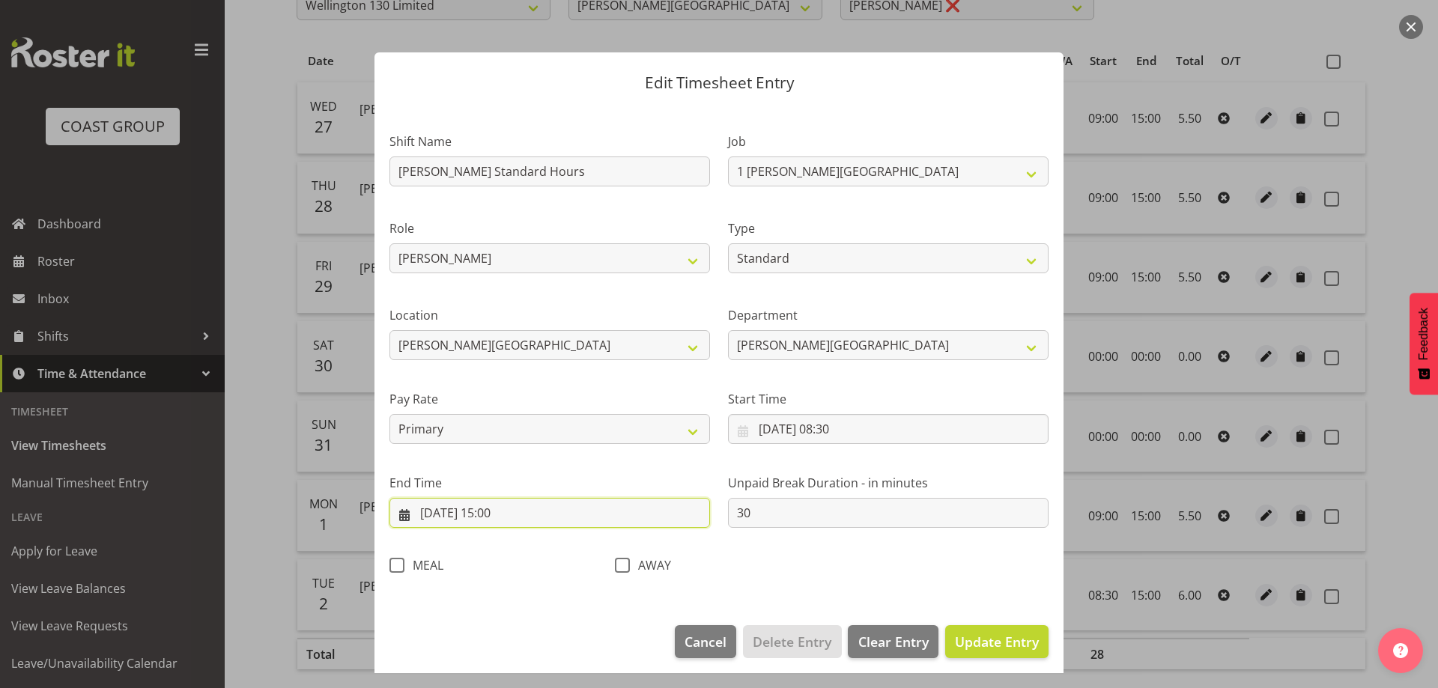
click at [571, 513] on input "[DATE] 15:00" at bounding box center [549, 513] width 320 height 30
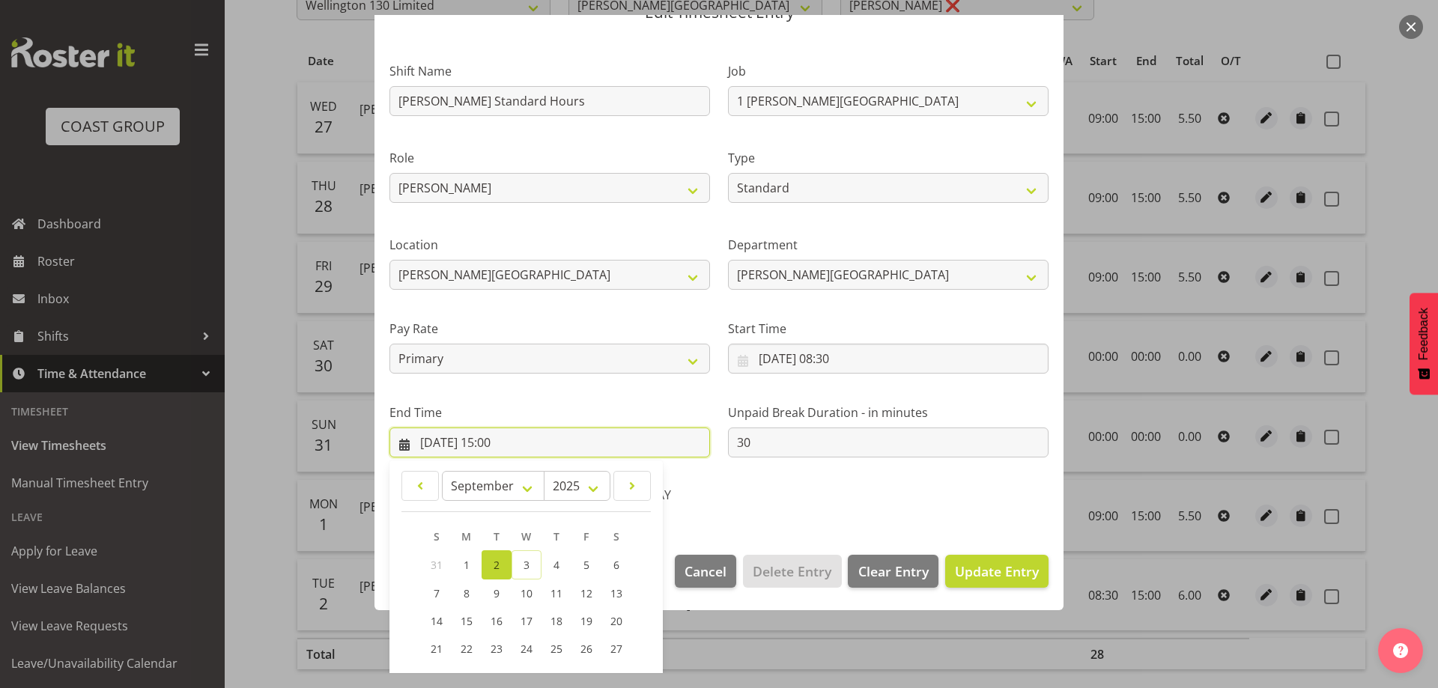
scroll to position [197, 0]
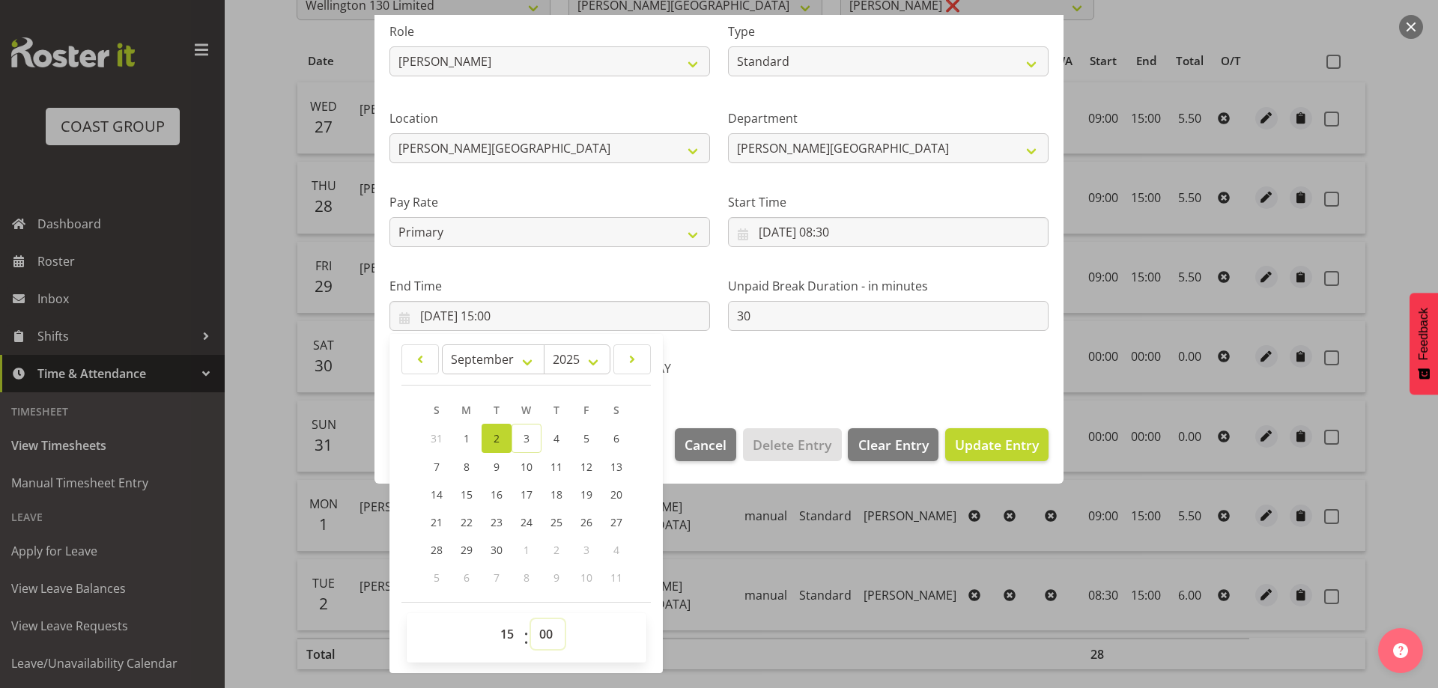
click at [558, 639] on select "00 01 02 03 04 05 06 07 08 09 10 11 12 13 14 15 16 17 18 19 20 21 22 23 24 25 2…" at bounding box center [548, 634] width 34 height 30
select select "30"
click at [531, 619] on select "00 01 02 03 04 05 06 07 08 09 10 11 12 13 14 15 16 17 18 19 20 21 22 23 24 25 2…" at bounding box center [548, 634] width 34 height 30
type input "[DATE] 15:30"
click at [983, 451] on span "Update Entry" at bounding box center [997, 445] width 84 height 18
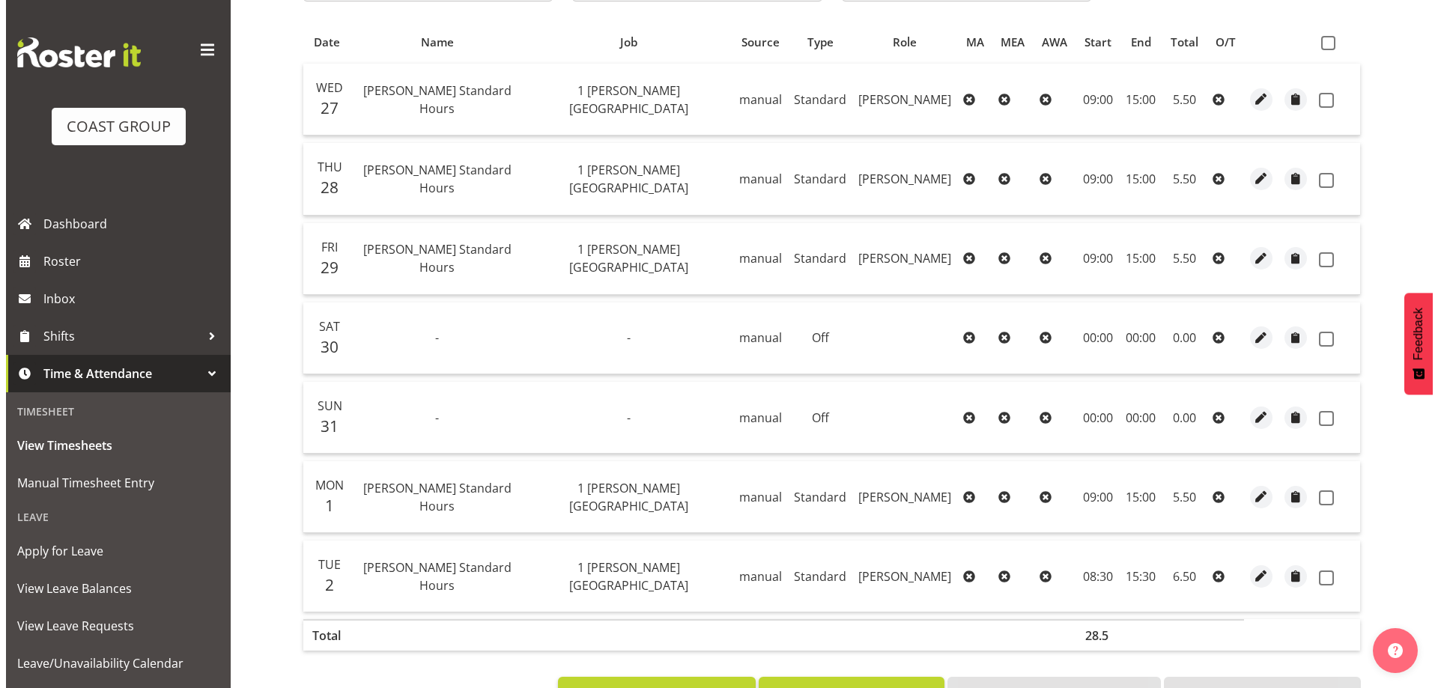
scroll to position [299, 0]
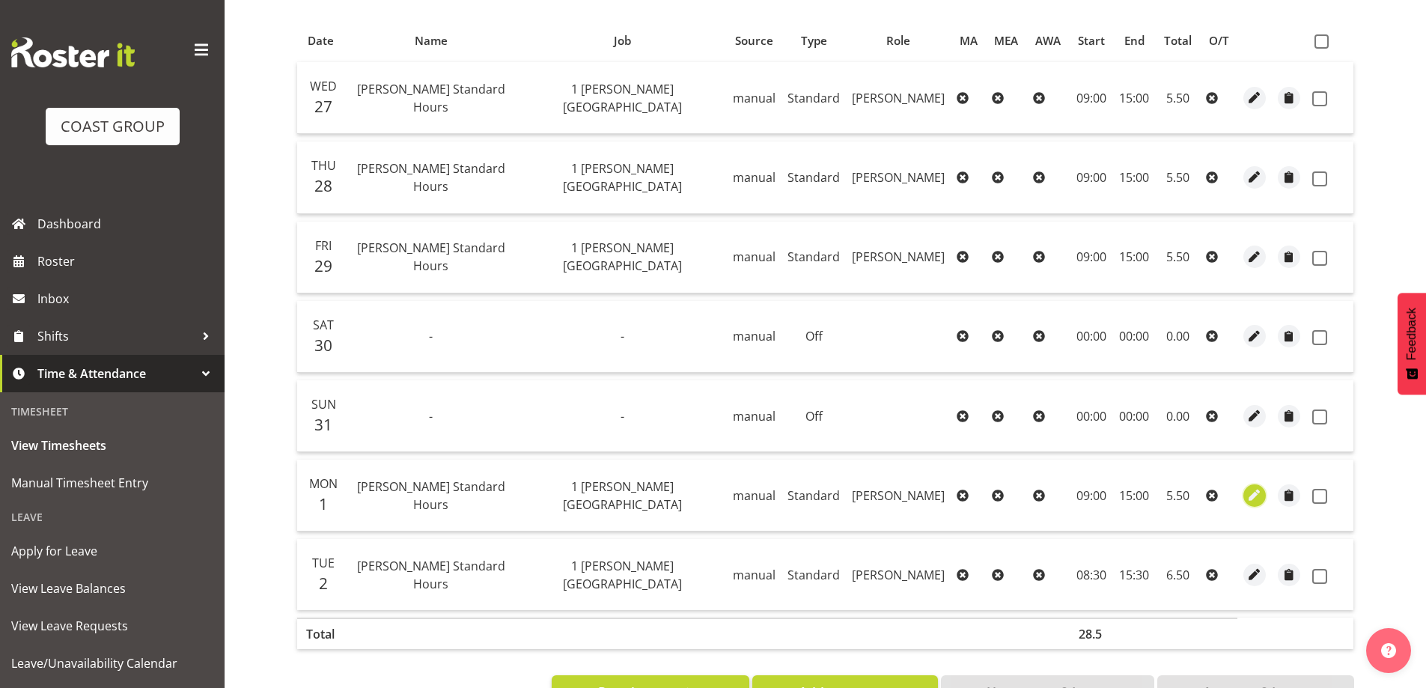
click at [1255, 499] on span "button" at bounding box center [1255, 495] width 17 height 17
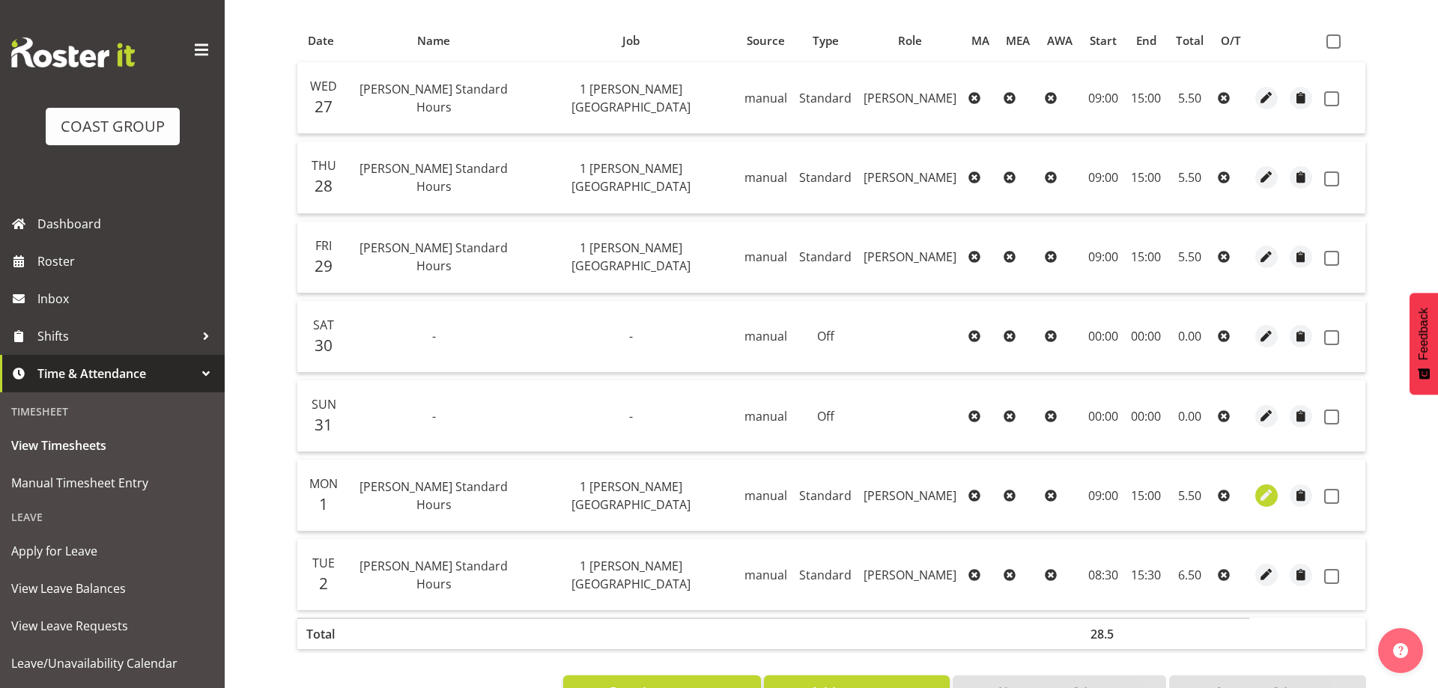
select select "Standard"
select select "8"
select select "2025"
select select "15"
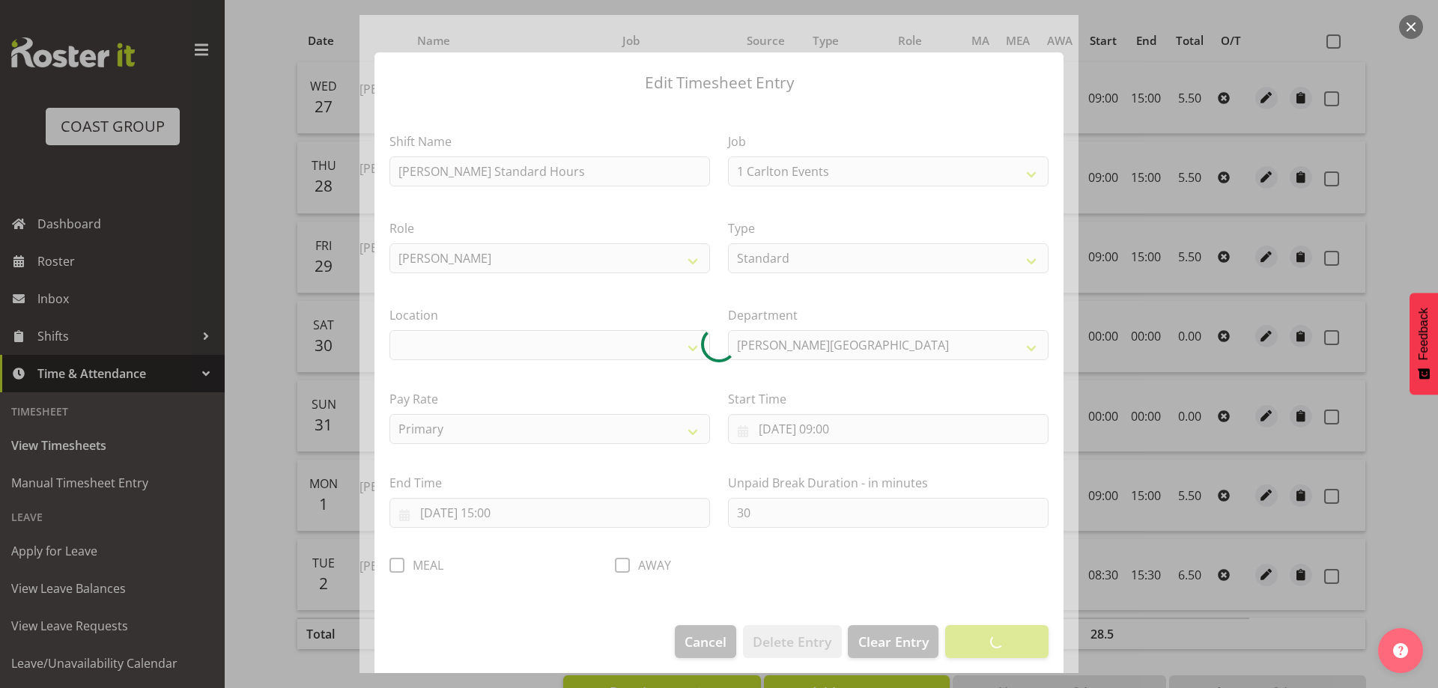
select select "7032"
select select "1075"
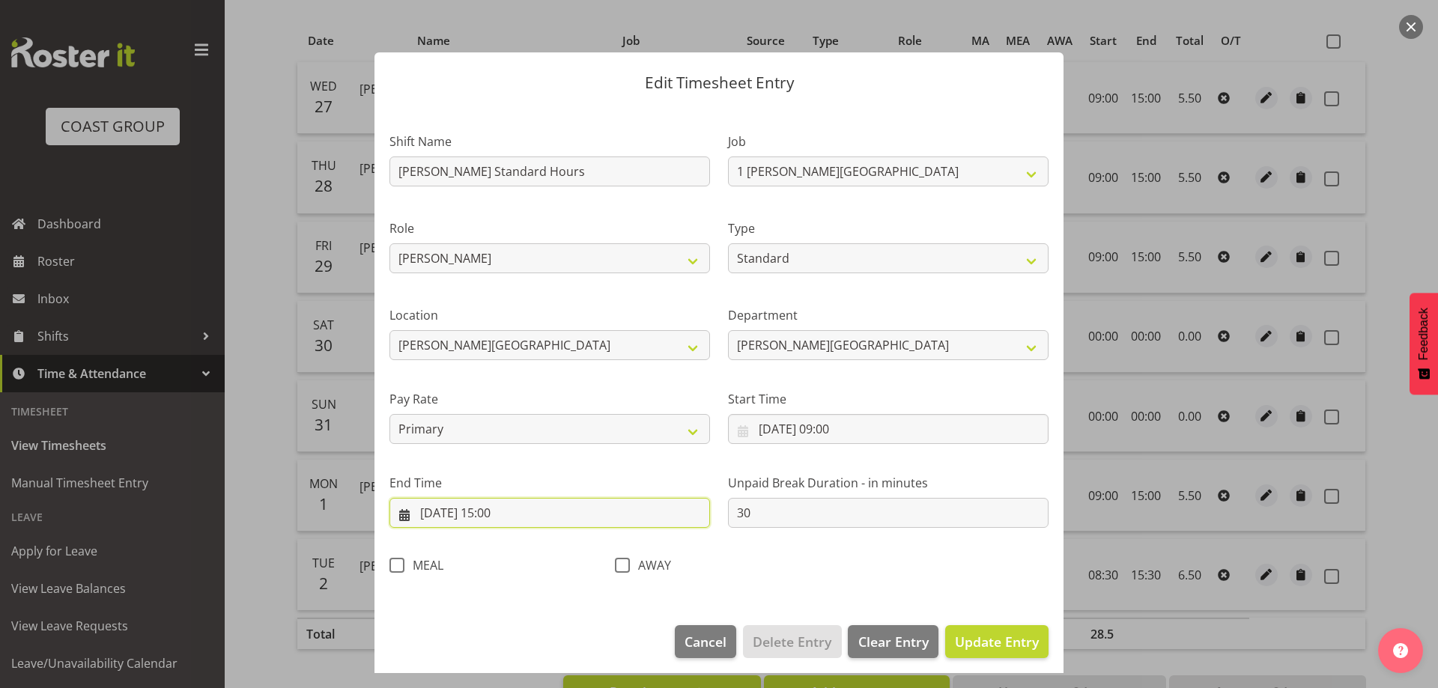
click at [593, 511] on input "[DATE] 15:00" at bounding box center [549, 513] width 320 height 30
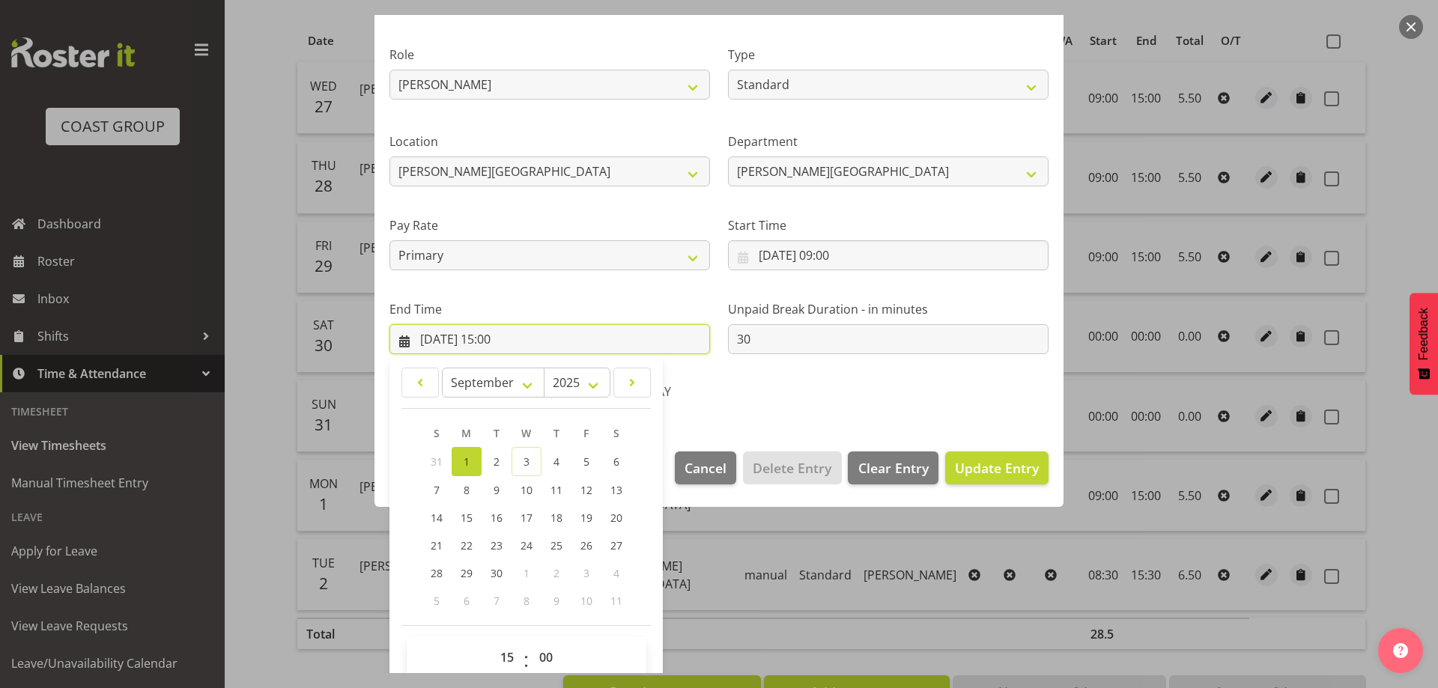
scroll to position [197, 0]
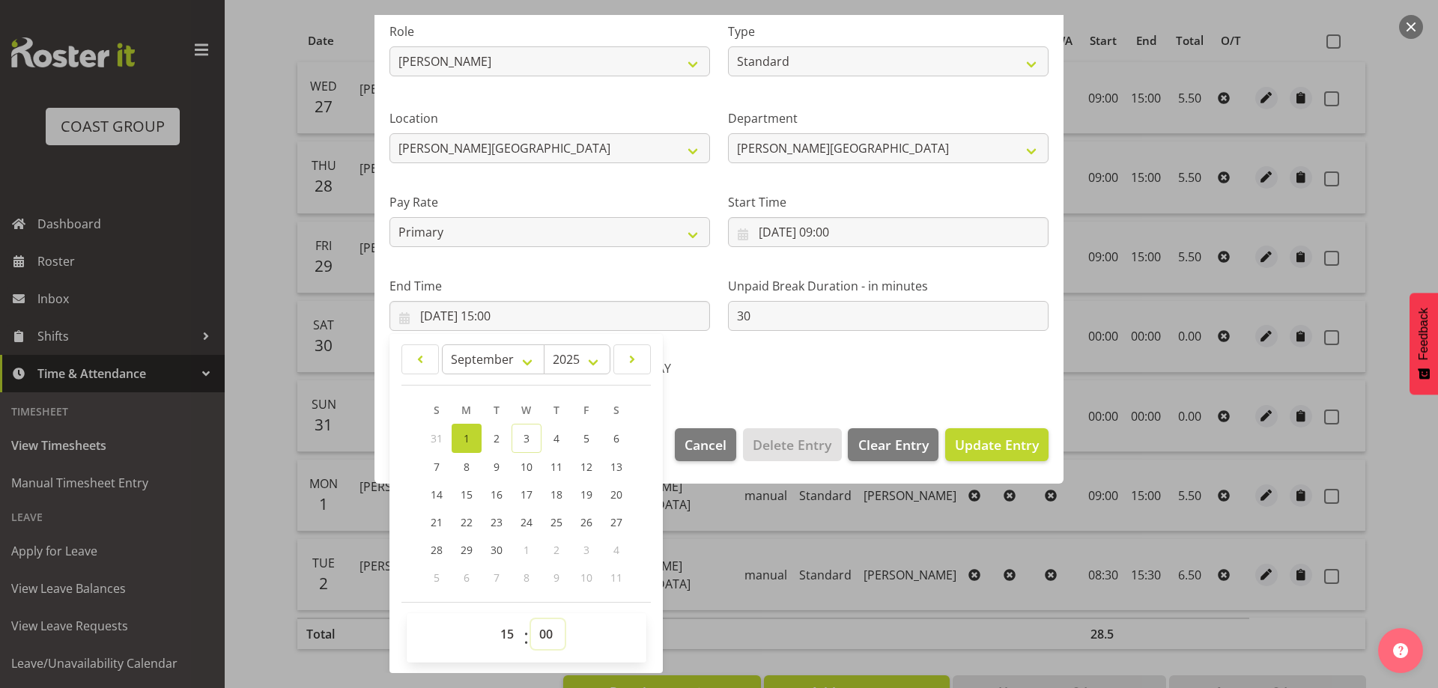
click at [544, 636] on select "00 01 02 03 04 05 06 07 08 09 10 11 12 13 14 15 16 17 18 19 20 21 22 23 24 25 2…" at bounding box center [548, 634] width 34 height 30
select select "30"
click at [531, 619] on select "00 01 02 03 04 05 06 07 08 09 10 11 12 13 14 15 16 17 18 19 20 21 22 23 24 25 2…" at bounding box center [548, 634] width 34 height 30
type input "[DATE] 15:30"
click at [978, 446] on span "Update Entry" at bounding box center [997, 445] width 84 height 18
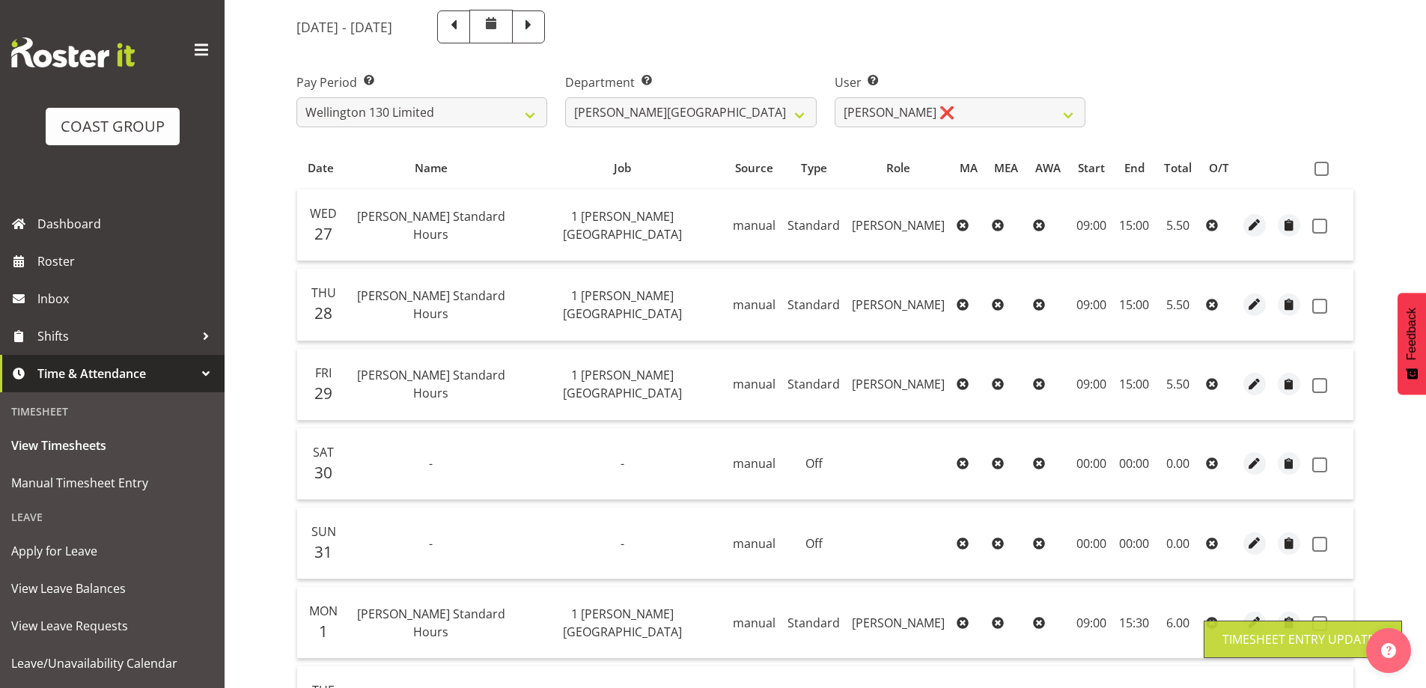
scroll to position [0, 0]
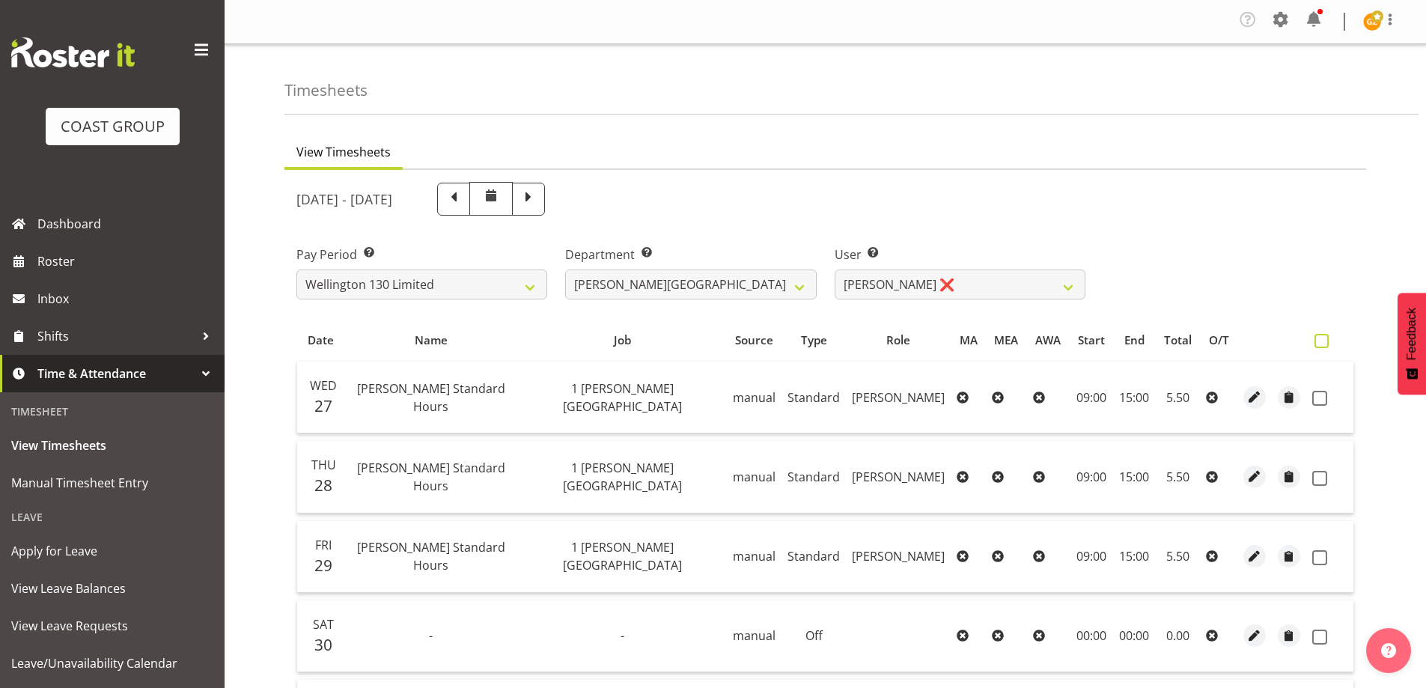
click at [1325, 338] on span at bounding box center [1322, 341] width 14 height 14
click at [1325, 338] on input "checkbox" at bounding box center [1320, 341] width 10 height 10
checkbox input "true"
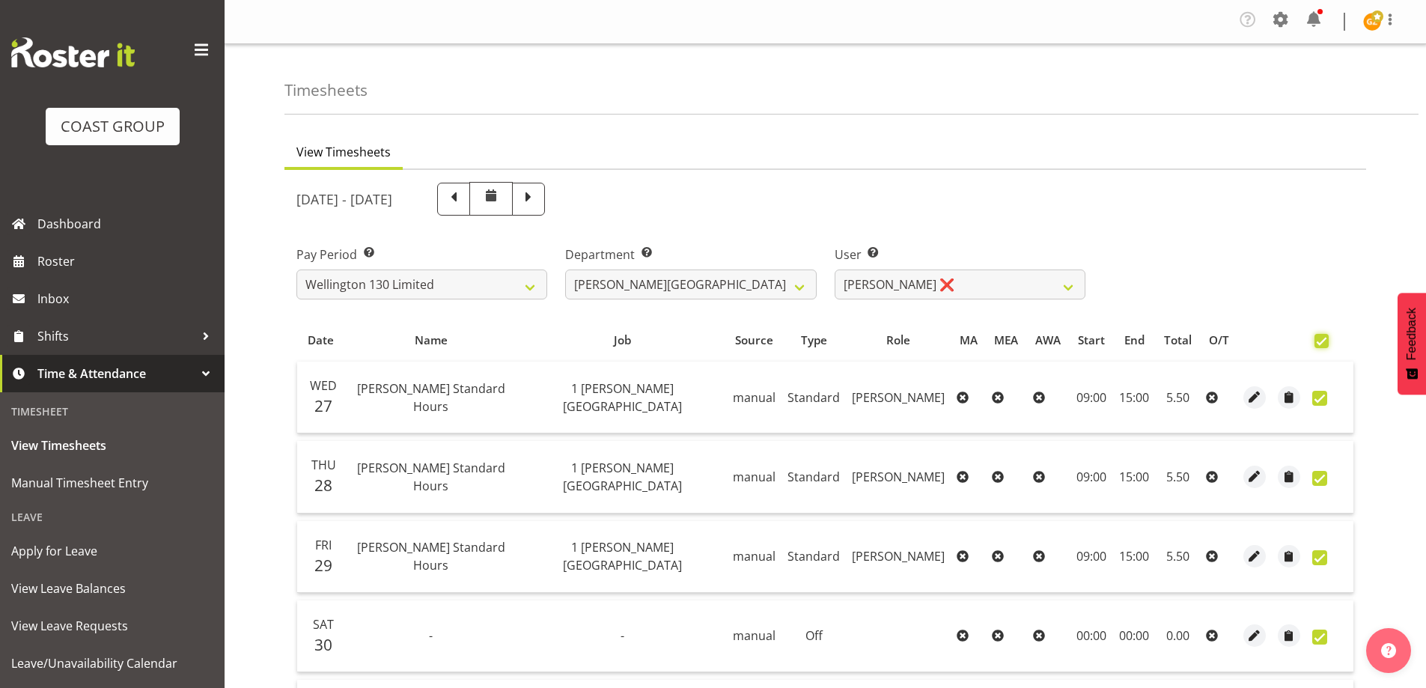
checkbox input "true"
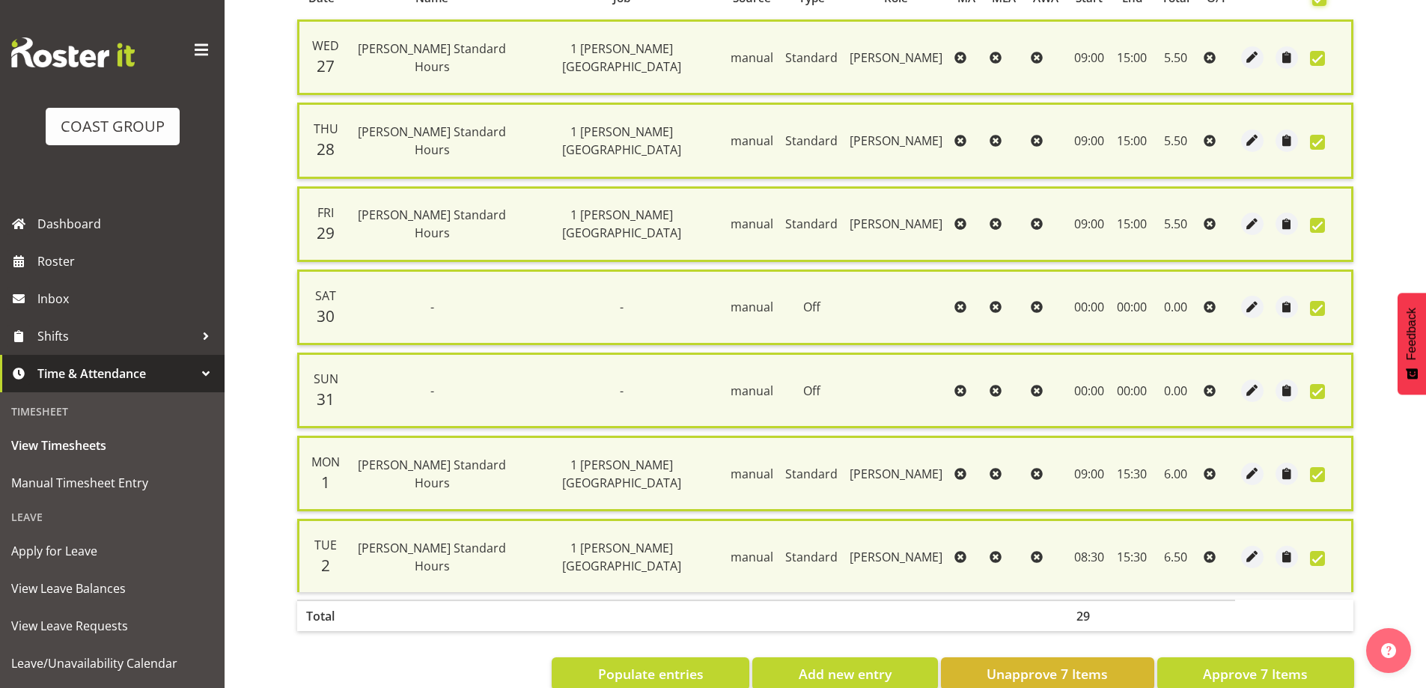
scroll to position [379, 0]
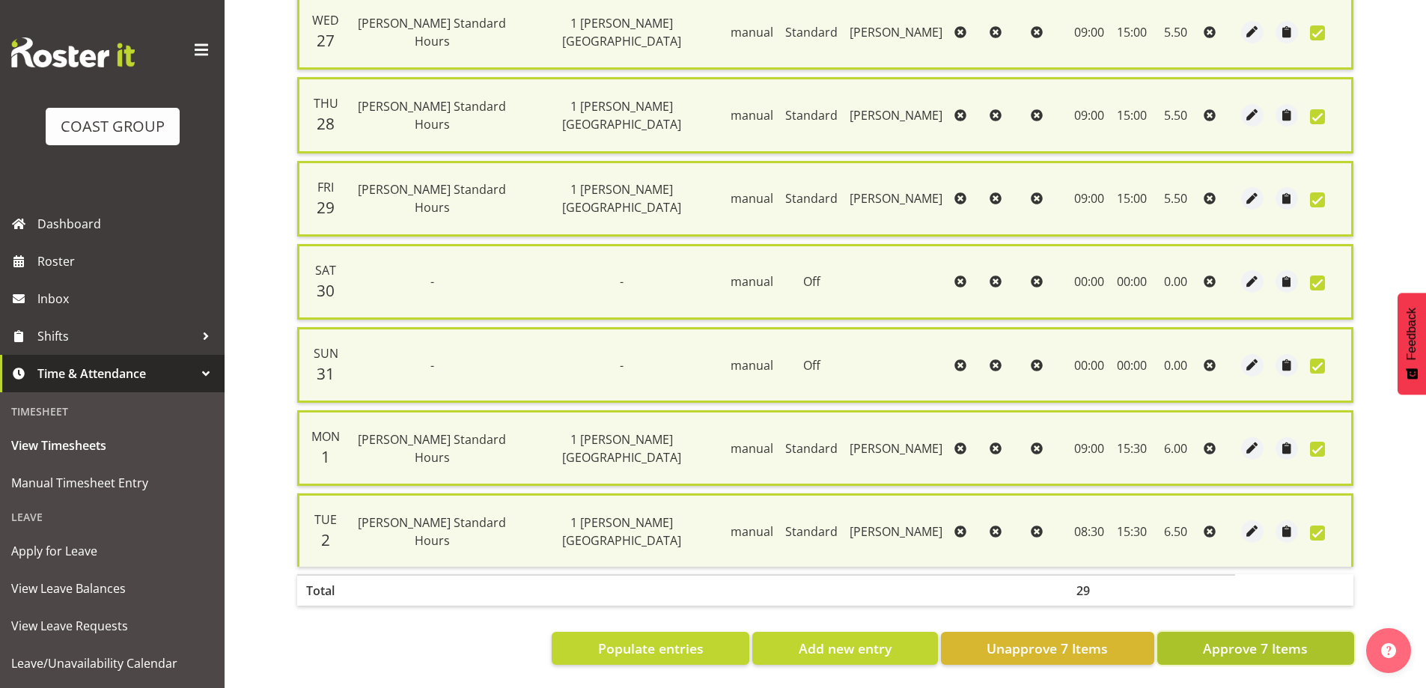
click at [1268, 642] on span "Approve 7 Items" at bounding box center [1255, 648] width 105 height 19
checkbox input "false"
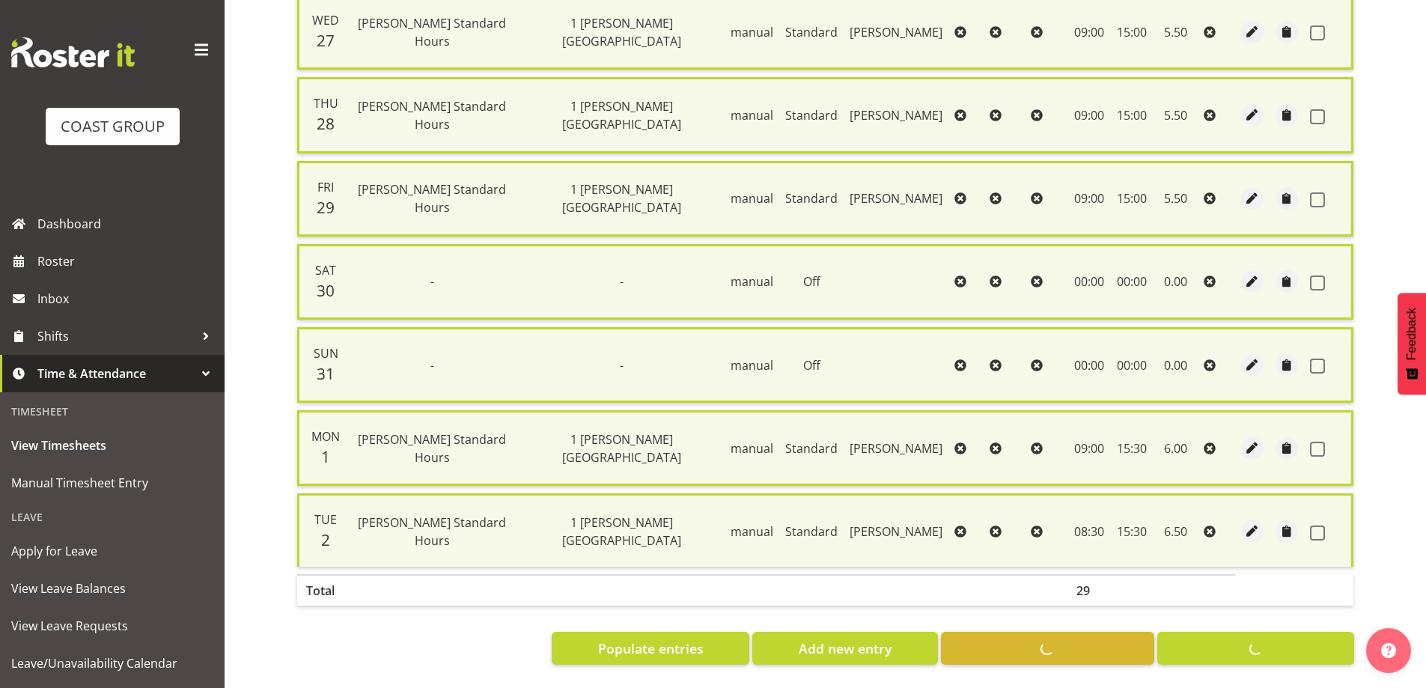
checkbox input "false"
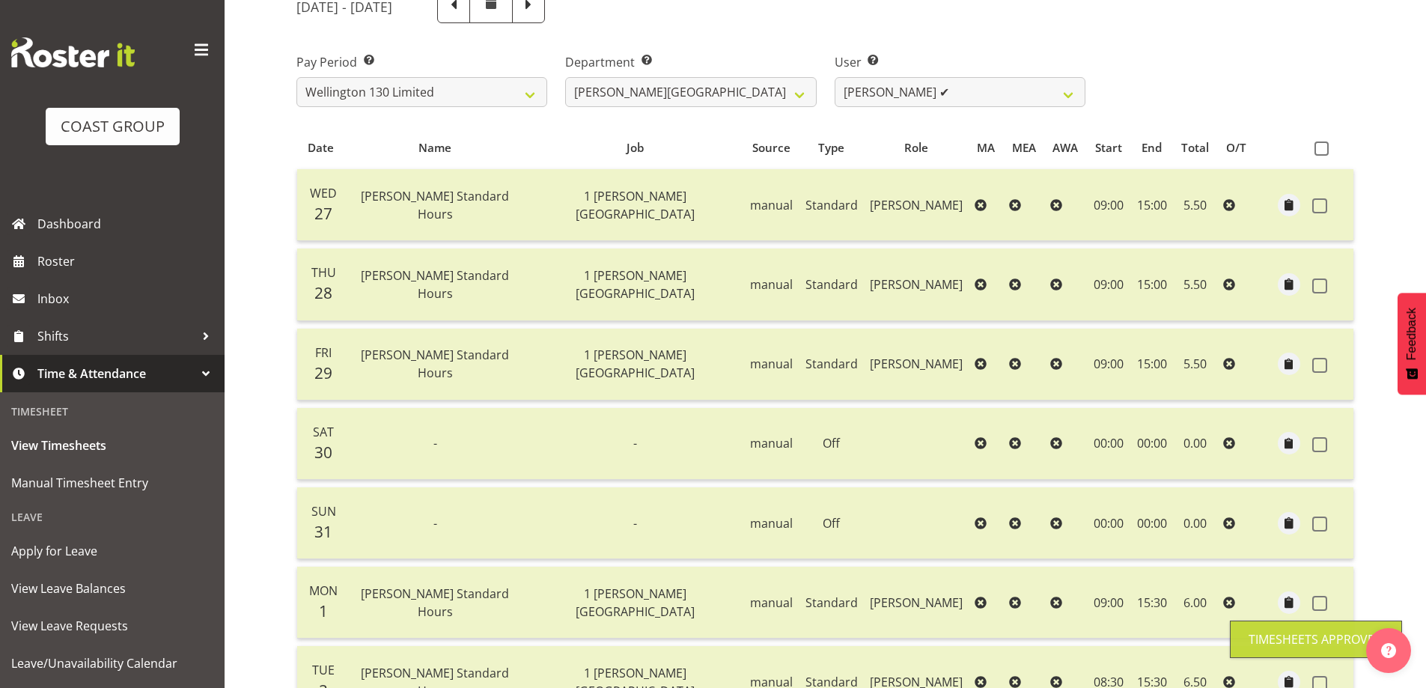
scroll to position [0, 0]
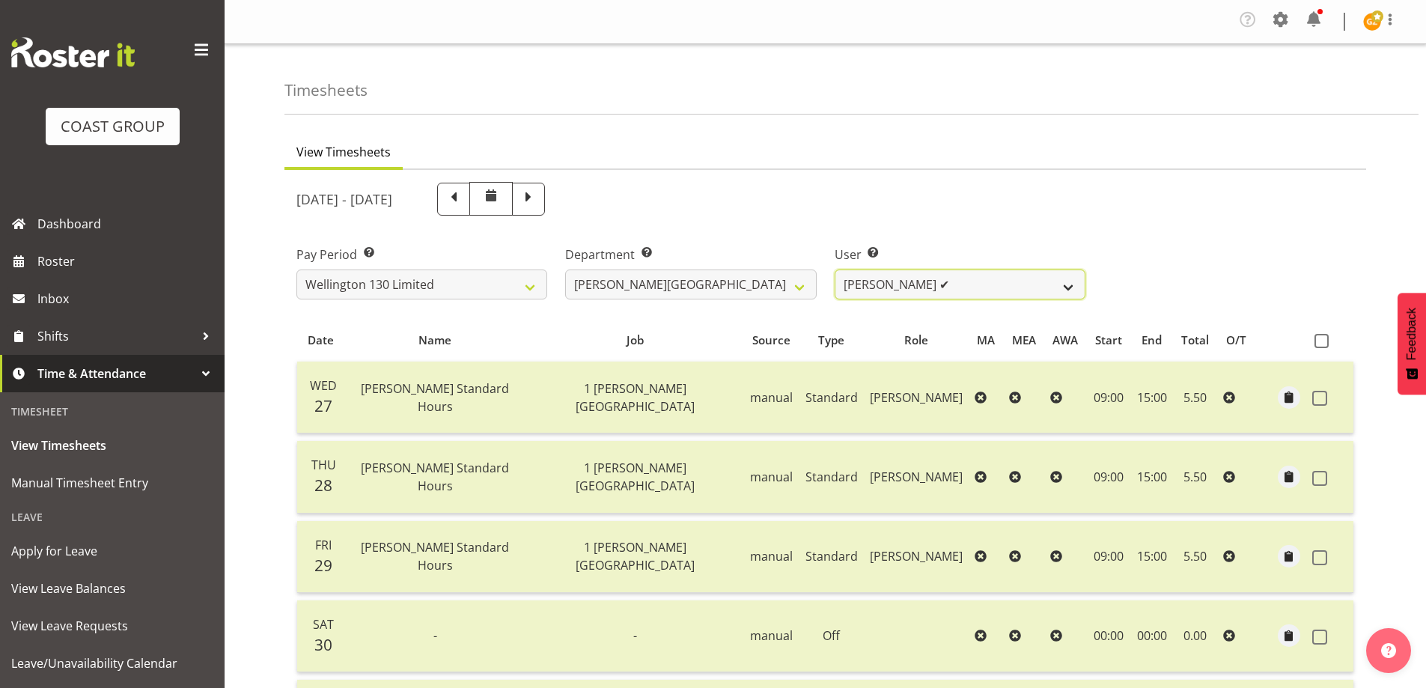
click at [1069, 282] on select "[PERSON_NAME] ✔ [PERSON_NAME] ✔ [PERSON_NAME] [PERSON_NAME] ❌ [PERSON_NAME] ✔ […" at bounding box center [960, 285] width 251 height 30
drag, startPoint x: 1408, startPoint y: 0, endPoint x: 1064, endPoint y: 49, distance: 347.8
click at [1064, 49] on div "Timesheets" at bounding box center [852, 79] width 1134 height 70
click at [1393, 16] on span at bounding box center [1390, 19] width 18 height 18
click at [1375, 80] on link "Log Out" at bounding box center [1328, 82] width 144 height 27
